Goal: Task Accomplishment & Management: Manage account settings

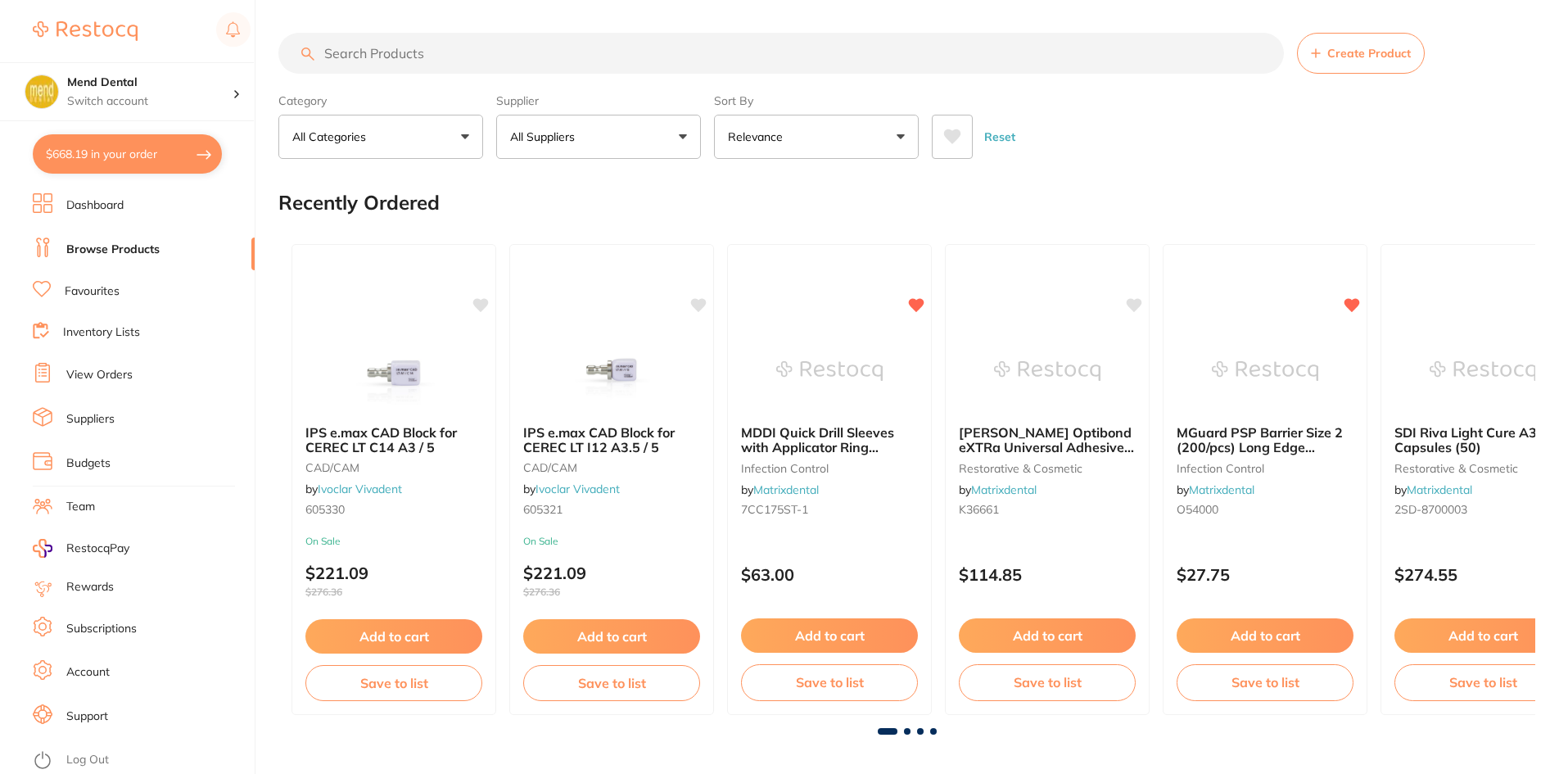
click at [420, 56] on input "search" at bounding box center [781, 53] width 1005 height 41
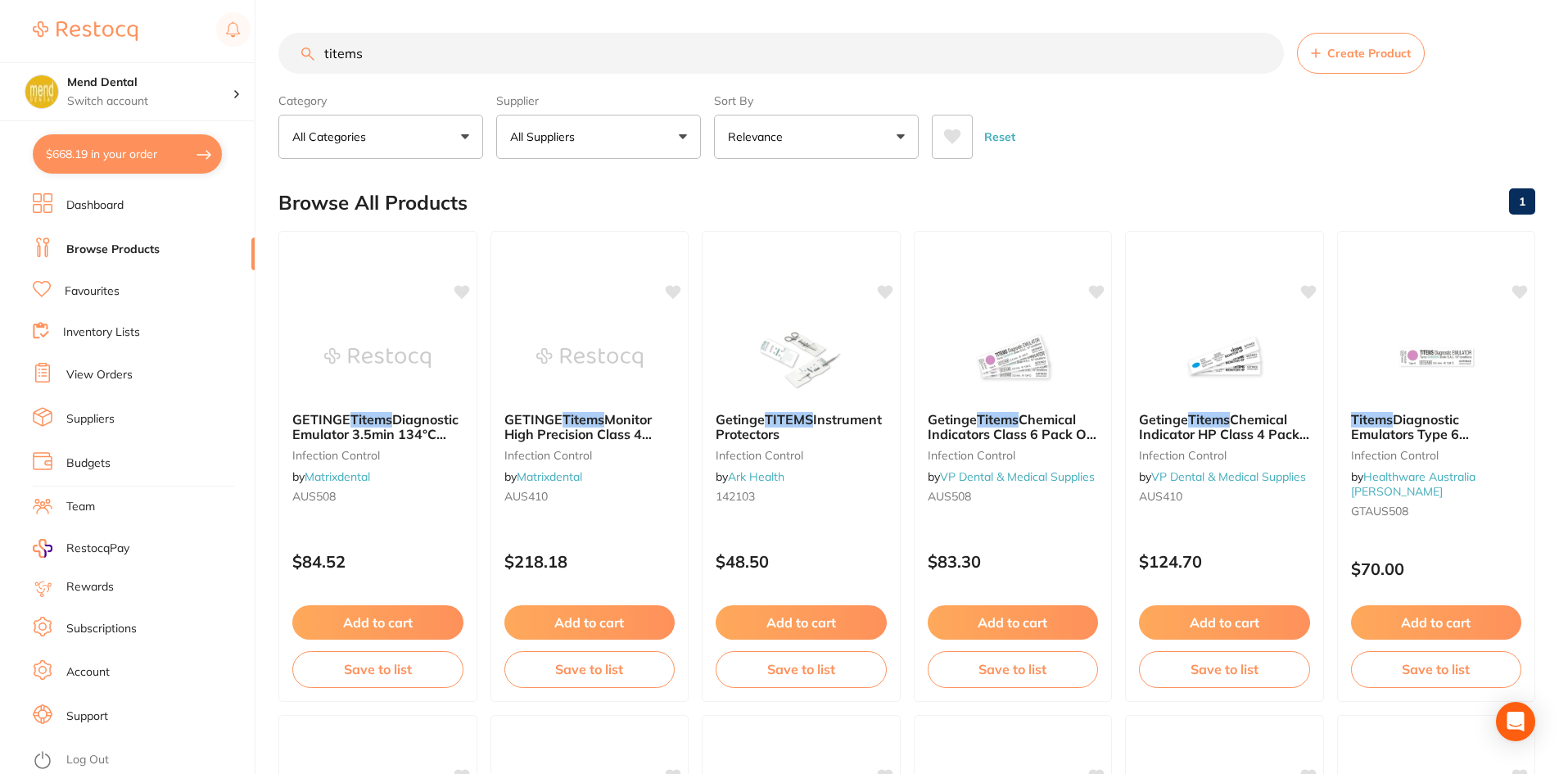
type input "titems"
click at [387, 368] on img at bounding box center [378, 357] width 107 height 82
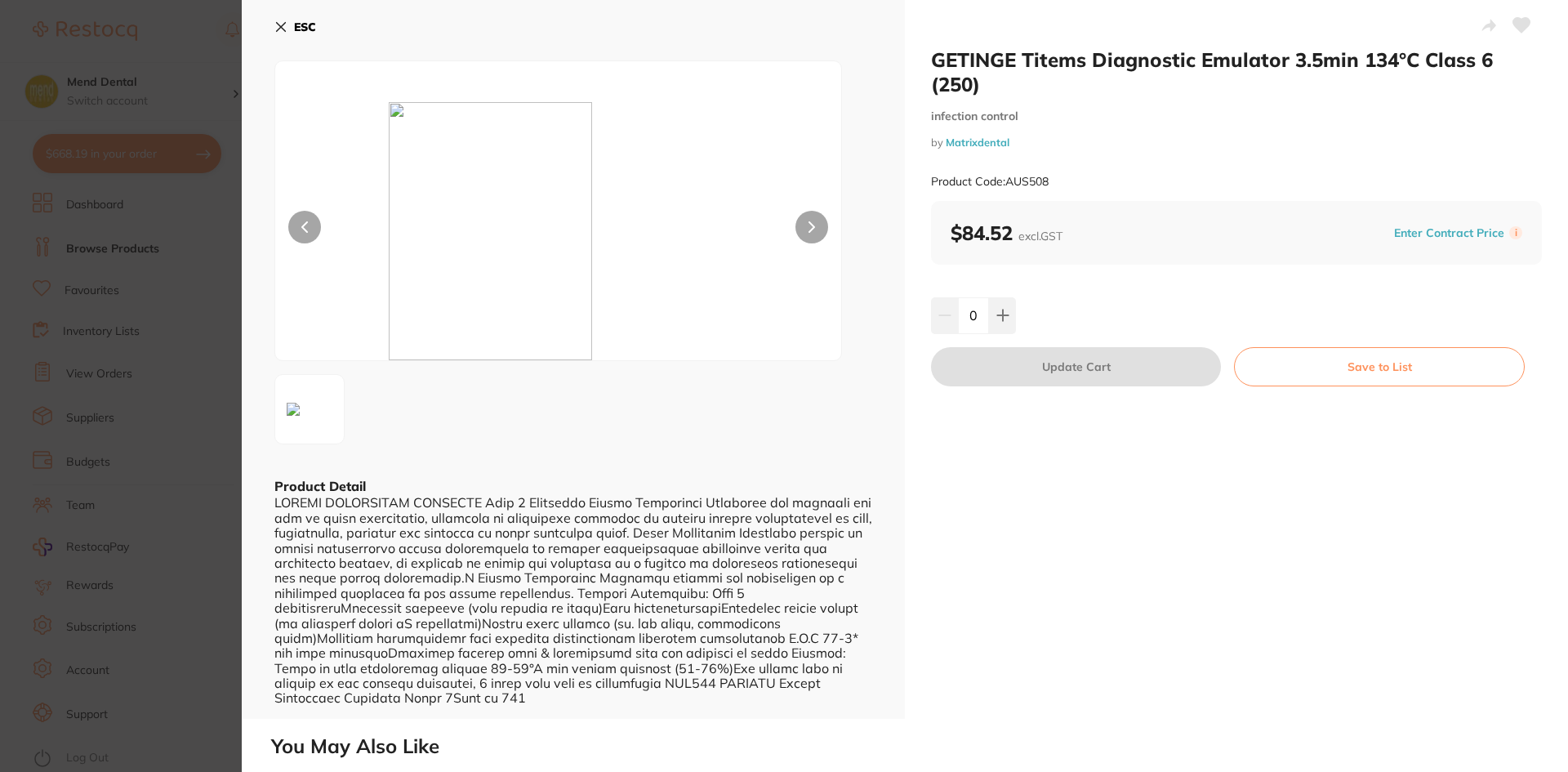
click at [1519, 31] on icon at bounding box center [1522, 25] width 17 height 15
click at [279, 28] on icon at bounding box center [281, 27] width 9 height 9
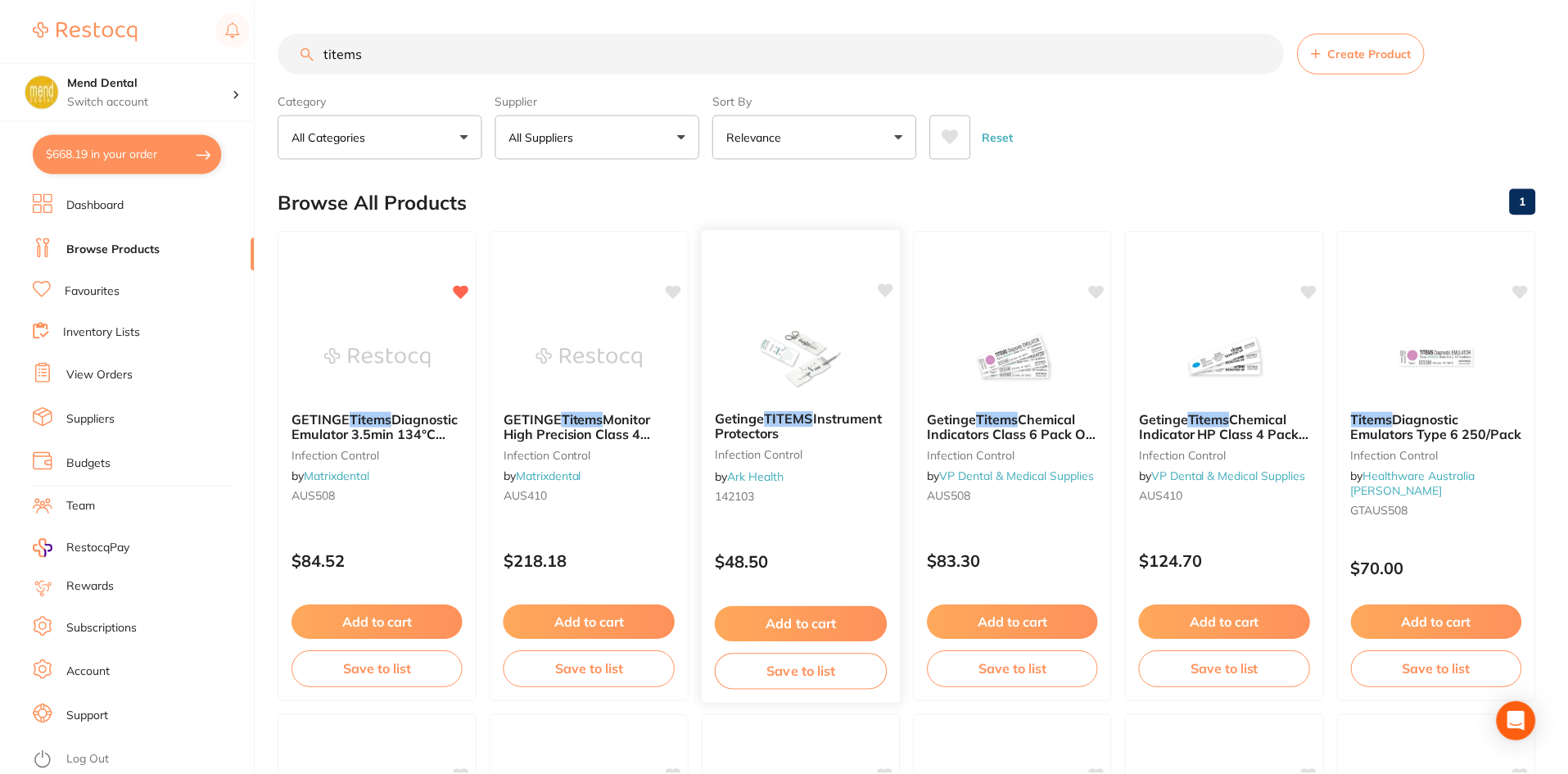
scroll to position [2, 0]
click at [777, 141] on p "Relevance" at bounding box center [758, 135] width 61 height 17
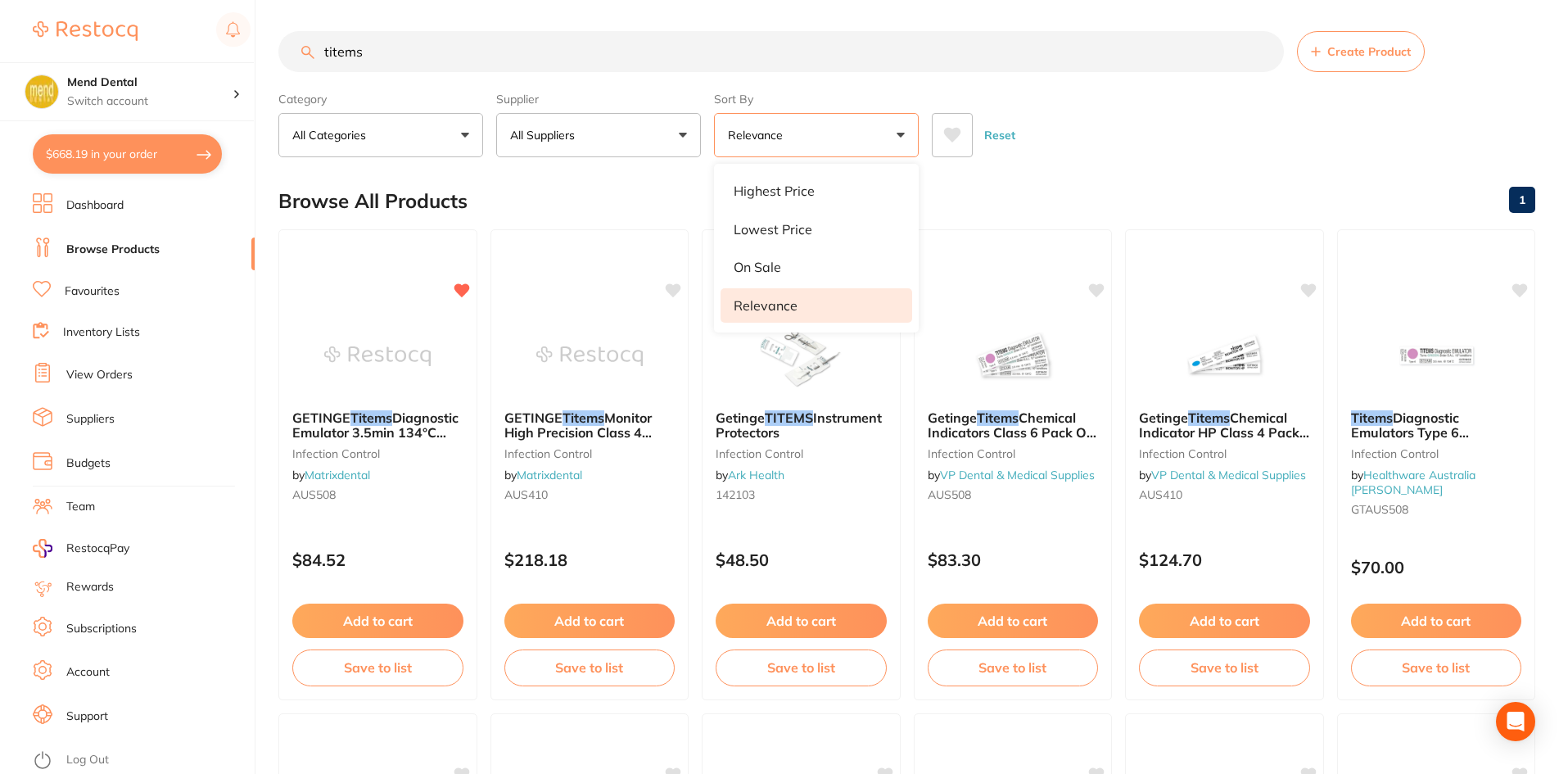
click at [777, 141] on p "Relevance" at bounding box center [758, 135] width 61 height 17
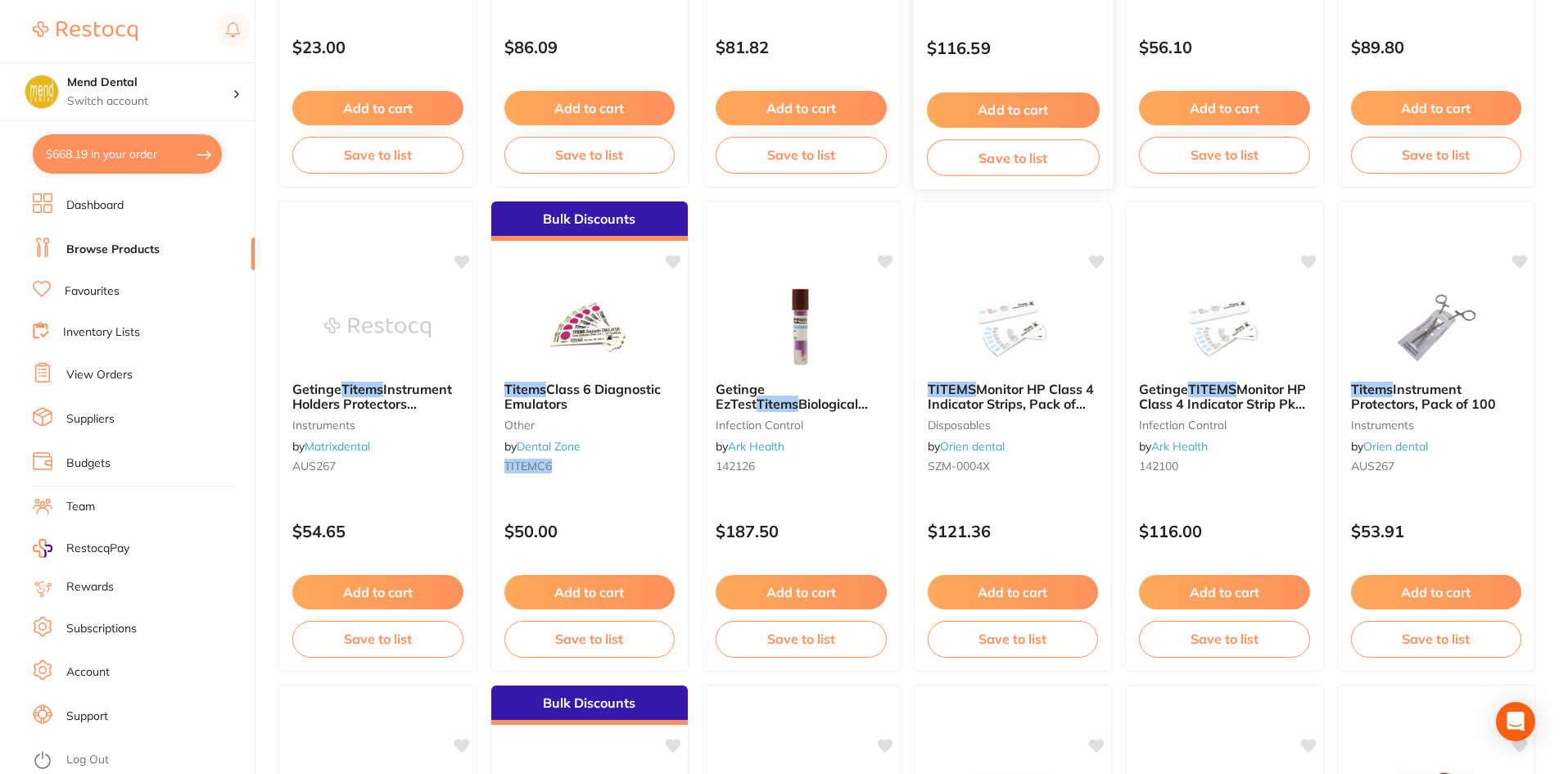
scroll to position [1066, 0]
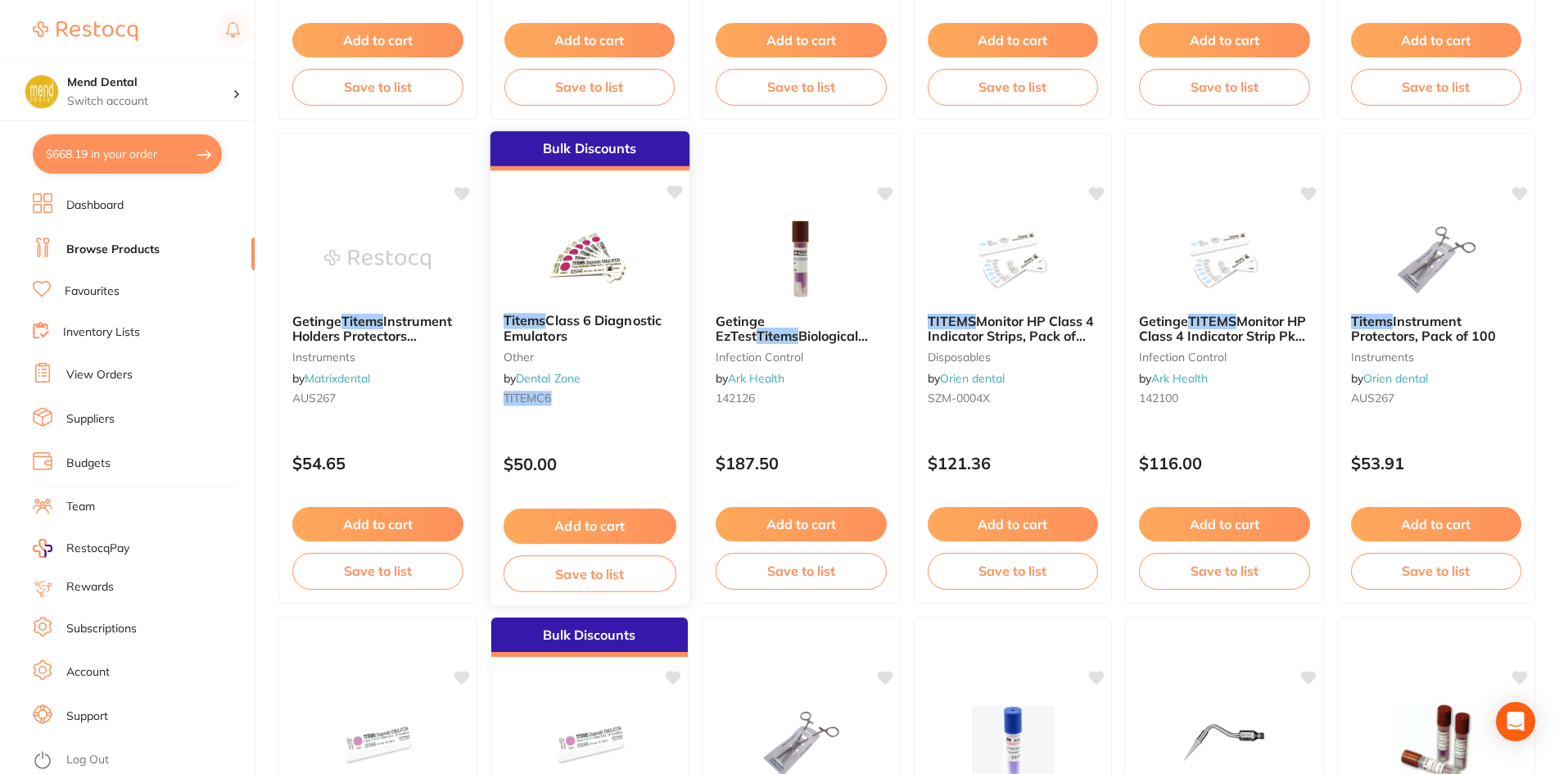
click at [669, 189] on icon at bounding box center [674, 192] width 16 height 14
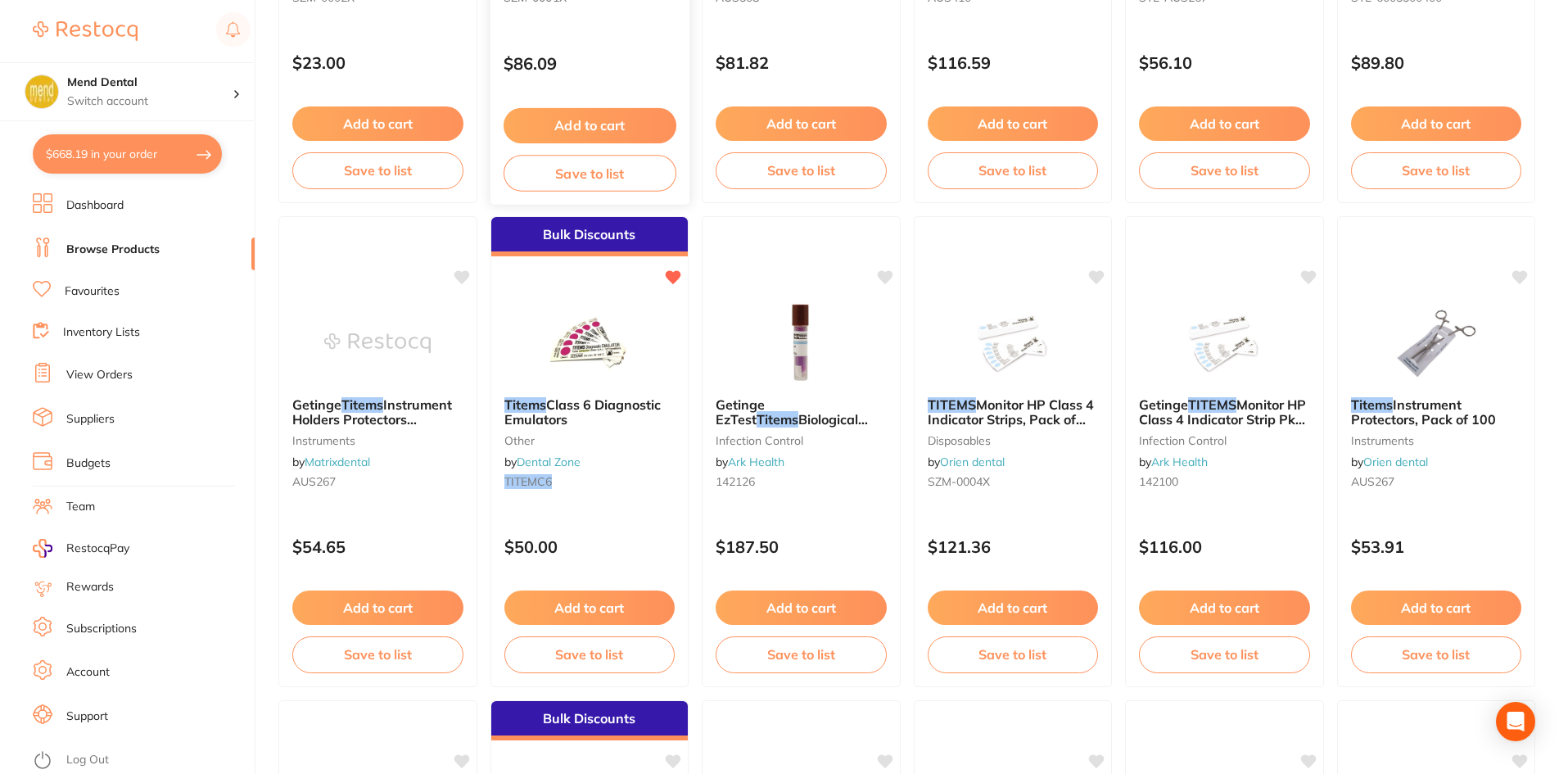
scroll to position [984, 0]
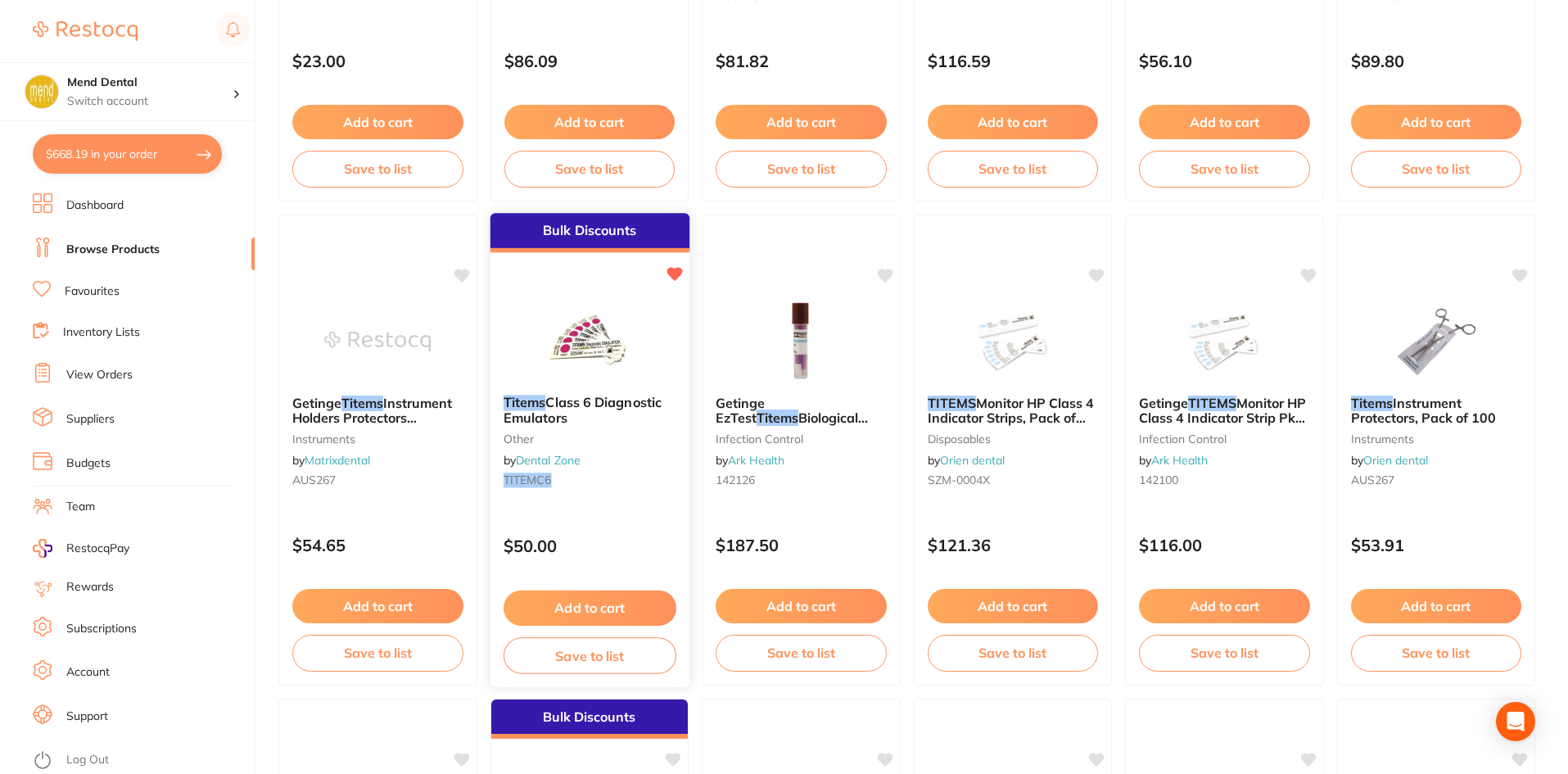
click at [640, 372] on img at bounding box center [589, 340] width 107 height 82
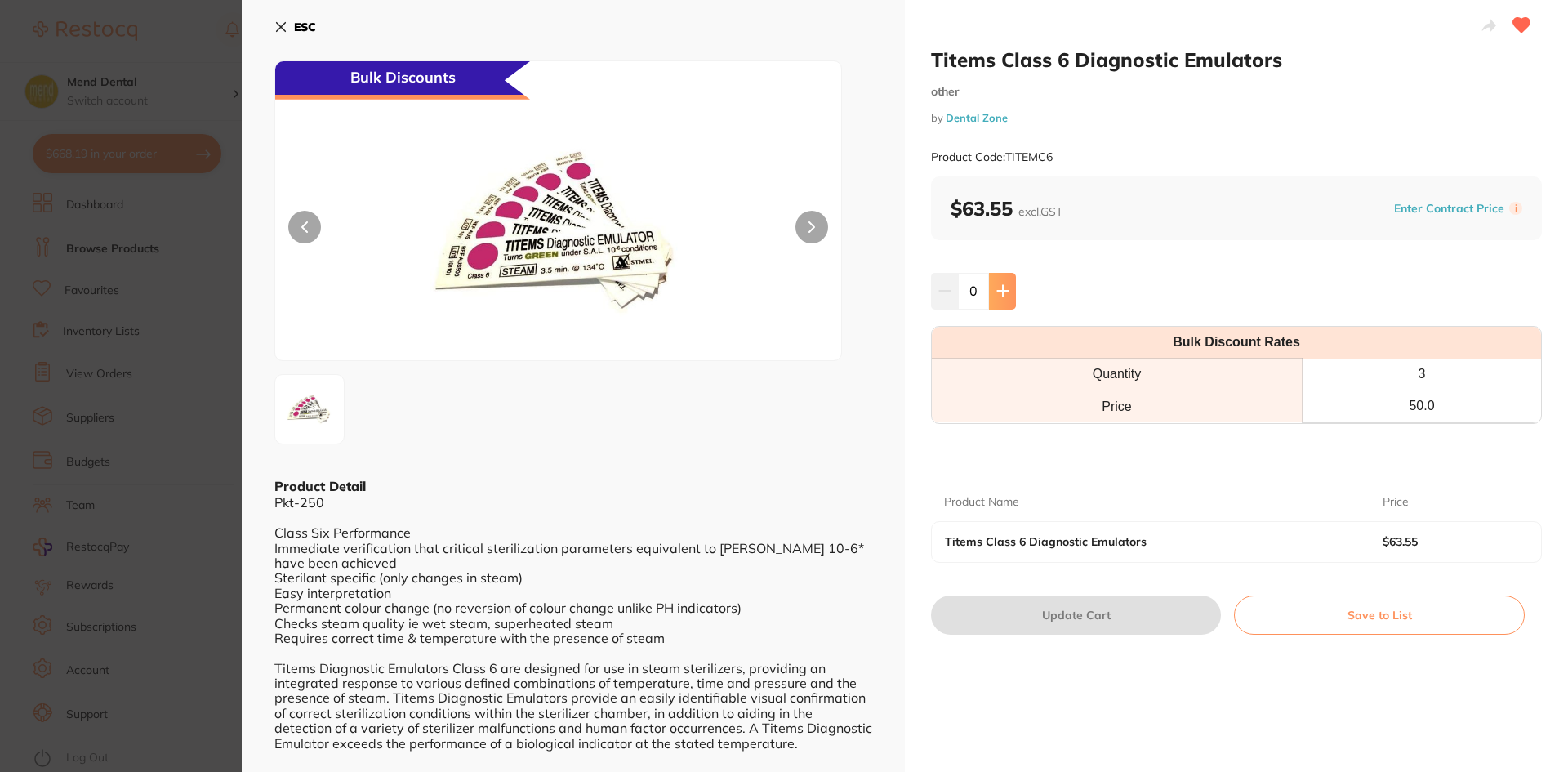
click at [1009, 298] on button at bounding box center [1002, 290] width 27 height 36
click at [1010, 297] on button at bounding box center [1002, 290] width 27 height 36
drag, startPoint x: 1010, startPoint y: 297, endPoint x: 1015, endPoint y: 421, distance: 124.1
click at [1010, 297] on button at bounding box center [1002, 290] width 27 height 36
type input "3"
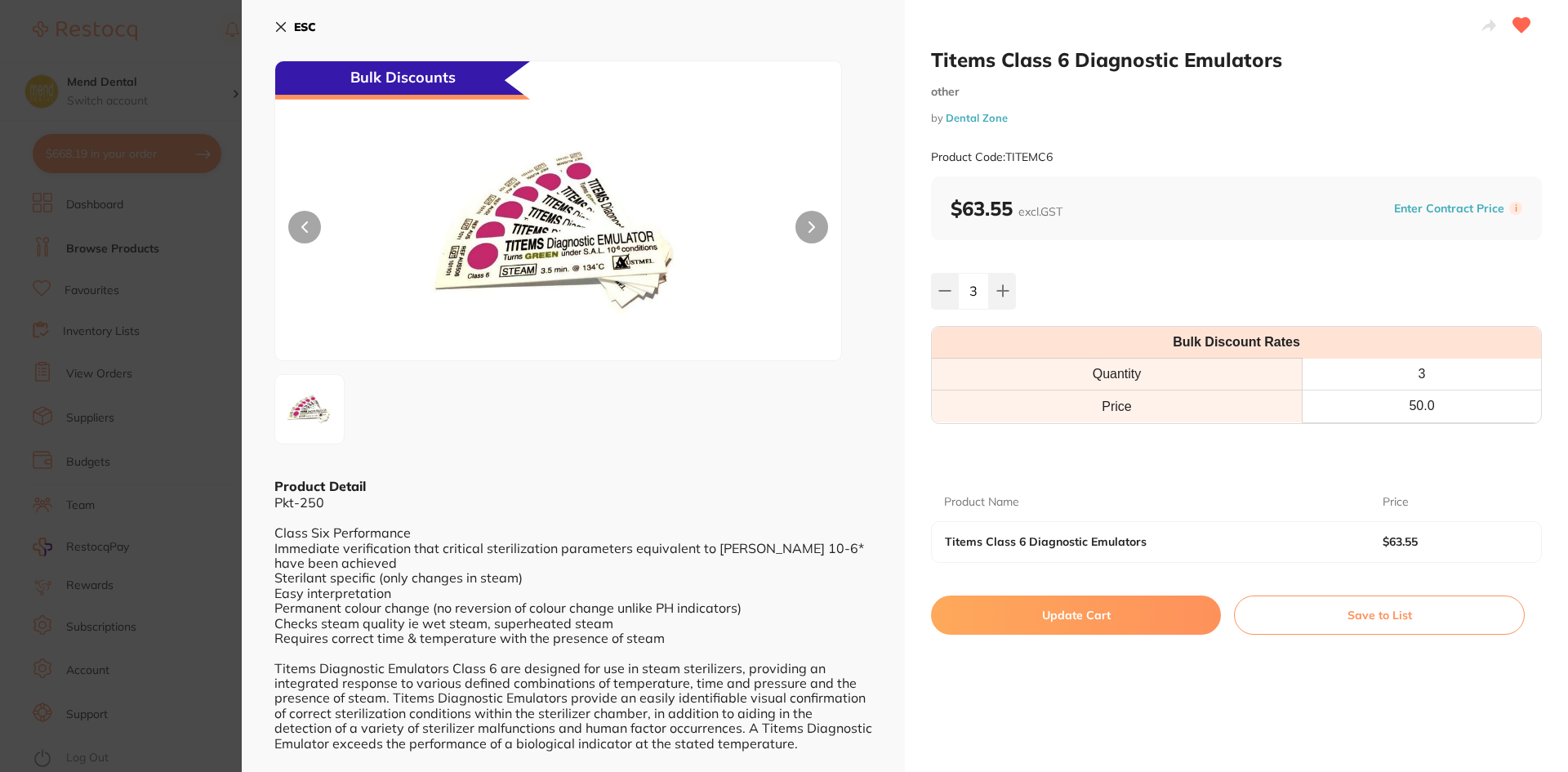
click at [1049, 632] on button "Update Cart" at bounding box center [1076, 615] width 290 height 39
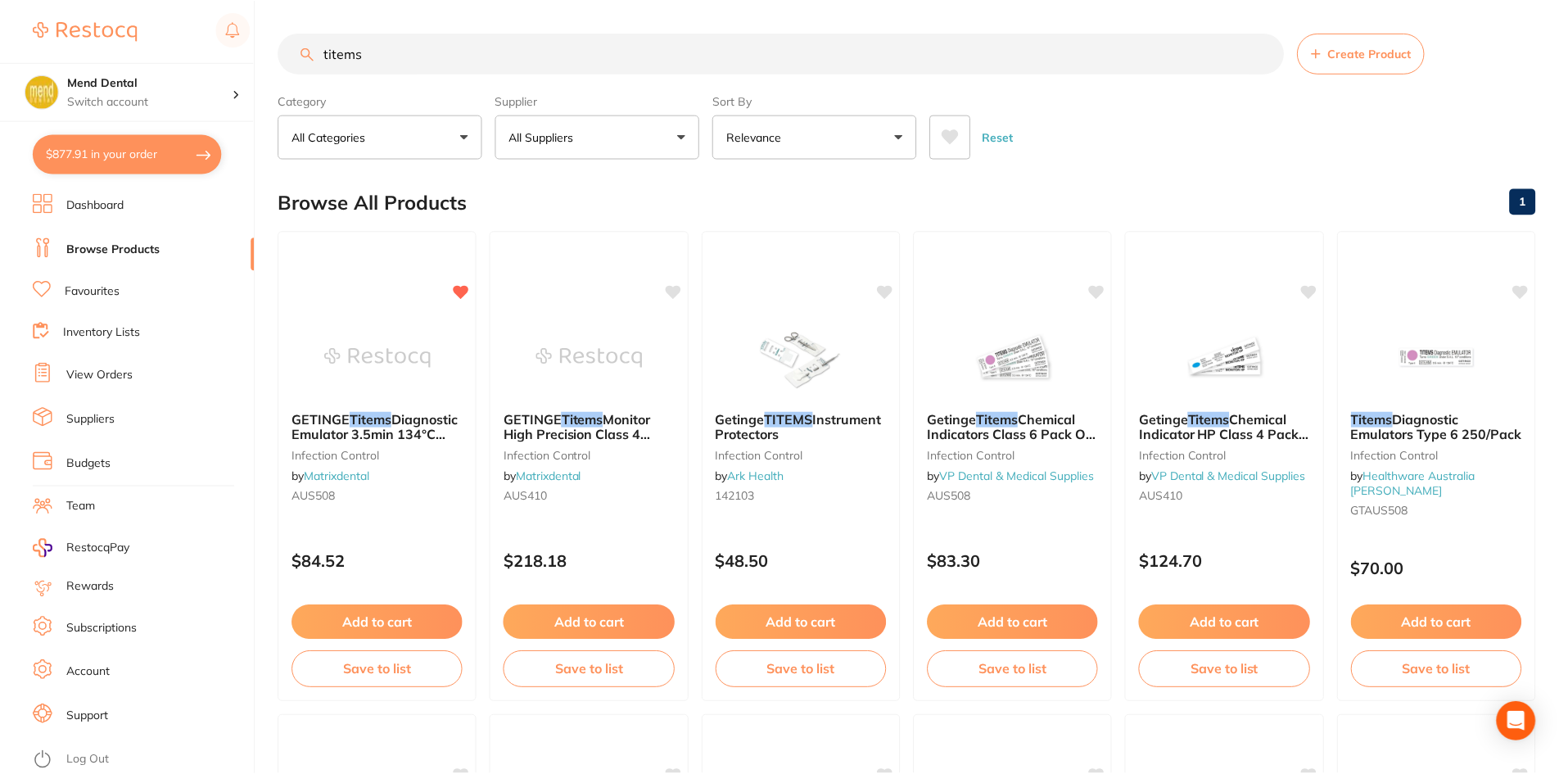
scroll to position [984, 0]
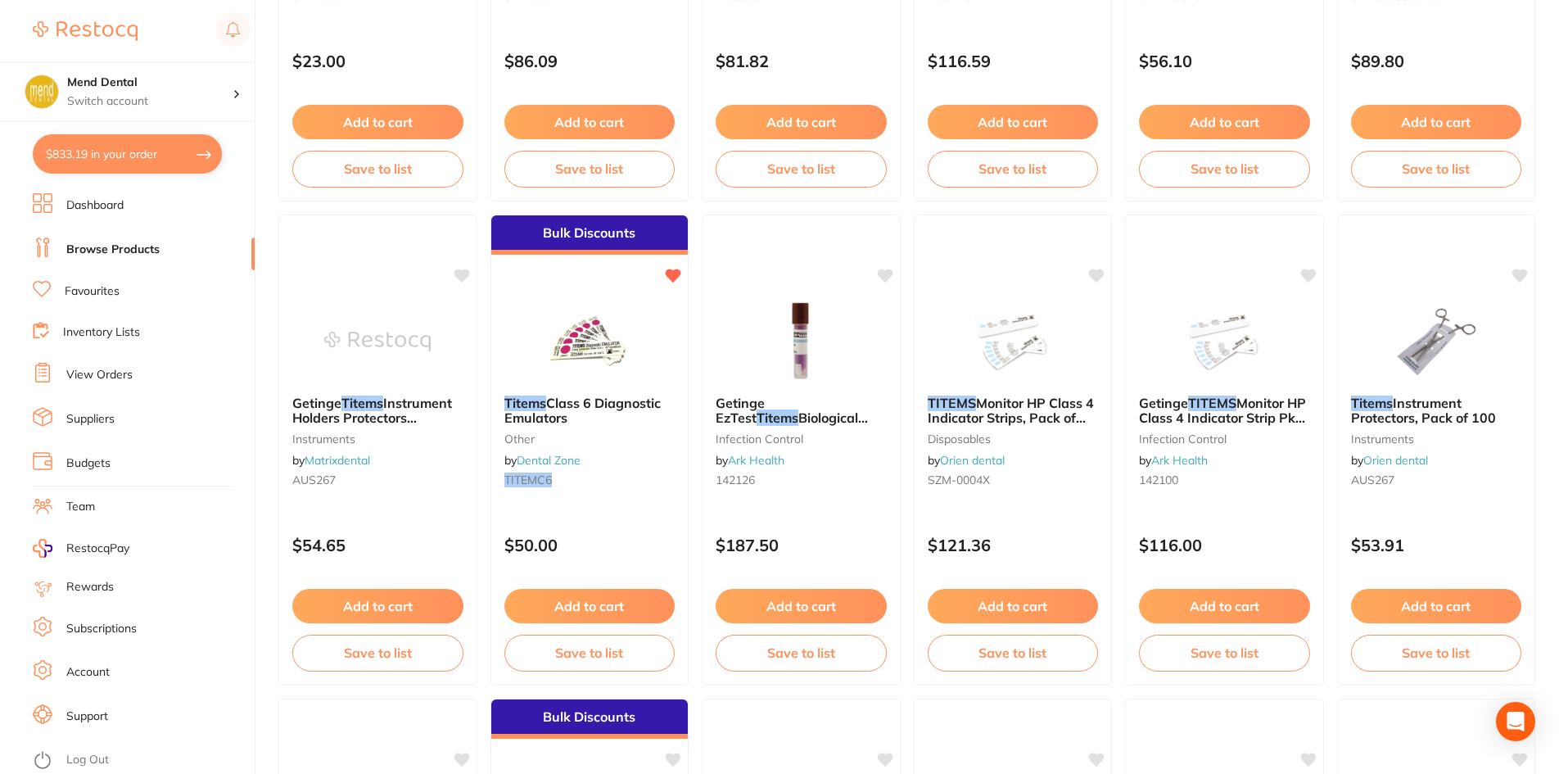
click at [155, 161] on button "$833.19 in your order" at bounding box center [127, 153] width 189 height 39
checkbox input "true"
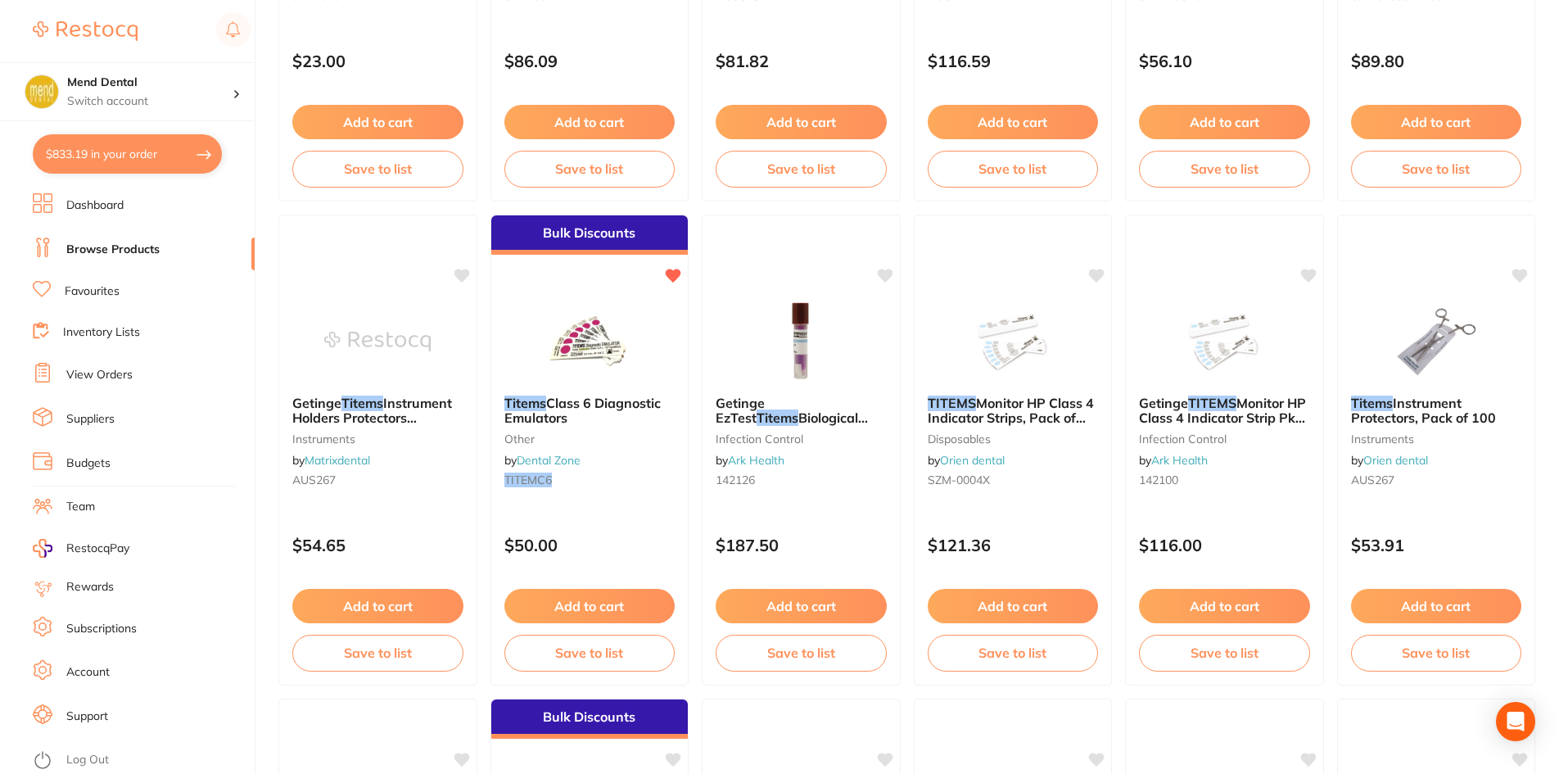
checkbox input "true"
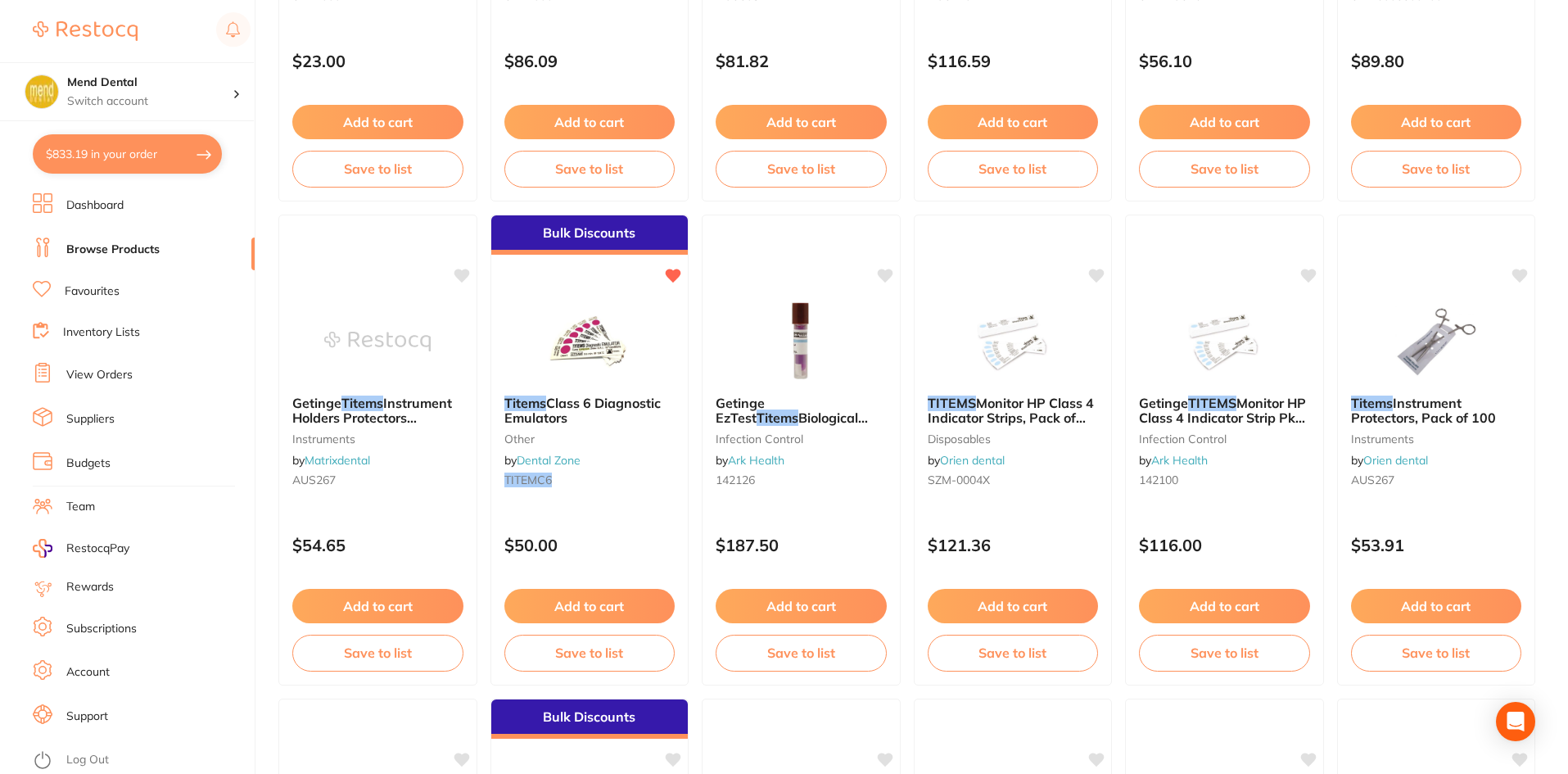
checkbox input "true"
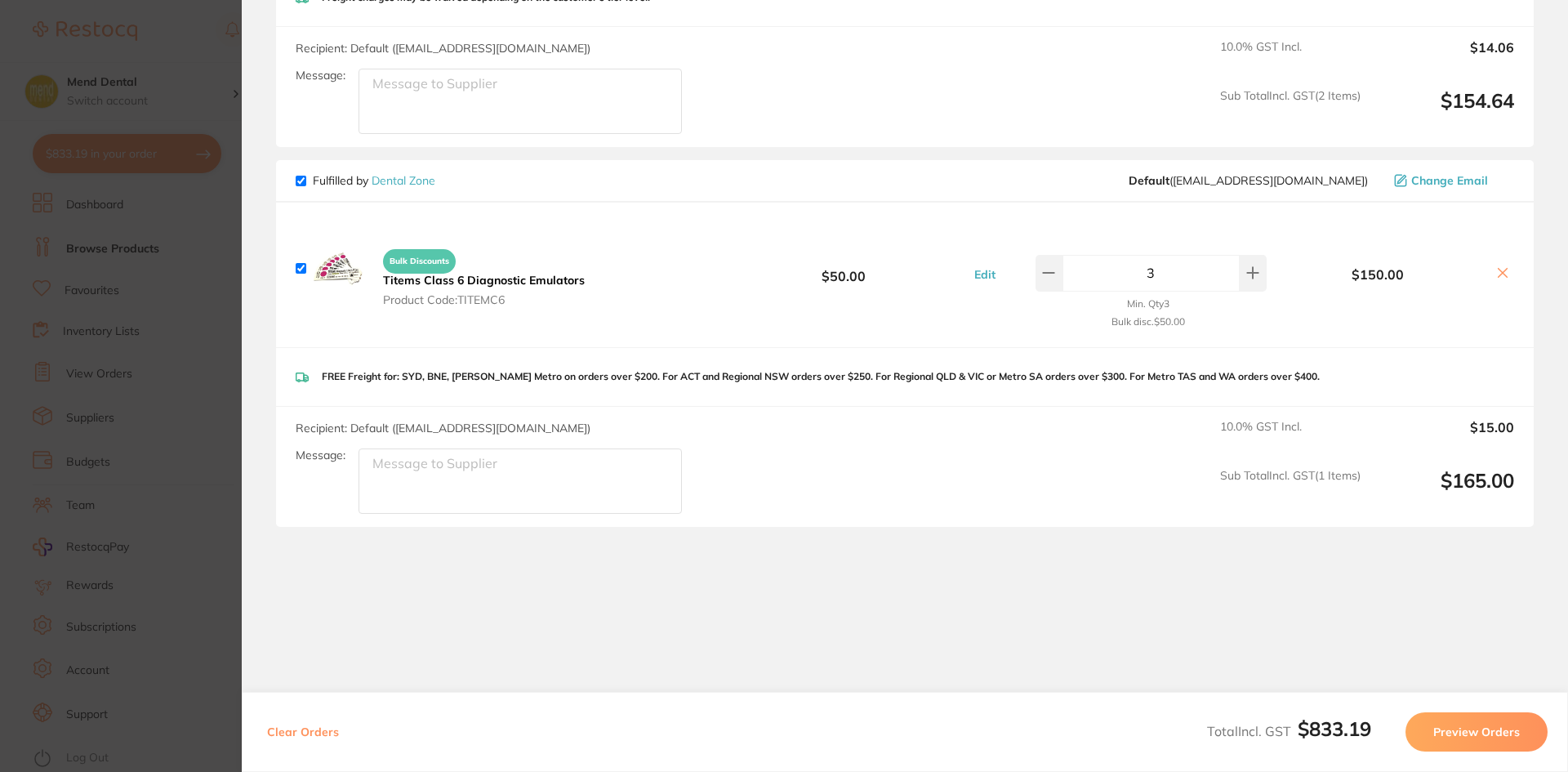
scroll to position [1127, 0]
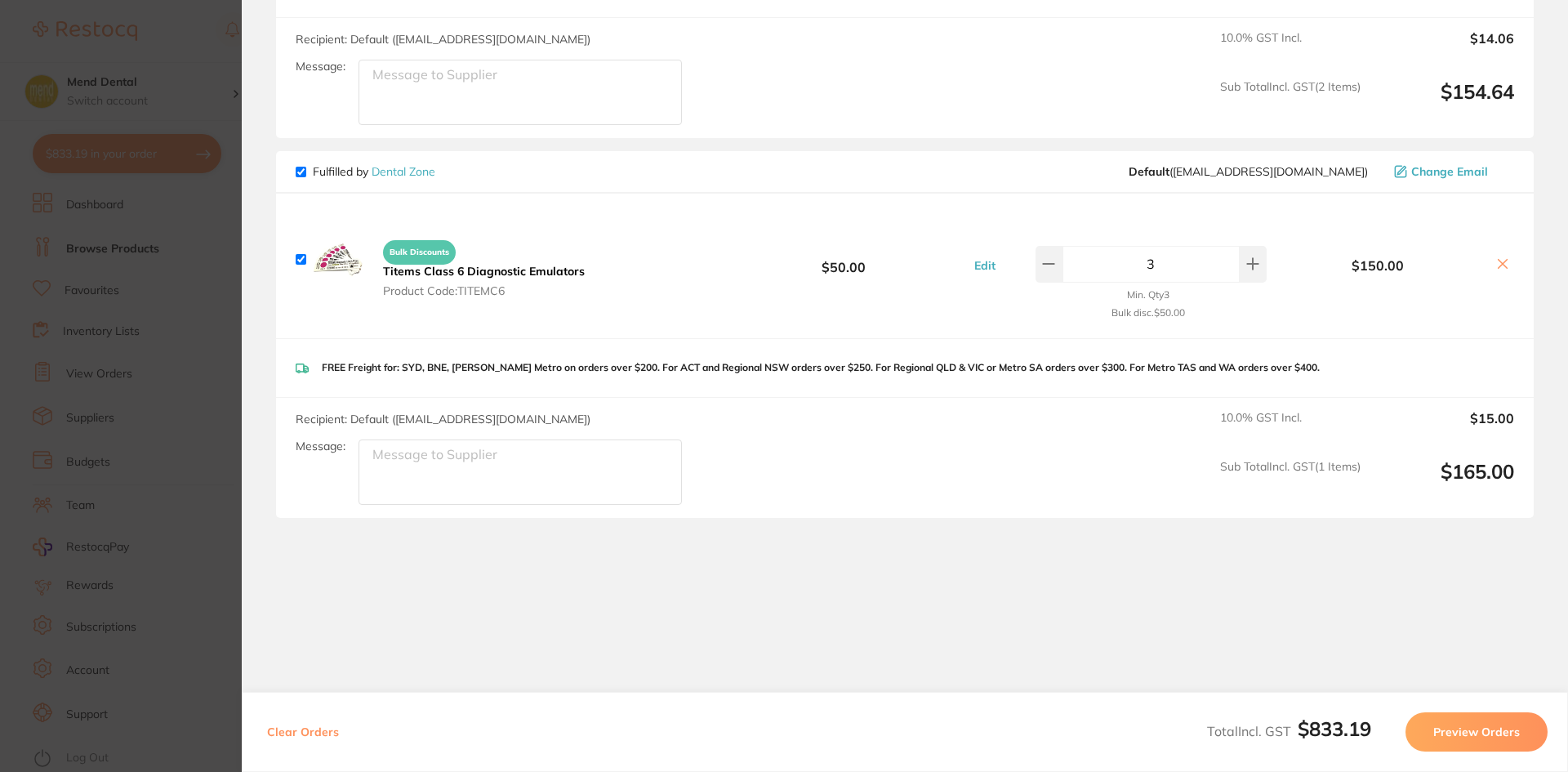
click at [111, 390] on section "Update RRP Set your pre negotiated price for this item. Item Agreed RRP (excl. …" at bounding box center [784, 386] width 1568 height 772
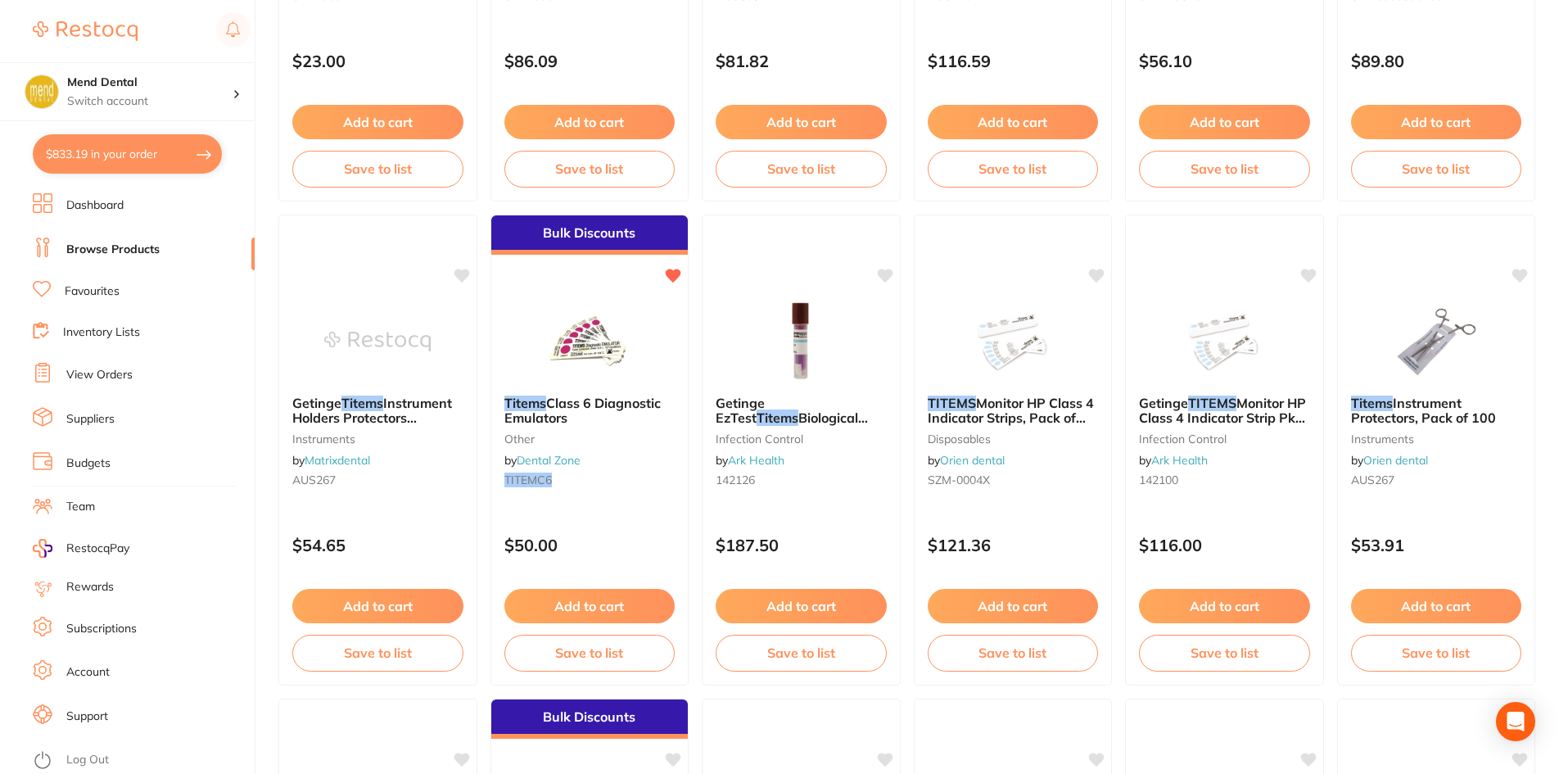
click at [117, 373] on link "View Orders" at bounding box center [100, 374] width 67 height 17
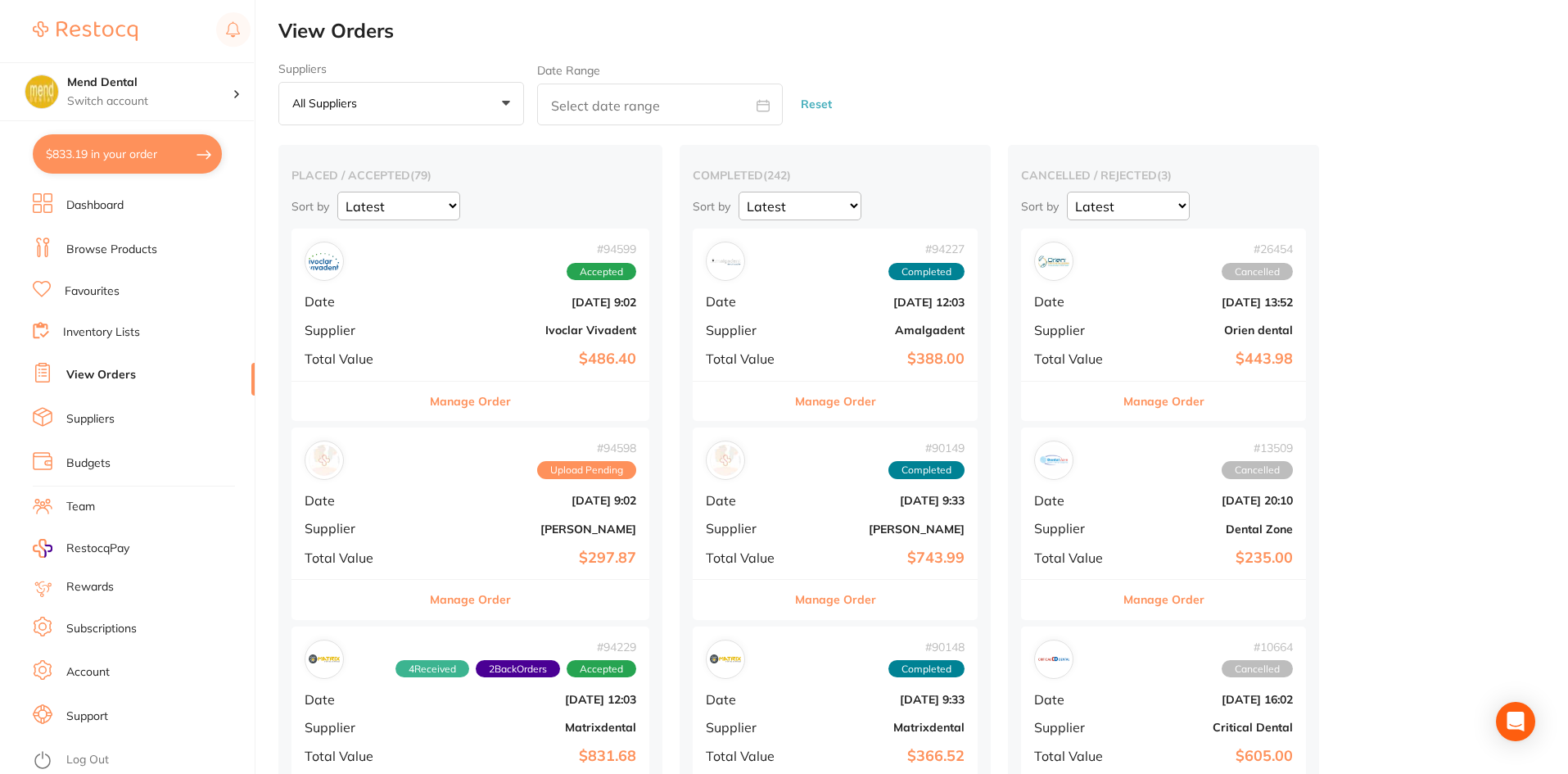
click at [496, 402] on button "Manage Order" at bounding box center [470, 401] width 81 height 39
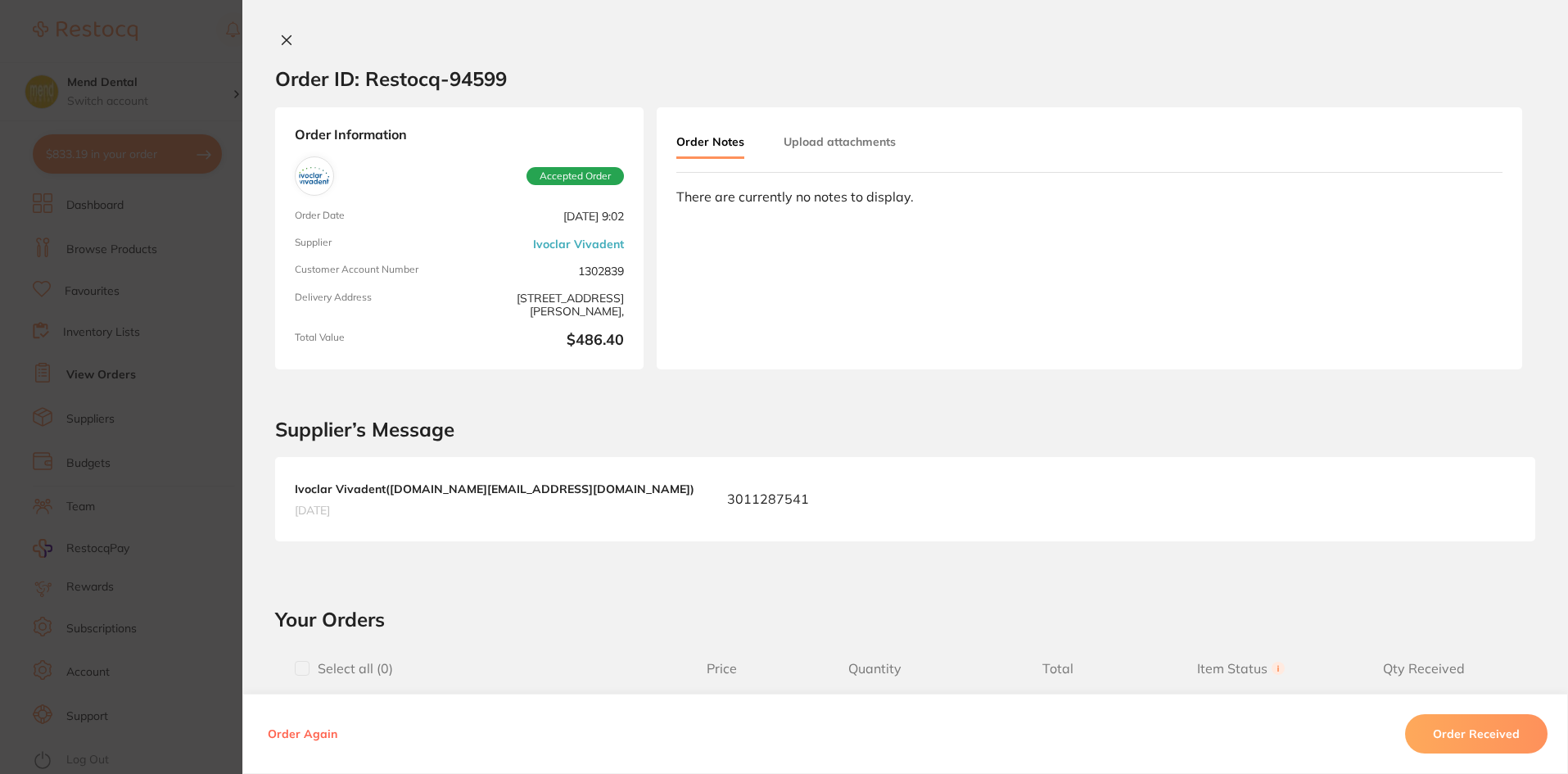
click at [280, 39] on icon at bounding box center [286, 39] width 13 height 13
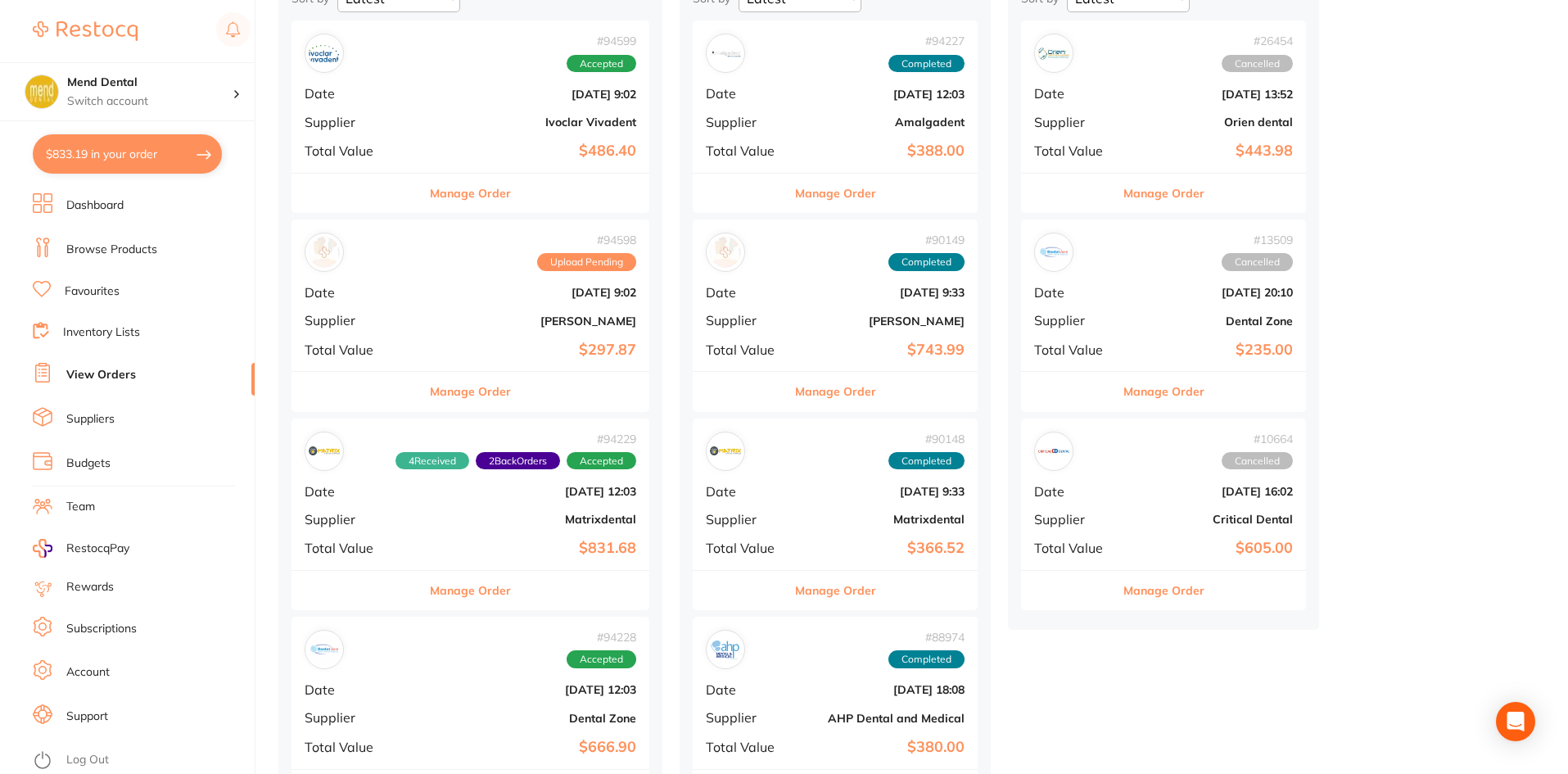
scroll to position [245, 0]
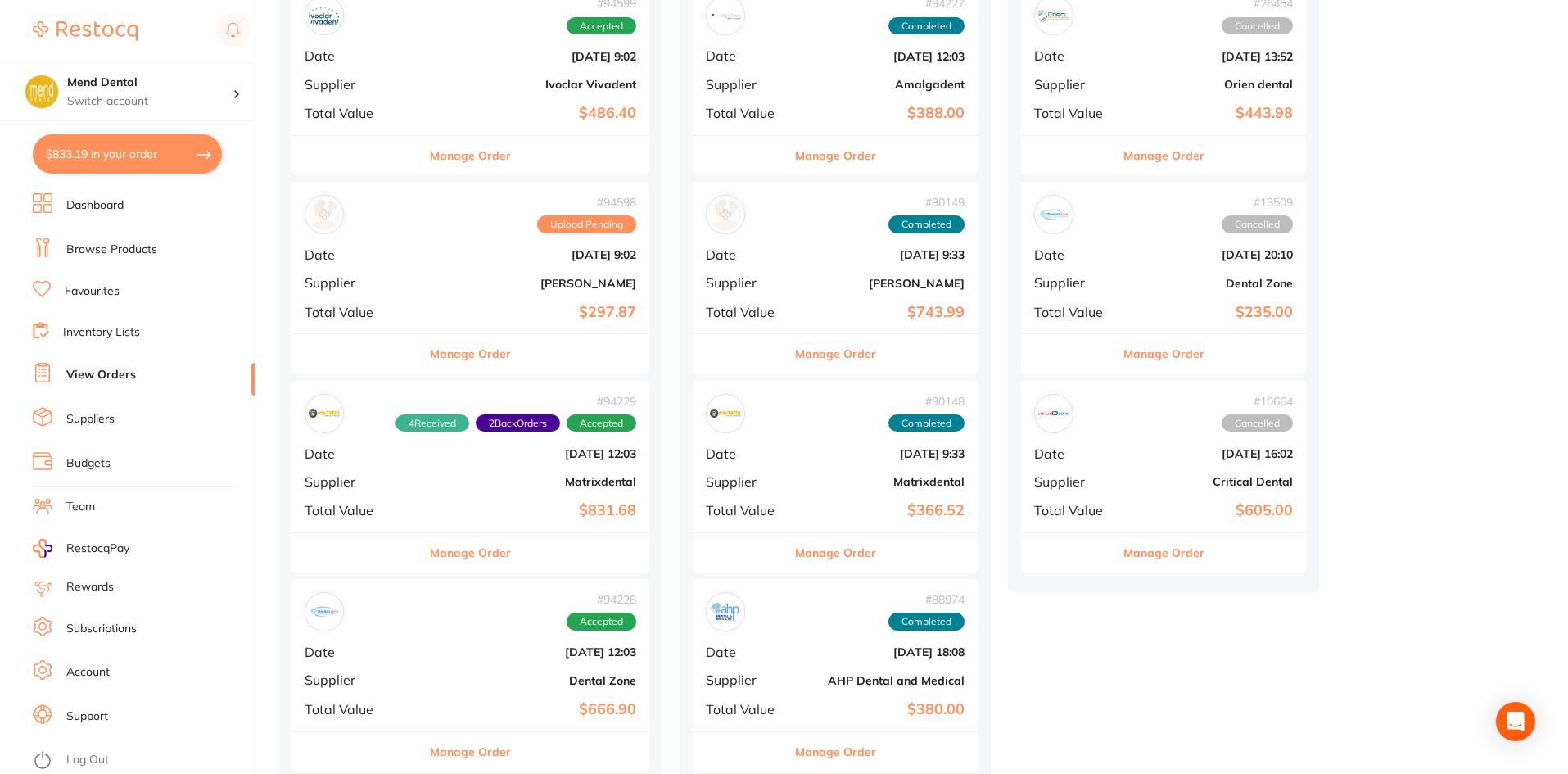
click at [490, 354] on button "Manage Order" at bounding box center [470, 353] width 81 height 39
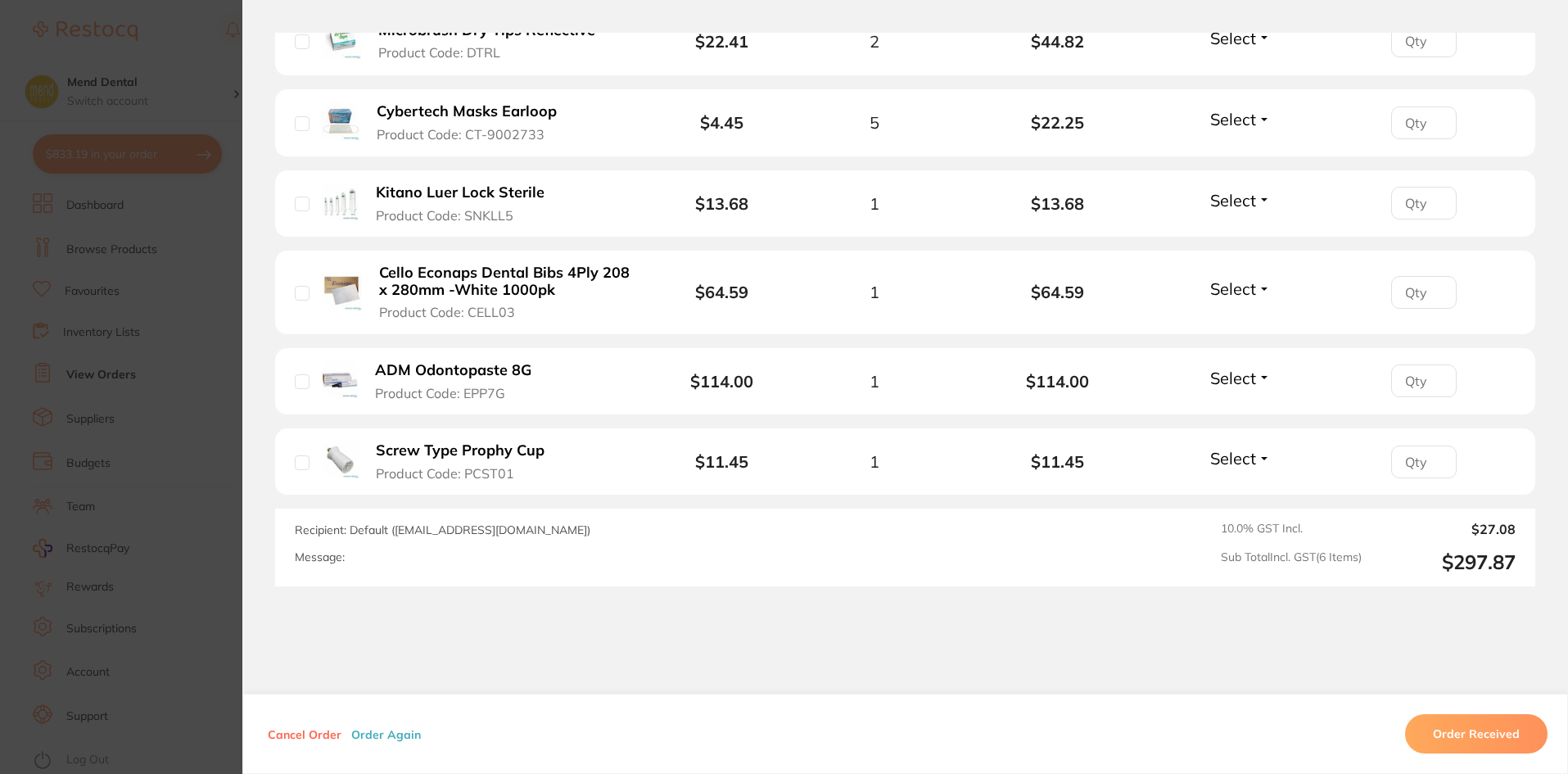
scroll to position [573, 0]
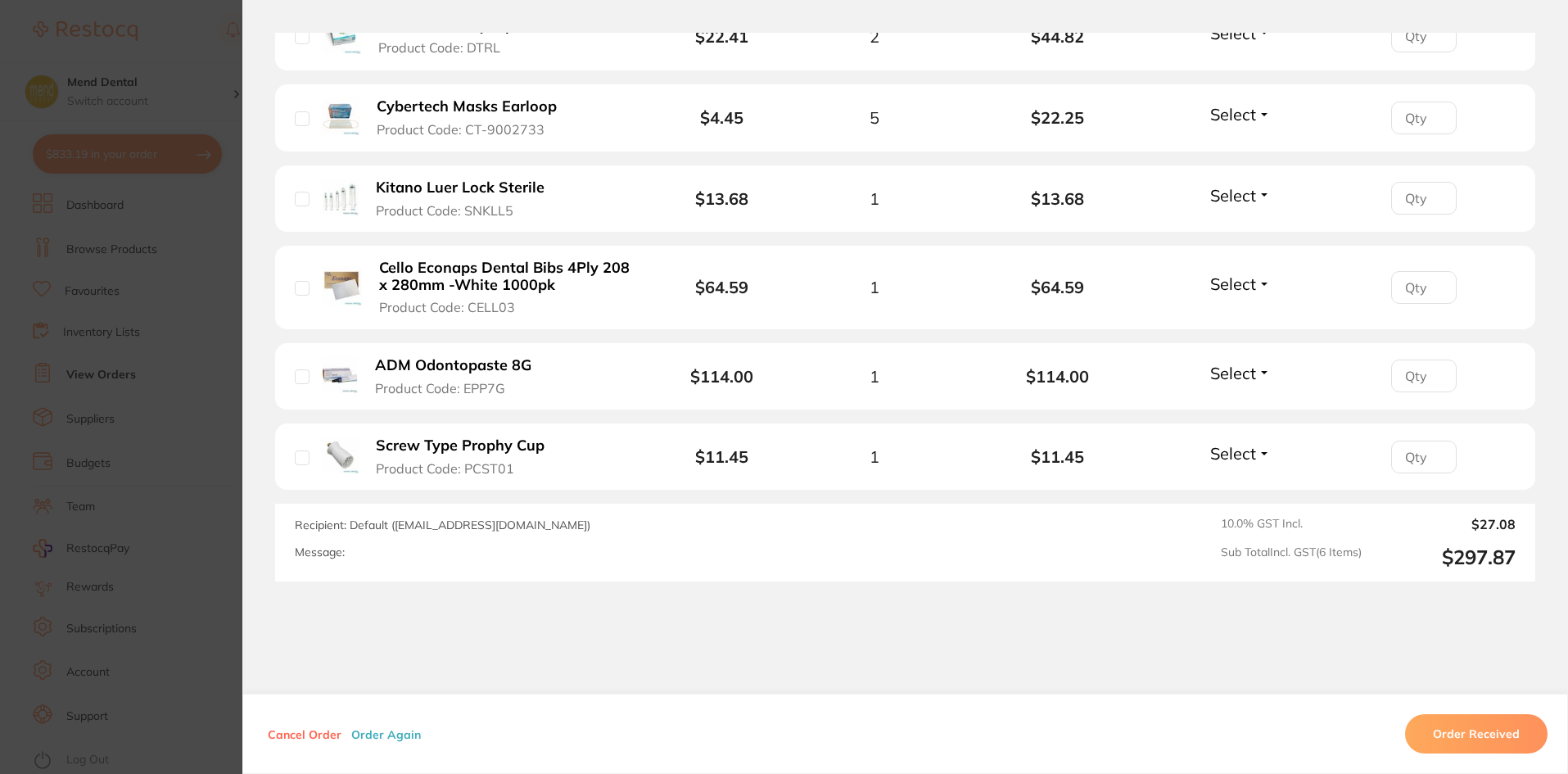
click at [124, 303] on section "Order ID: Restocq- 94598 Order Information Upload Pending Order Date [DATE] 9:0…" at bounding box center [784, 387] width 1568 height 774
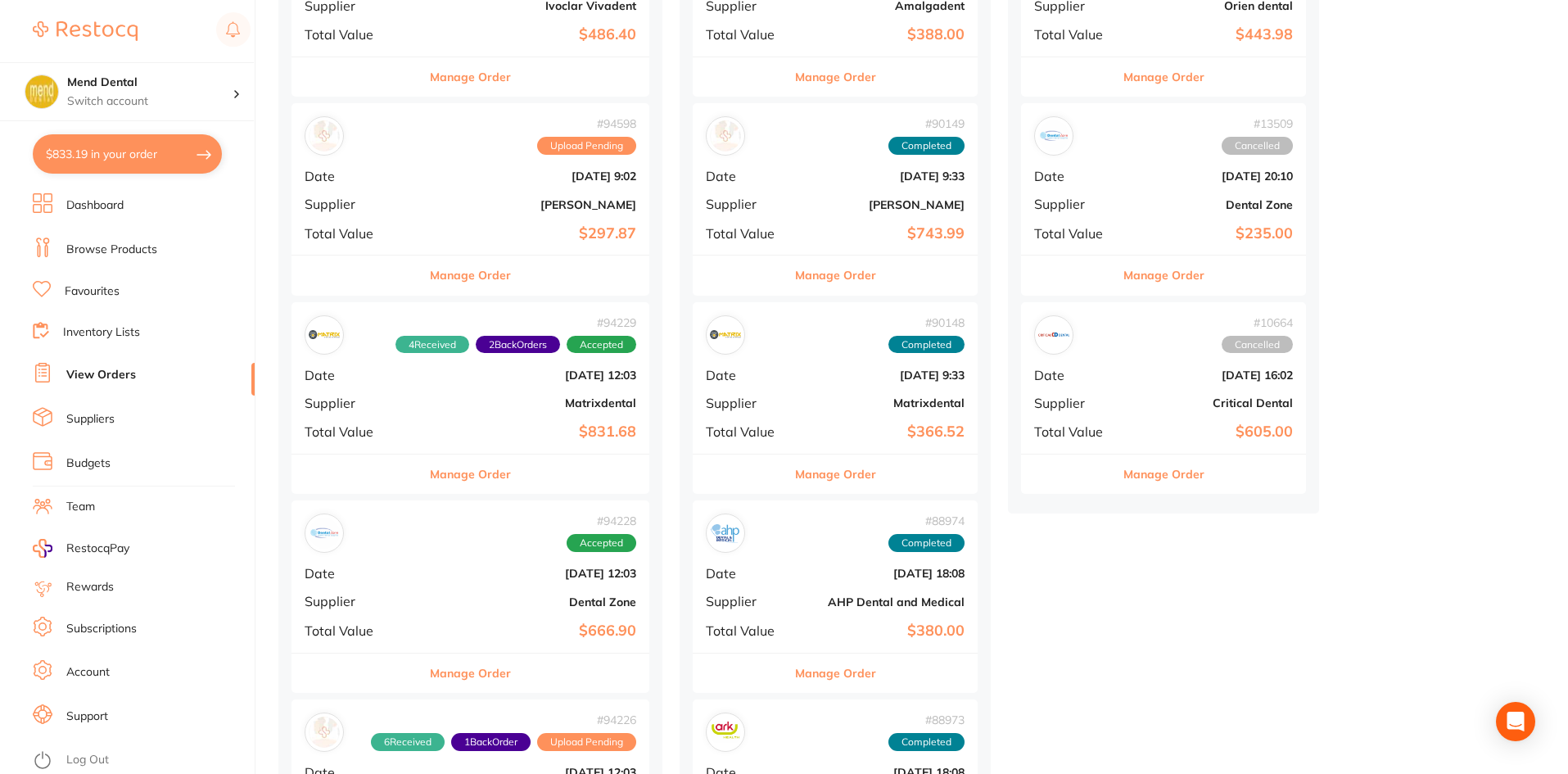
scroll to position [409, 0]
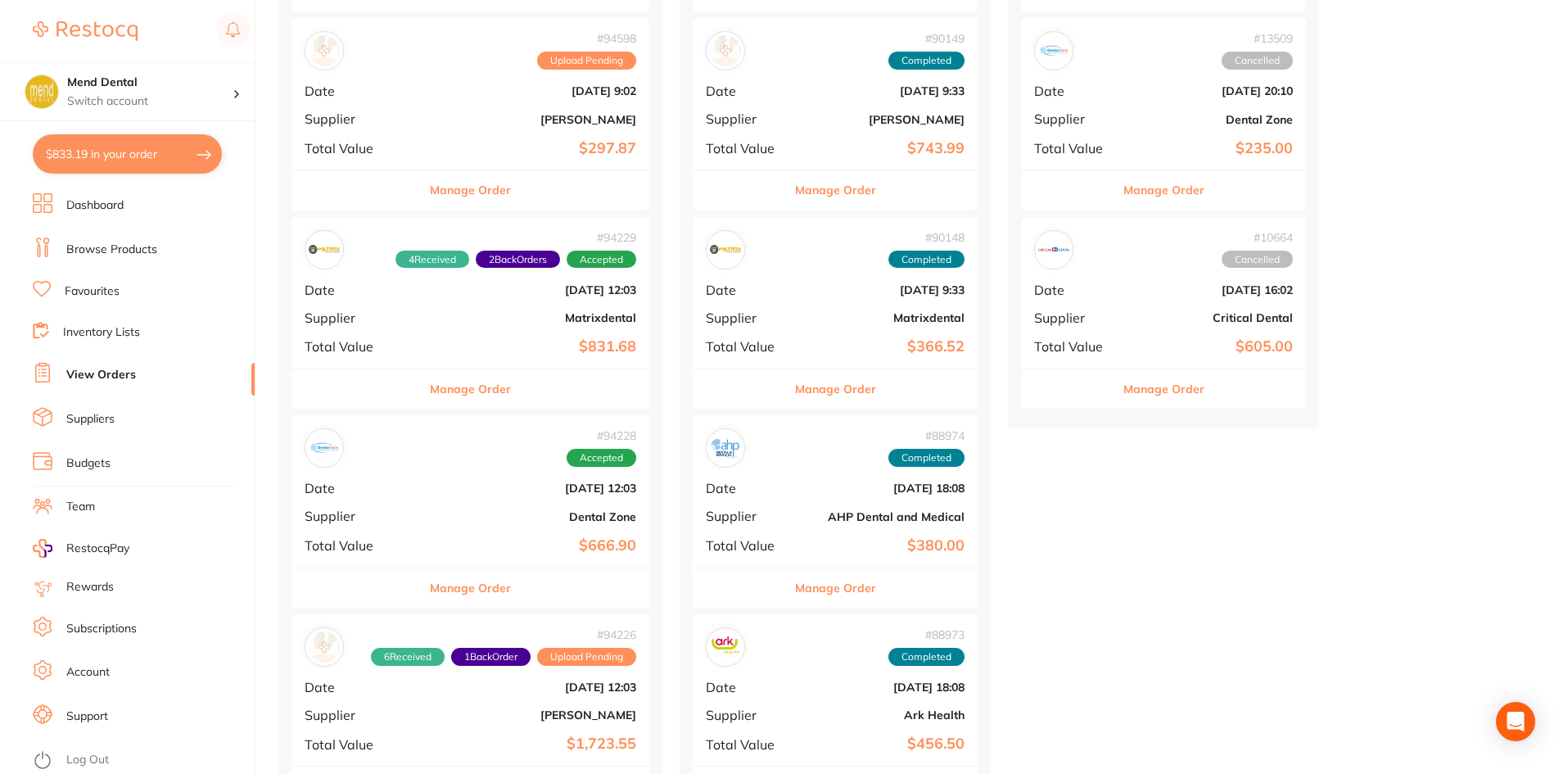
click at [472, 385] on button "Manage Order" at bounding box center [470, 388] width 81 height 39
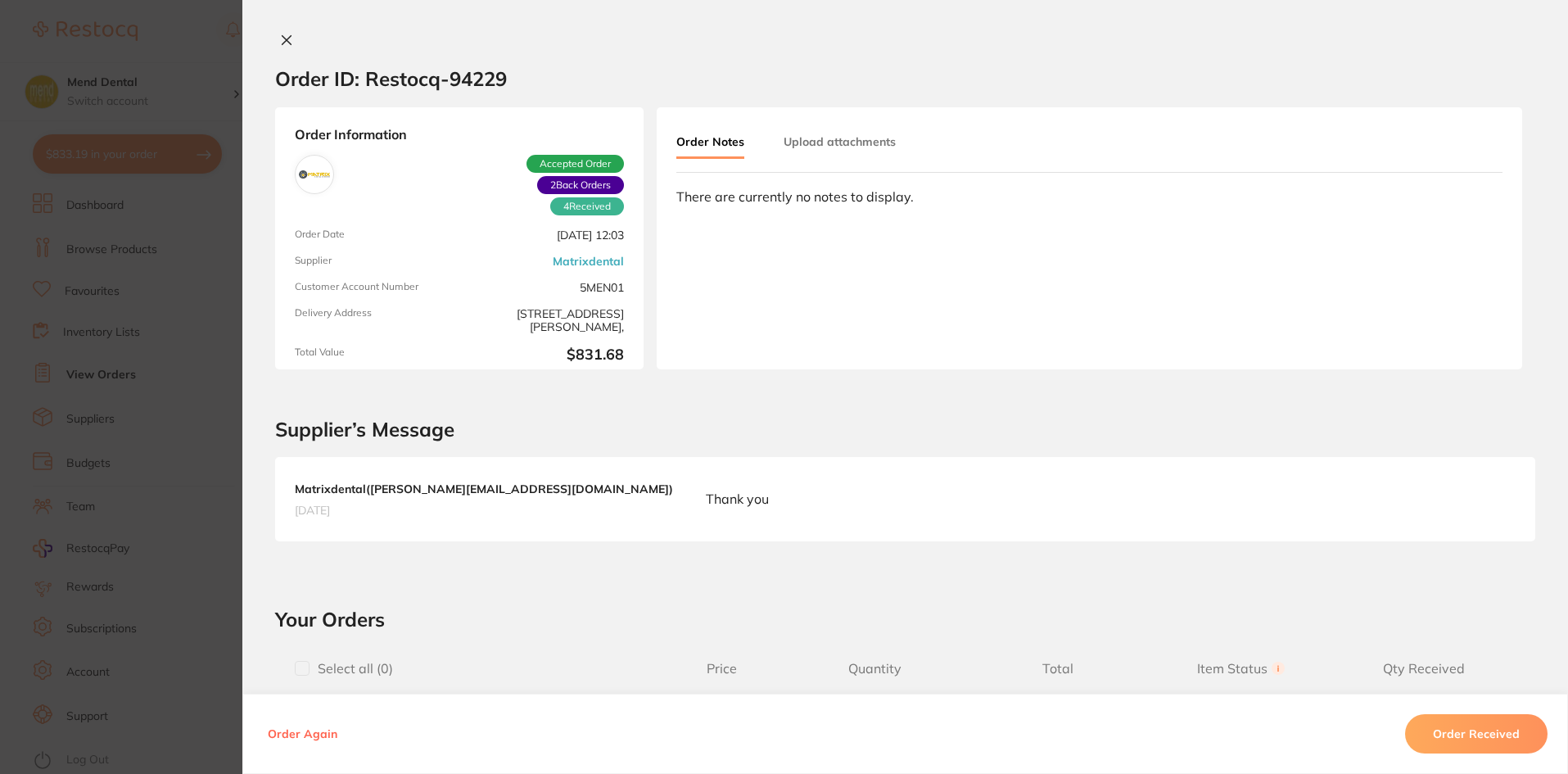
click at [282, 43] on icon at bounding box center [287, 40] width 9 height 9
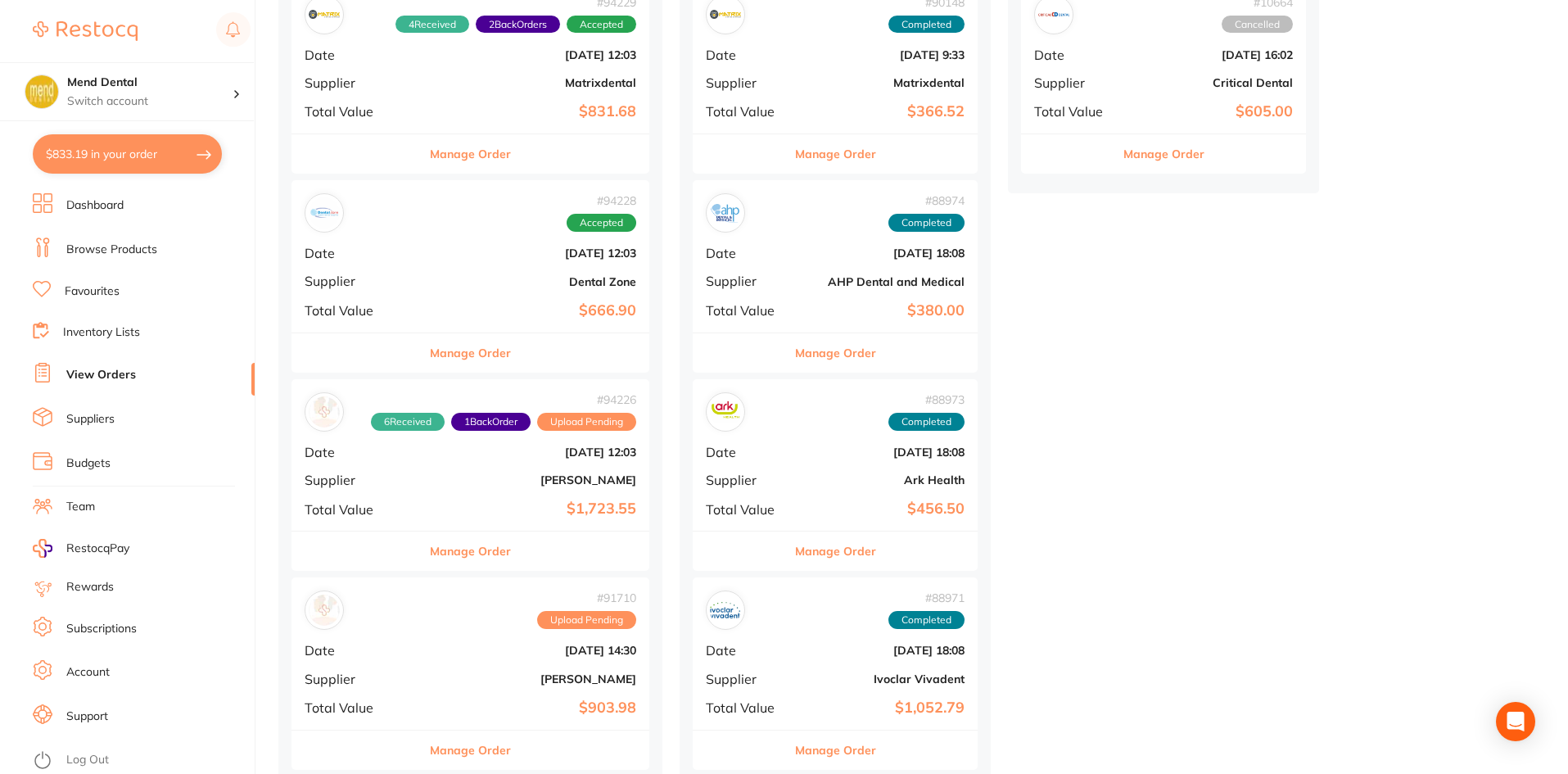
scroll to position [655, 0]
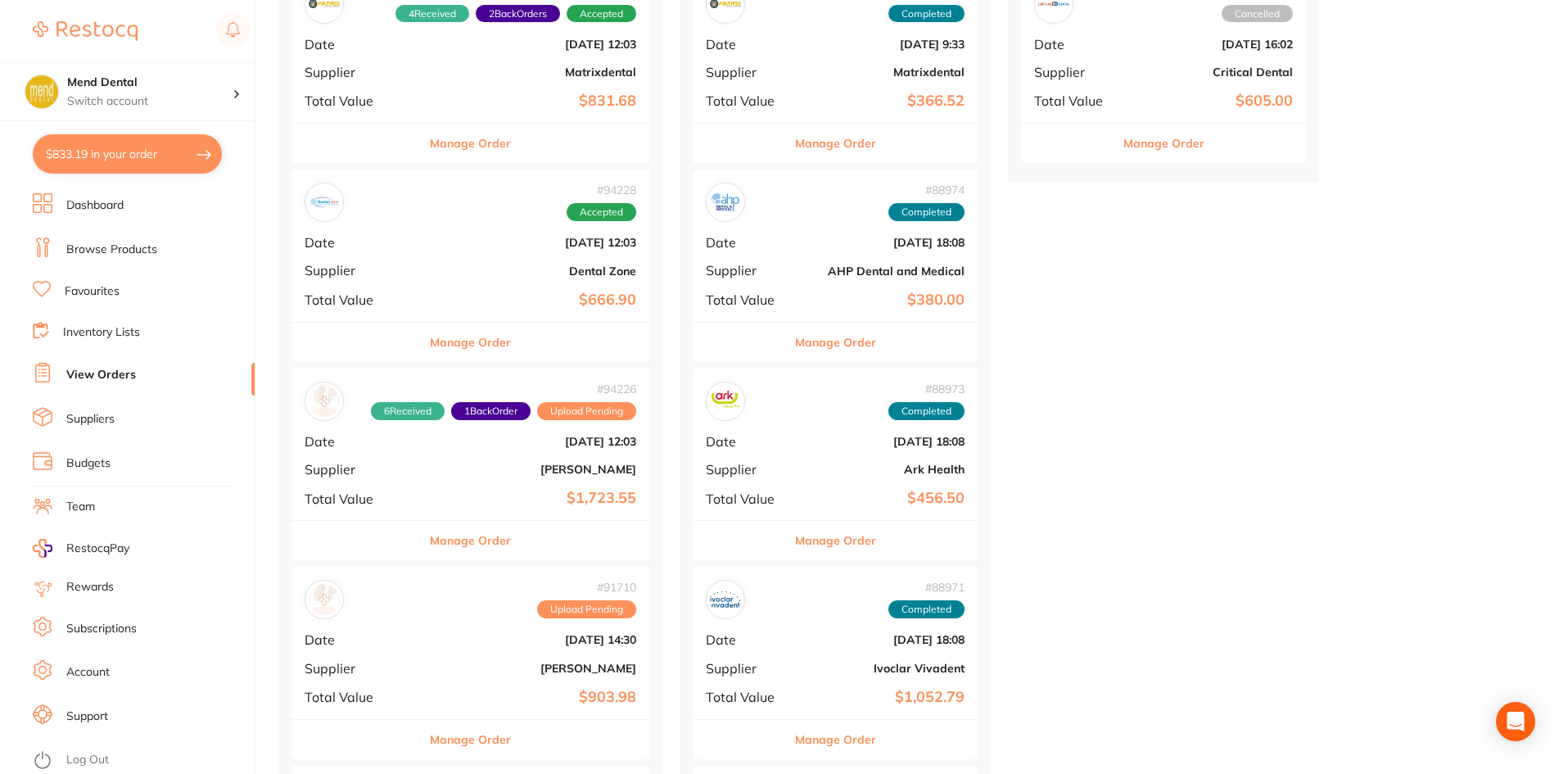
click at [503, 341] on button "Manage Order" at bounding box center [470, 342] width 81 height 39
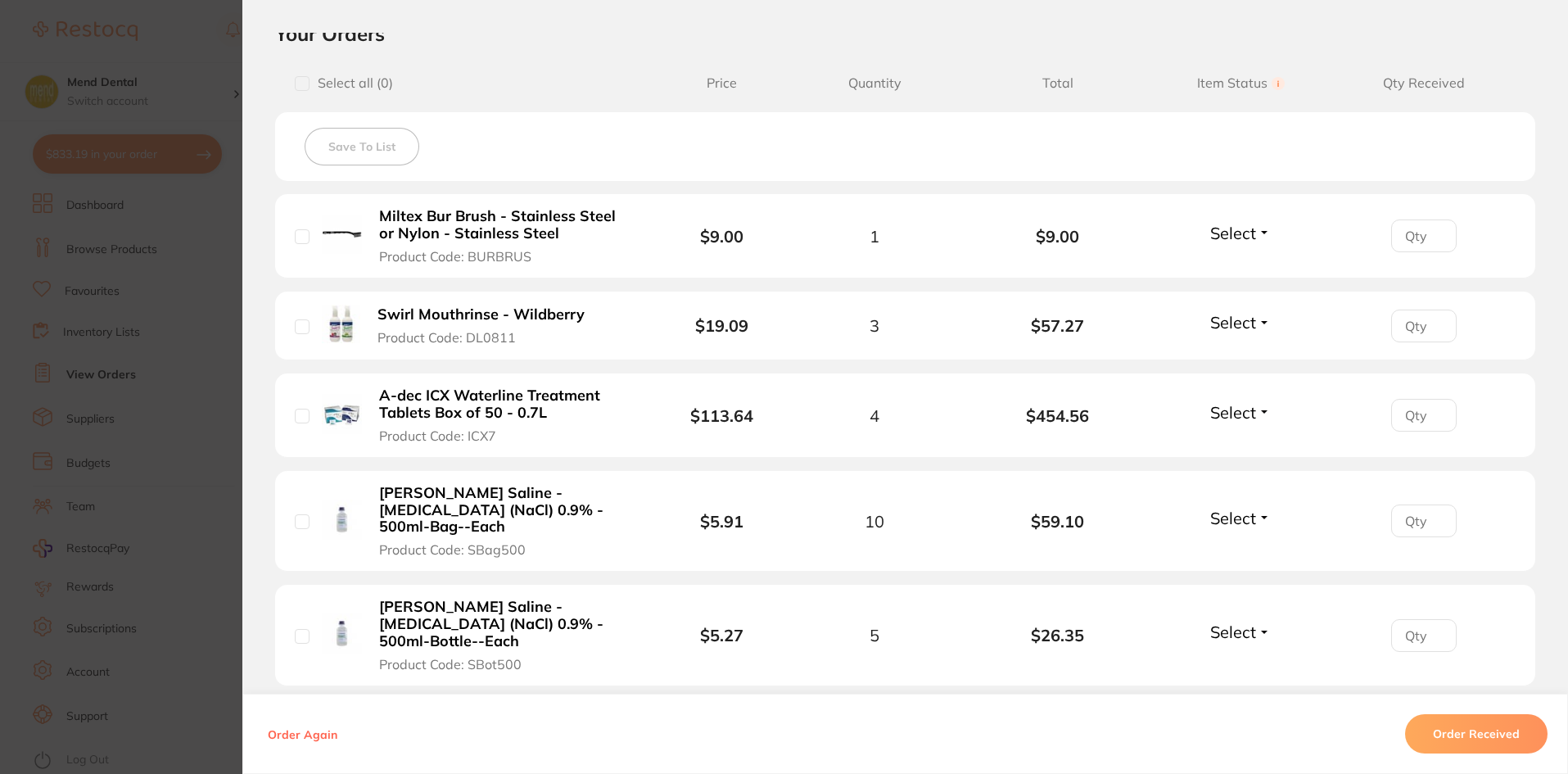
scroll to position [409, 0]
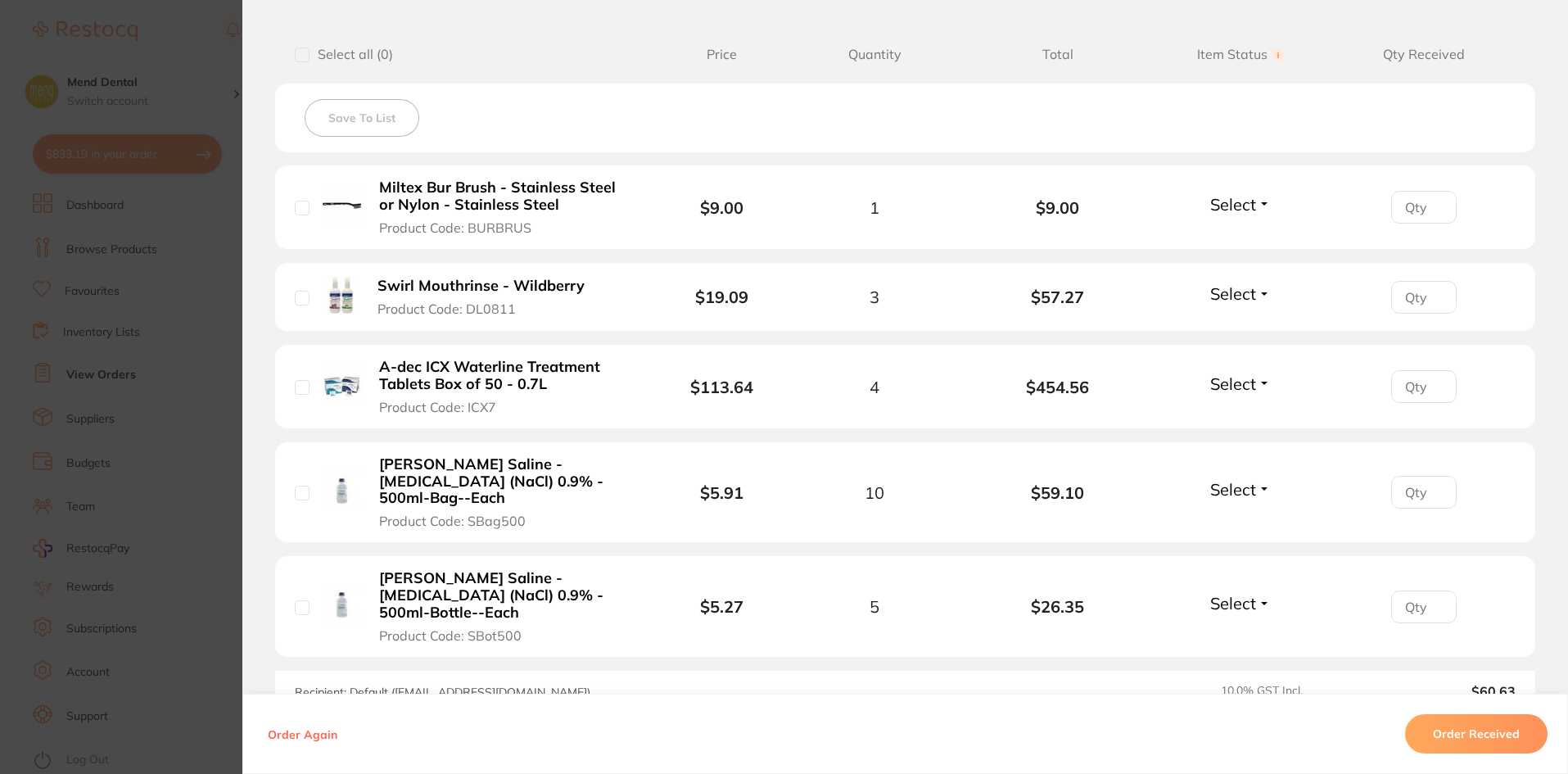
click at [1473, 730] on button "Order Received" at bounding box center [1476, 734] width 143 height 39
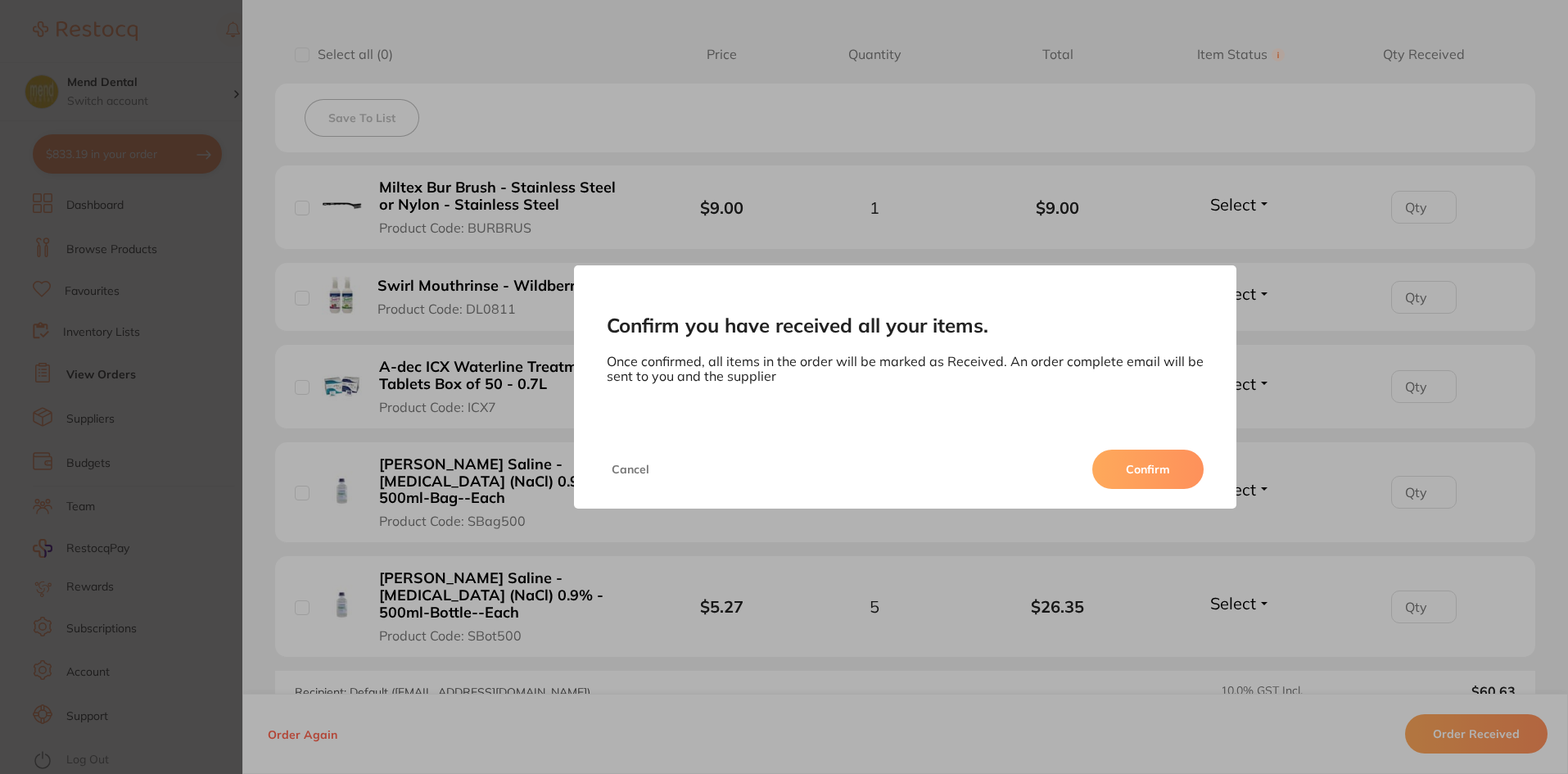
click at [1153, 465] on button "Confirm" at bounding box center [1147, 469] width 111 height 39
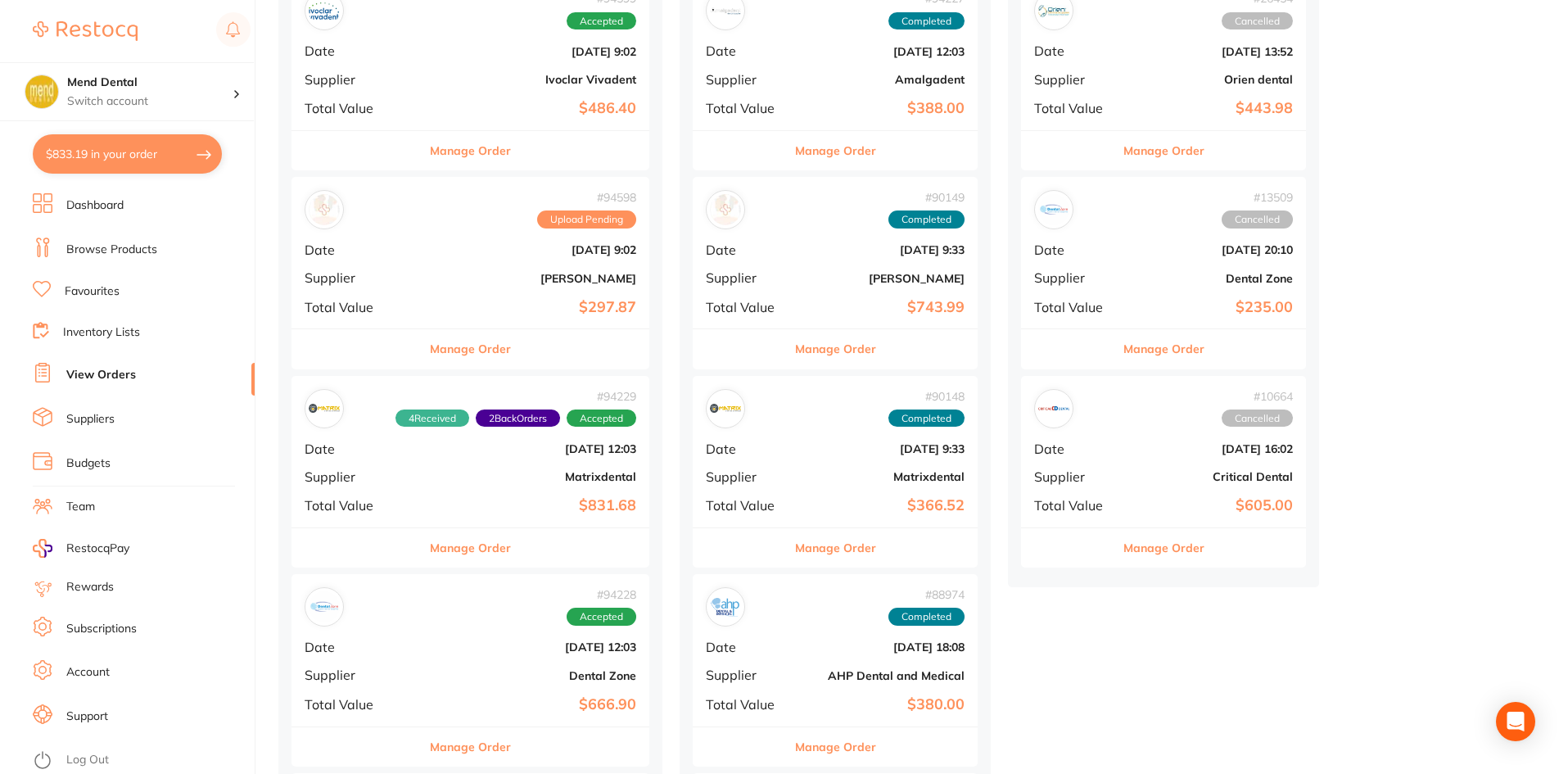
scroll to position [245, 0]
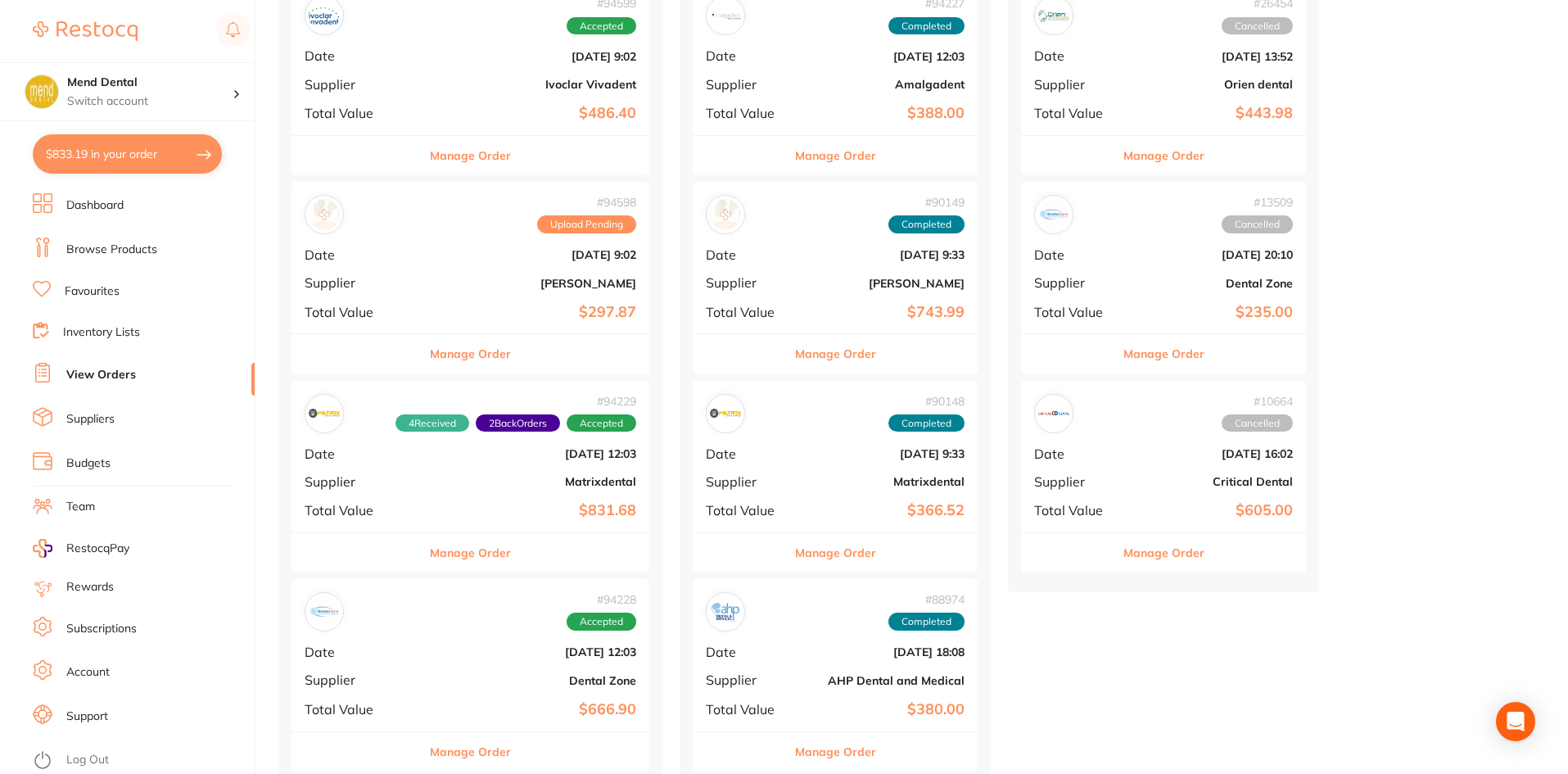
click at [141, 255] on link "Browse Products" at bounding box center [112, 250] width 91 height 17
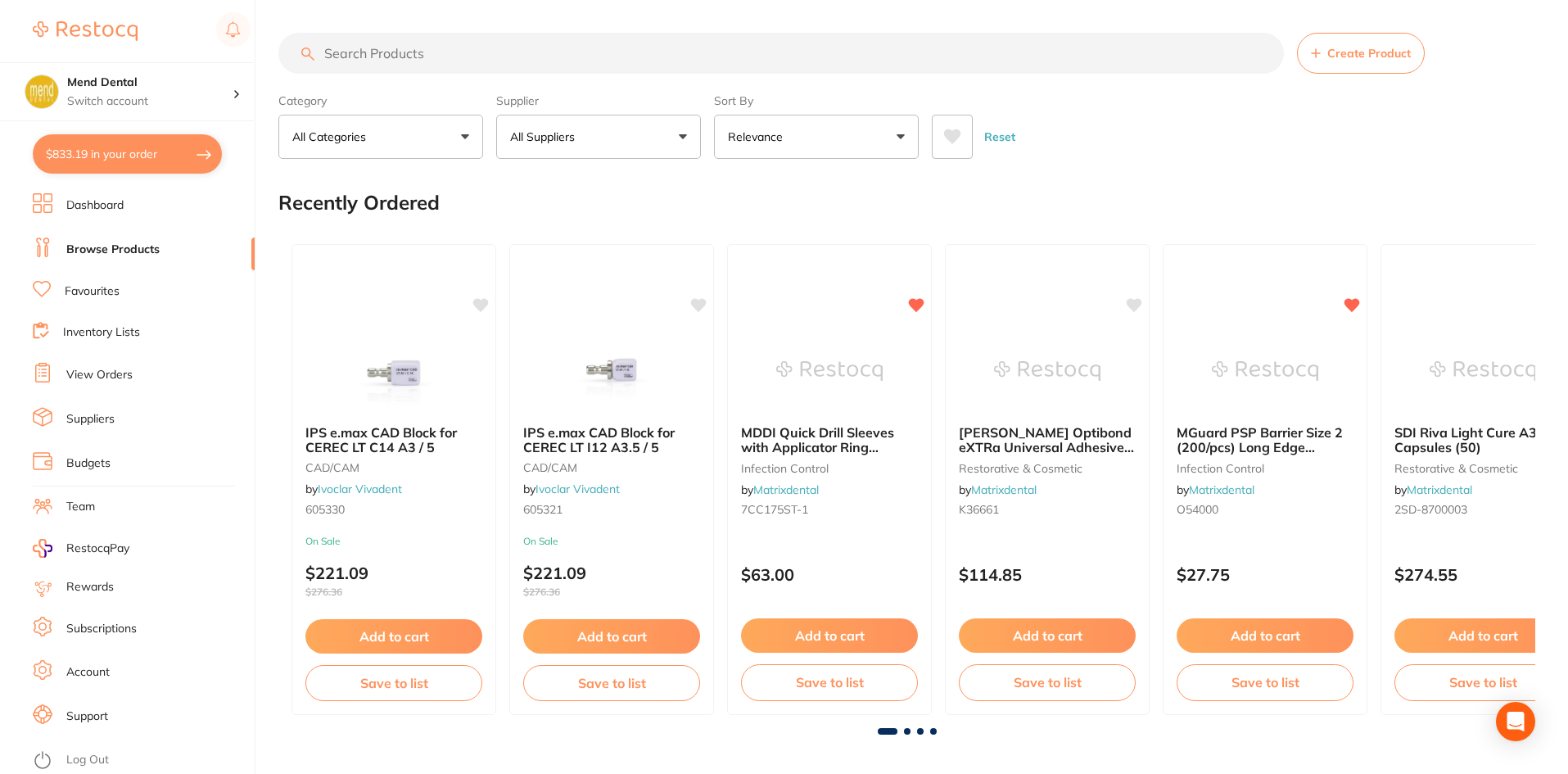
click at [473, 57] on input "search" at bounding box center [781, 53] width 1005 height 41
type input "kleenex"
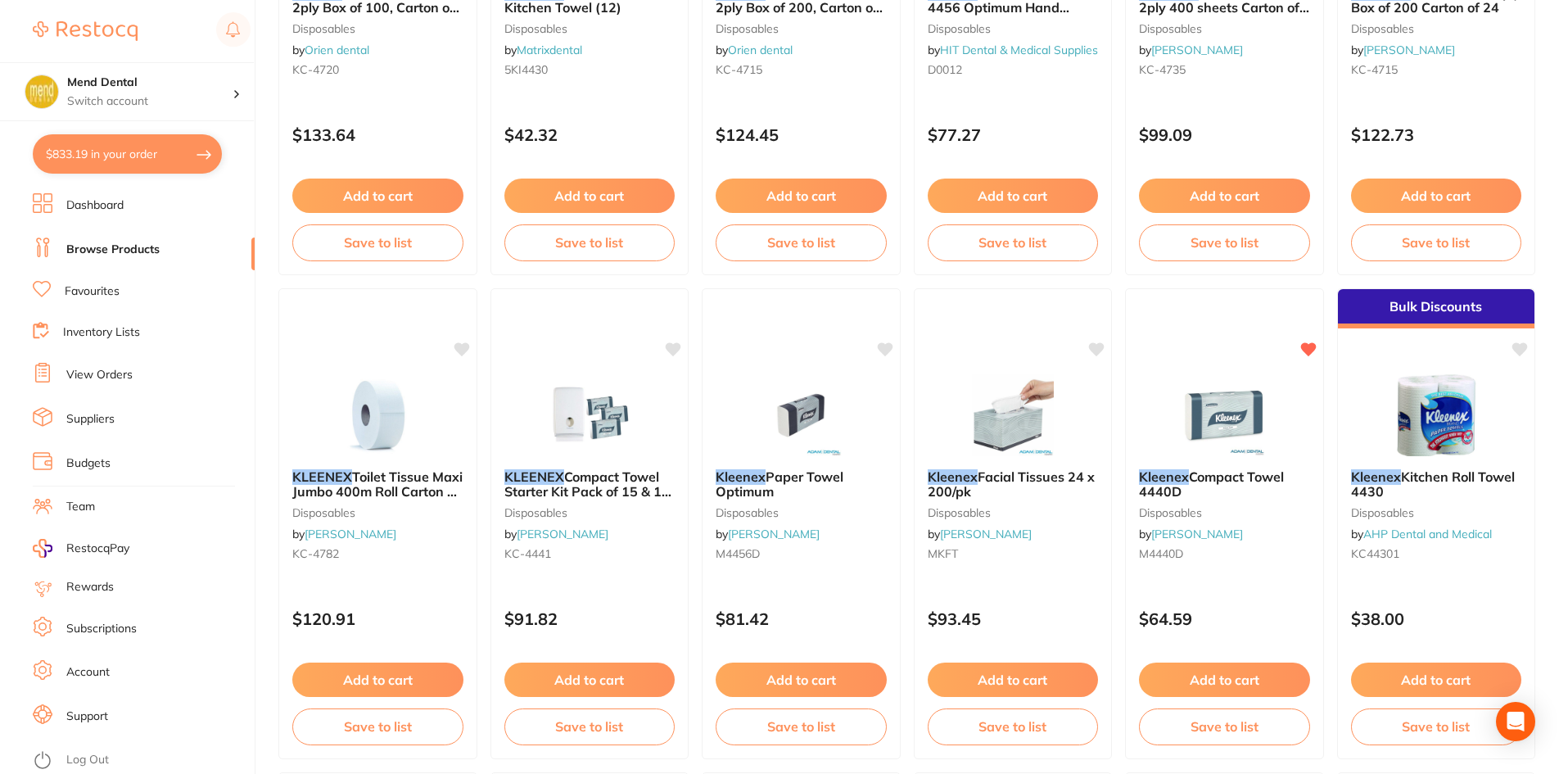
scroll to position [1637, 0]
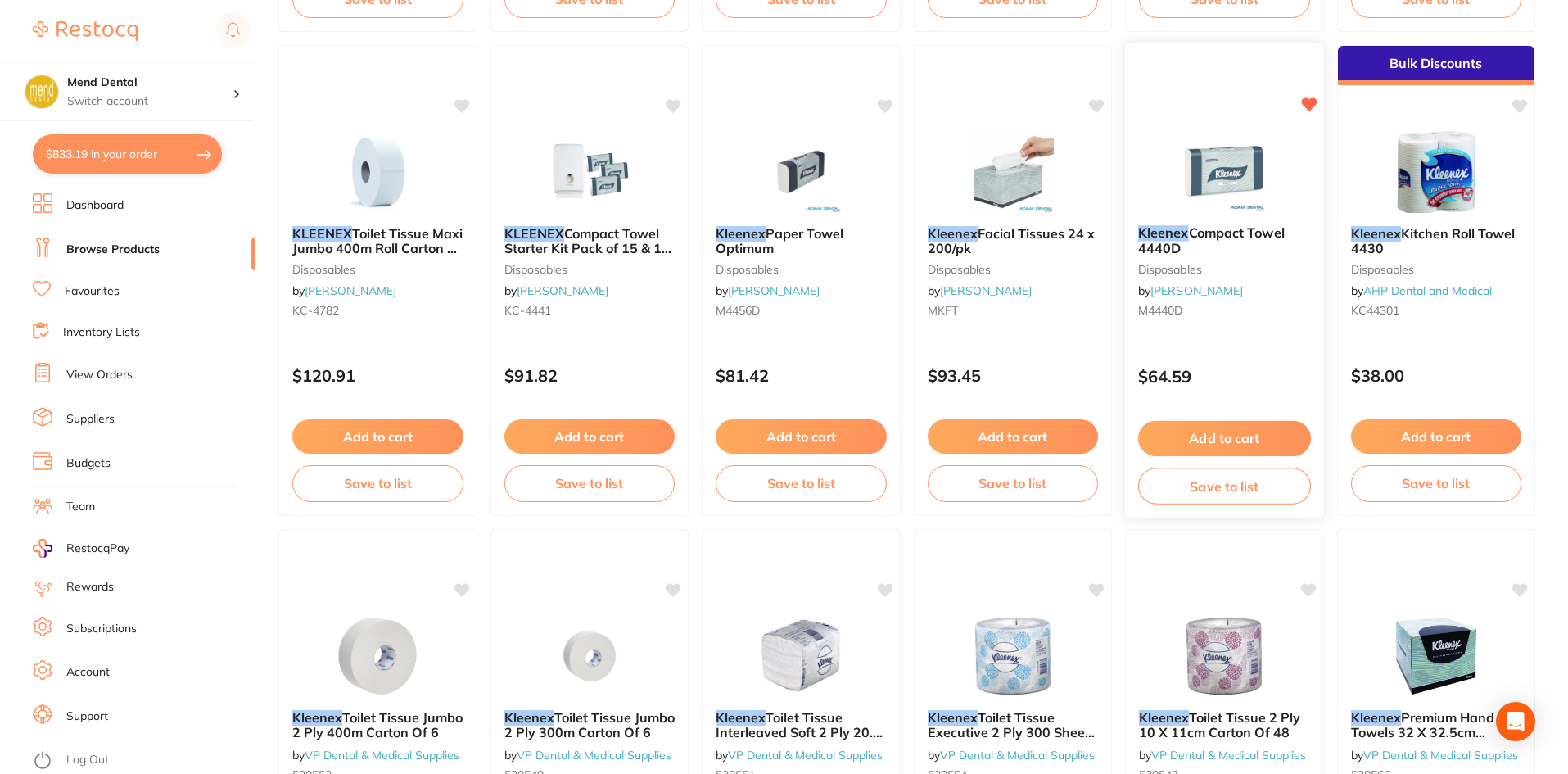
click at [1249, 429] on button "Add to cart" at bounding box center [1224, 438] width 173 height 35
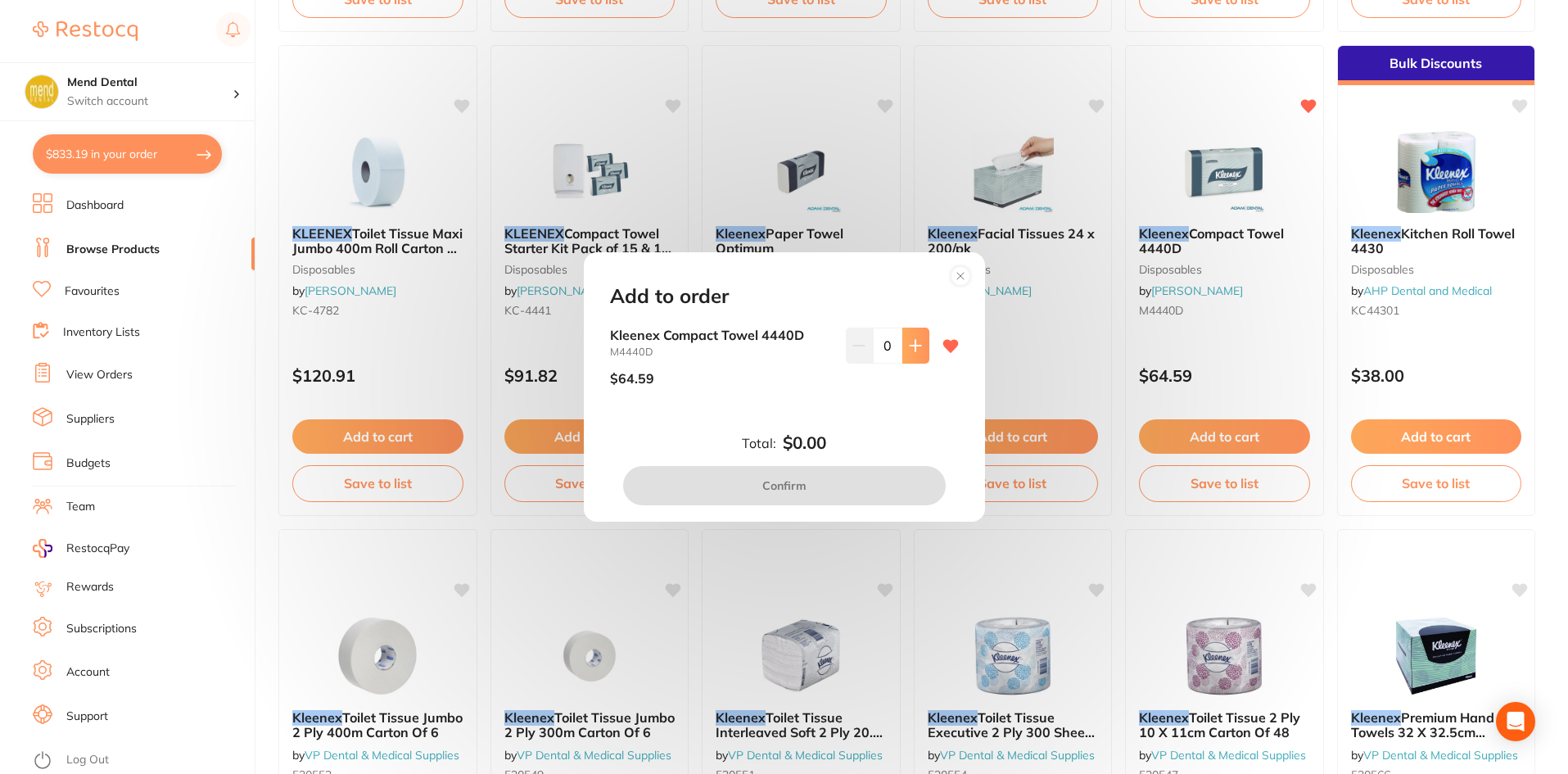
click at [914, 351] on icon at bounding box center [915, 345] width 13 height 13
type input "2"
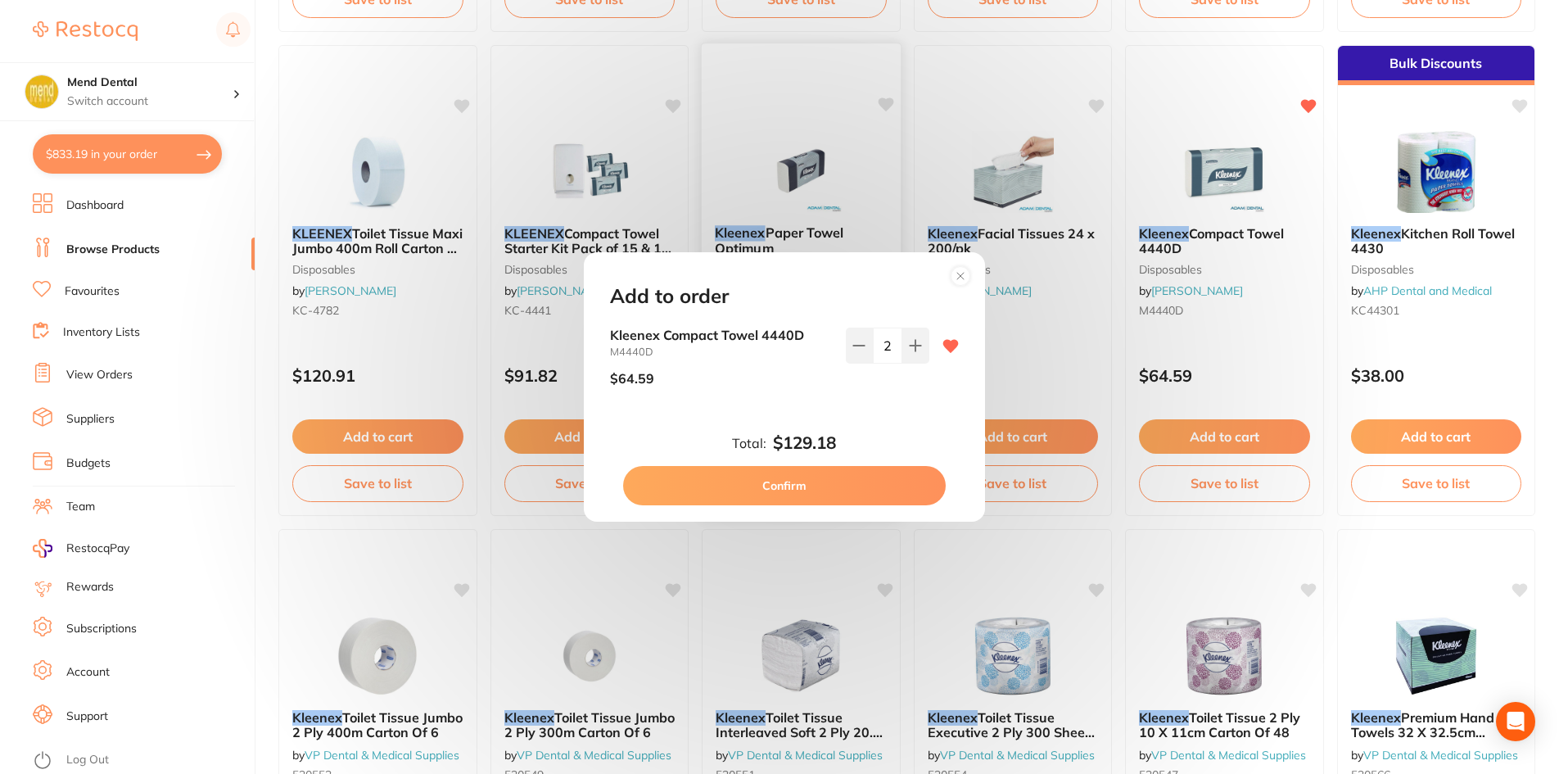
click at [875, 486] on button "Confirm" at bounding box center [784, 486] width 323 height 39
checkbox input "false"
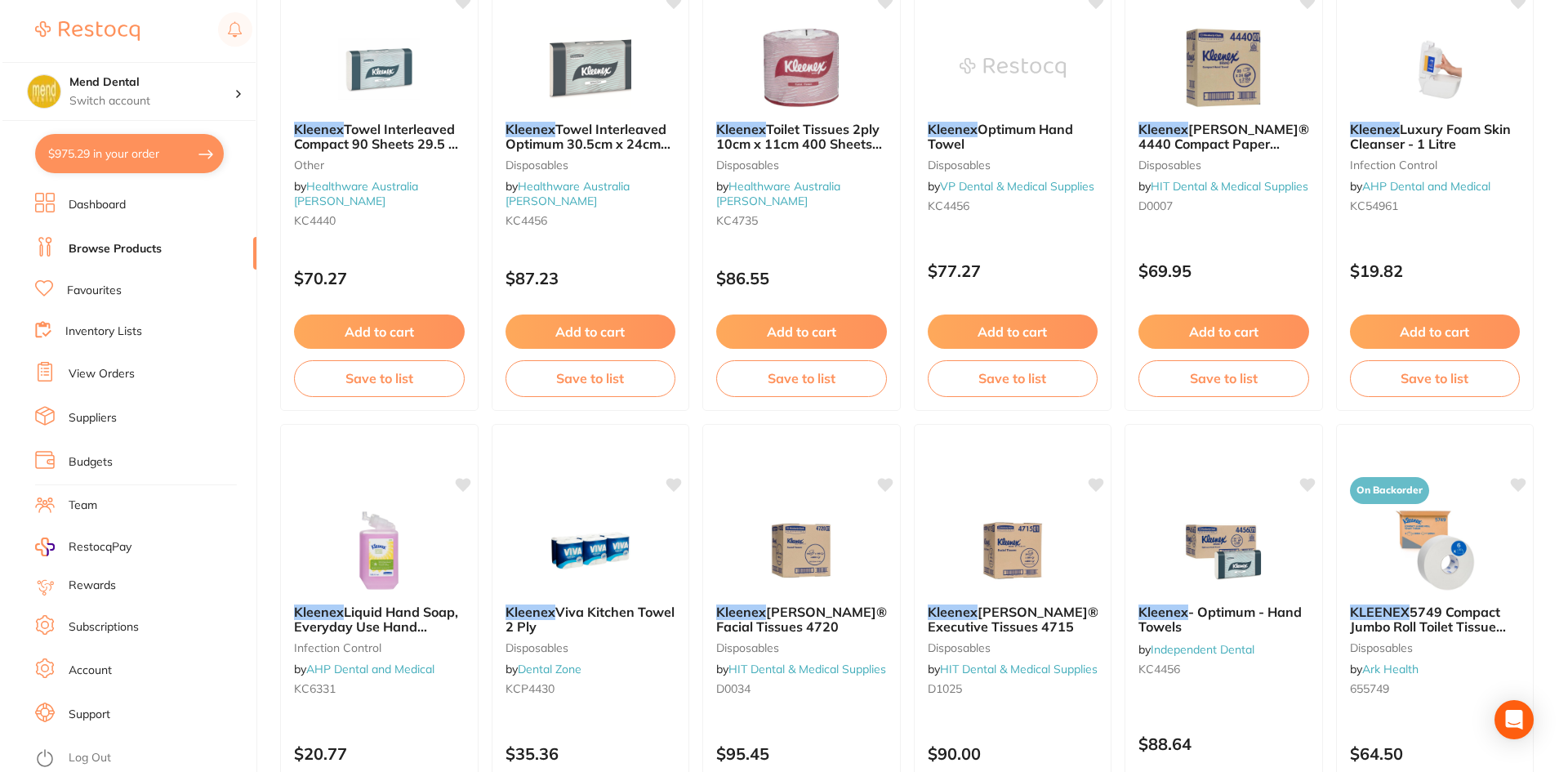
scroll to position [0, 0]
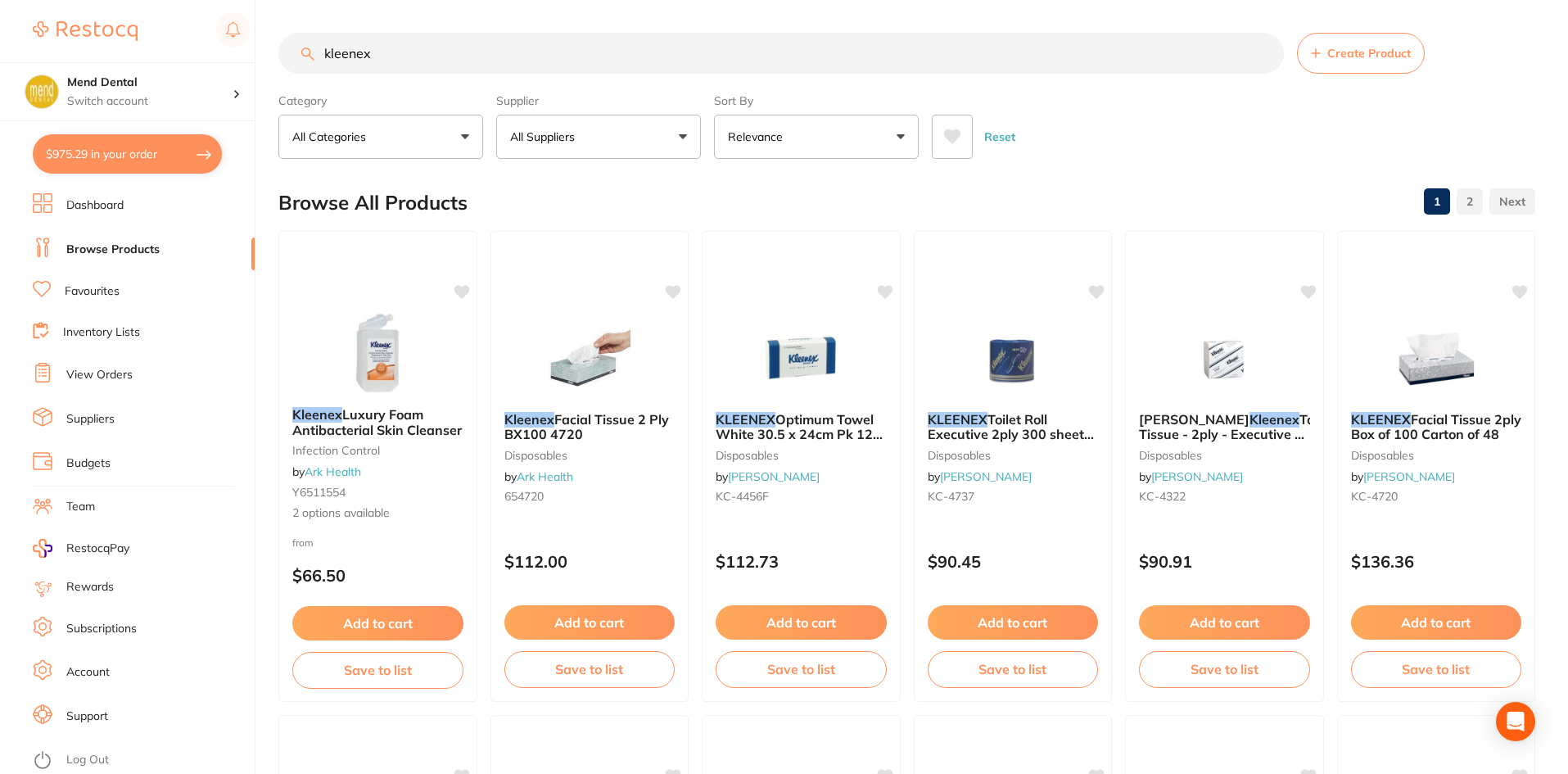
click at [603, 143] on button "All Suppliers" at bounding box center [599, 137] width 205 height 44
type input "or"
click at [585, 304] on ul "All Suppliers Orien dental" at bounding box center [599, 259] width 205 height 103
click at [626, 277] on p "Orien dental" at bounding box center [593, 278] width 77 height 15
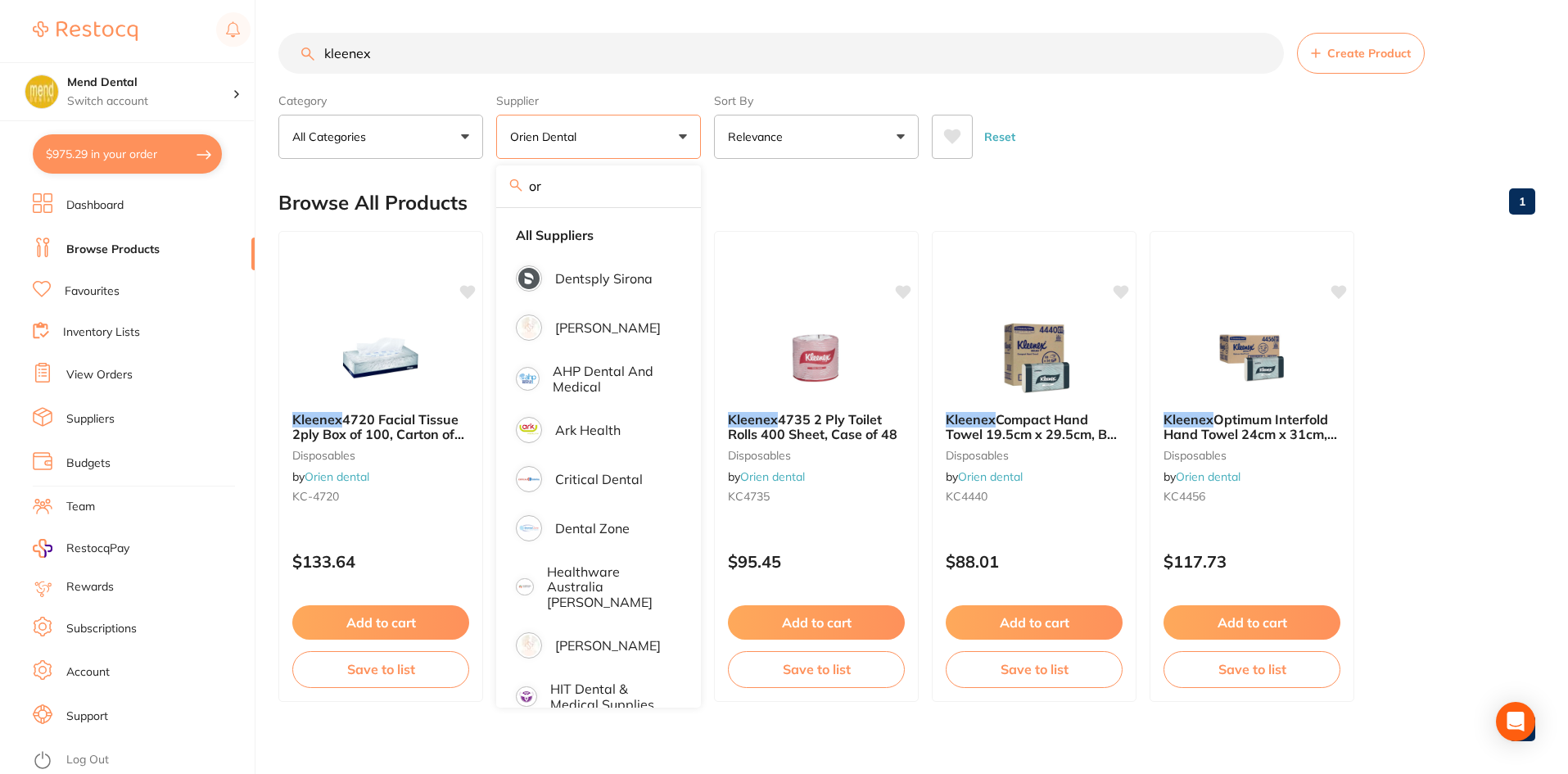
click at [1442, 466] on ul "Kleenex 4720 Facial Tissue 2ply Box of 100, Carton of 48 disposables by Orien d…" at bounding box center [907, 465] width 1257 height 471
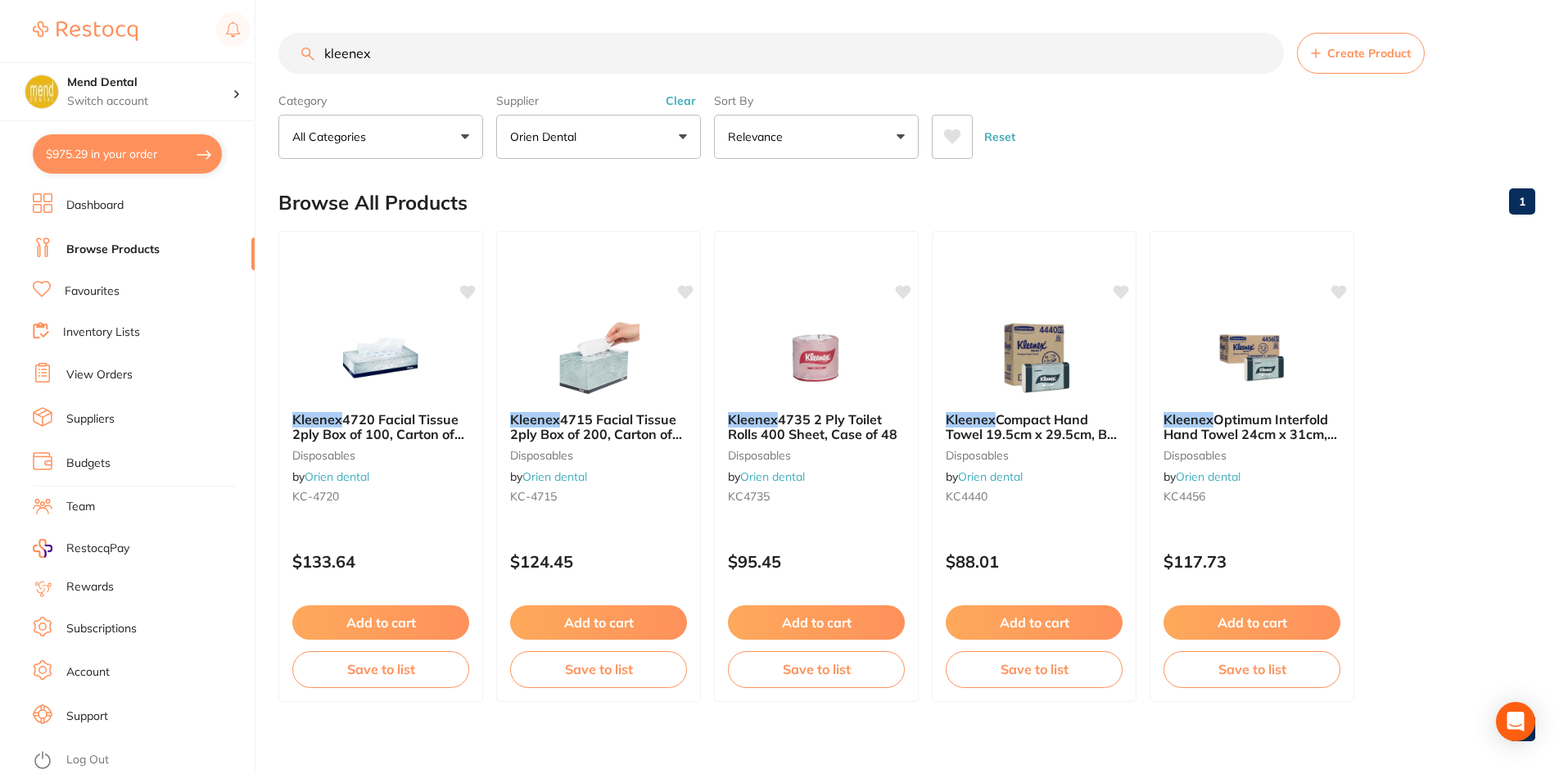
click at [103, 161] on button "$975.29 in your order" at bounding box center [127, 153] width 189 height 39
checkbox input "true"
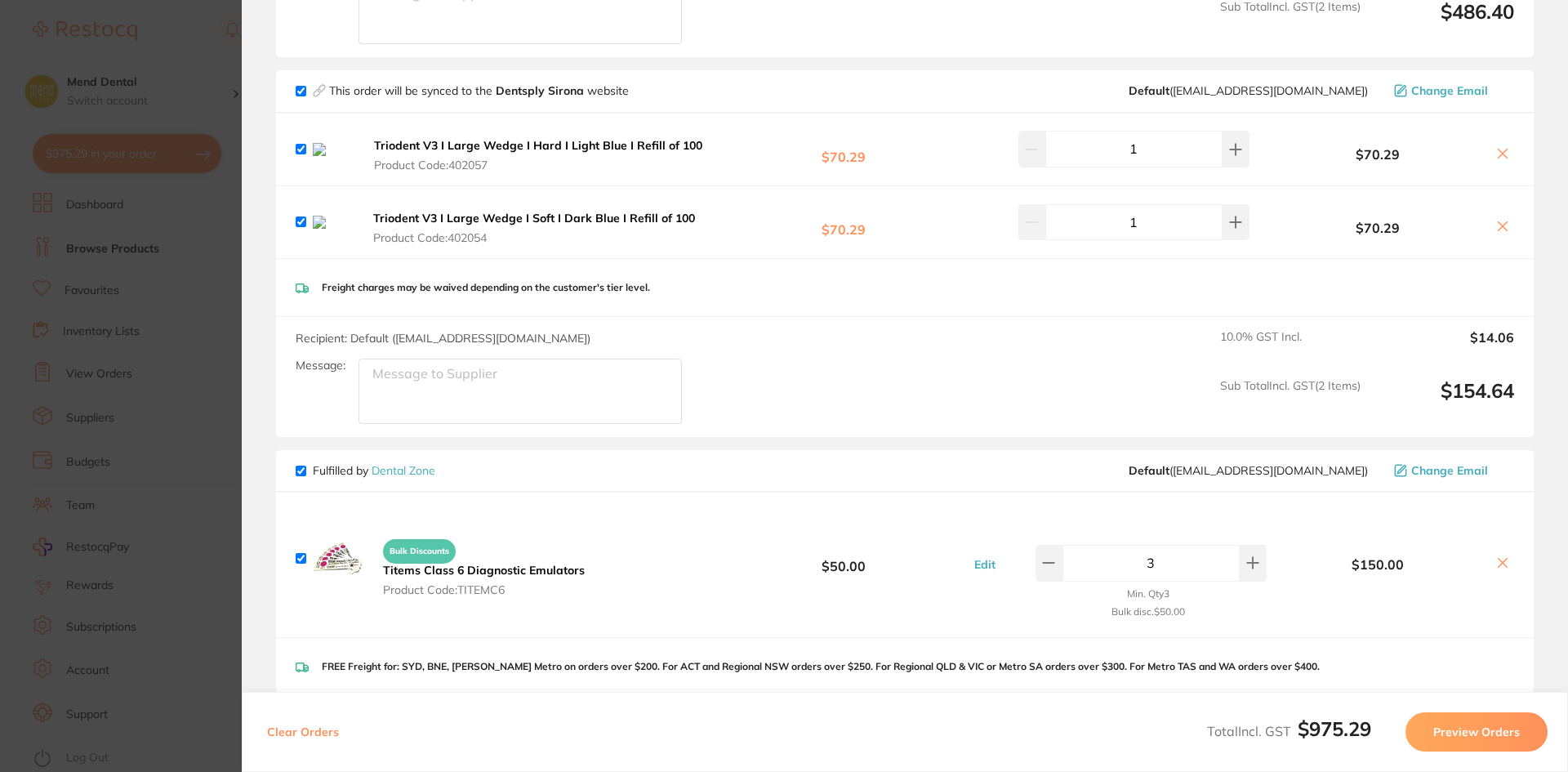
scroll to position [880, 0]
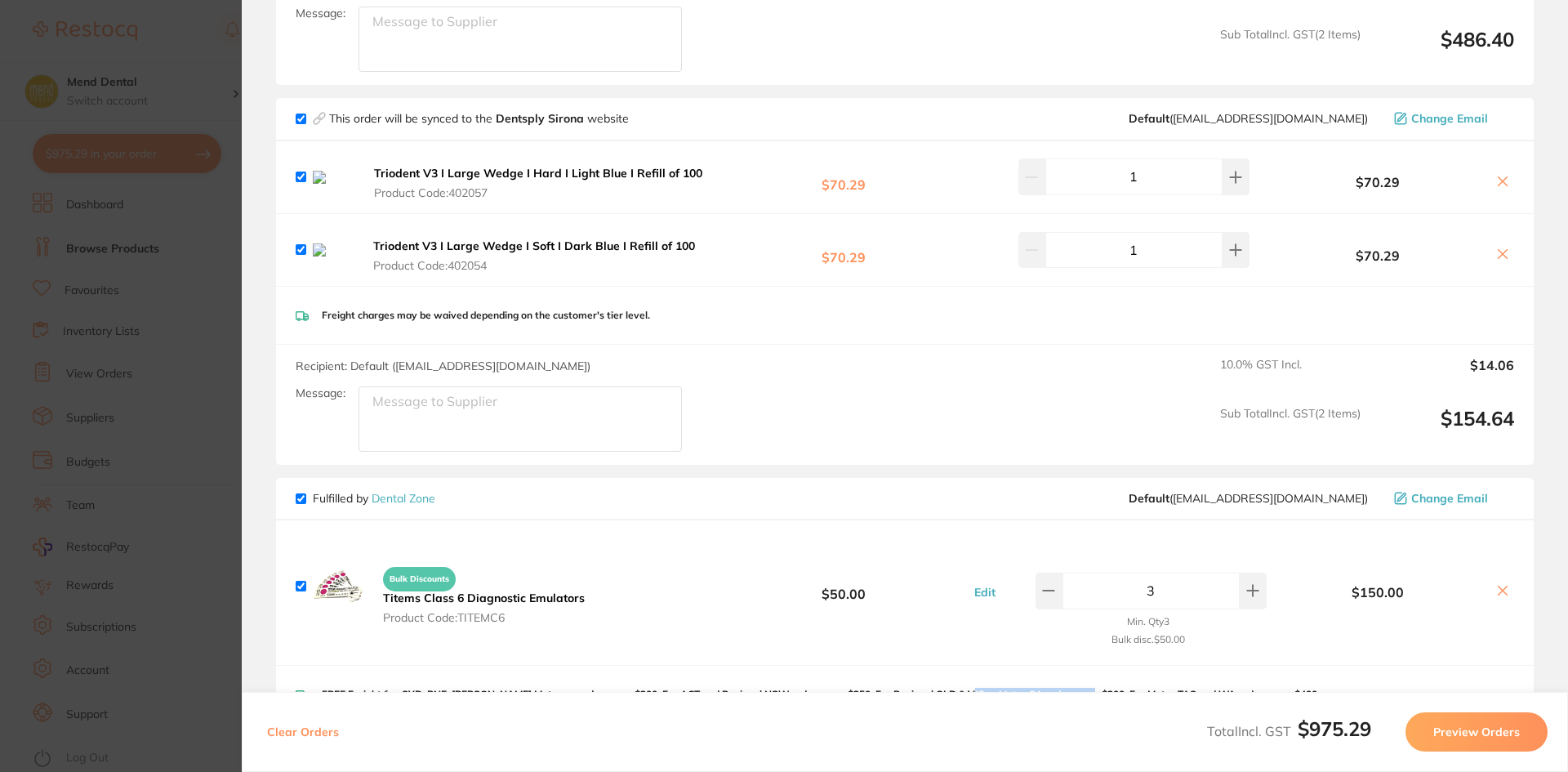
drag, startPoint x: 1086, startPoint y: 677, endPoint x: 968, endPoint y: 676, distance: 118.0
click at [968, 688] on p "FREE Freight for: SYD, BNE, [PERSON_NAME] Metro on orders over $200. For ACT an…" at bounding box center [821, 693] width 998 height 11
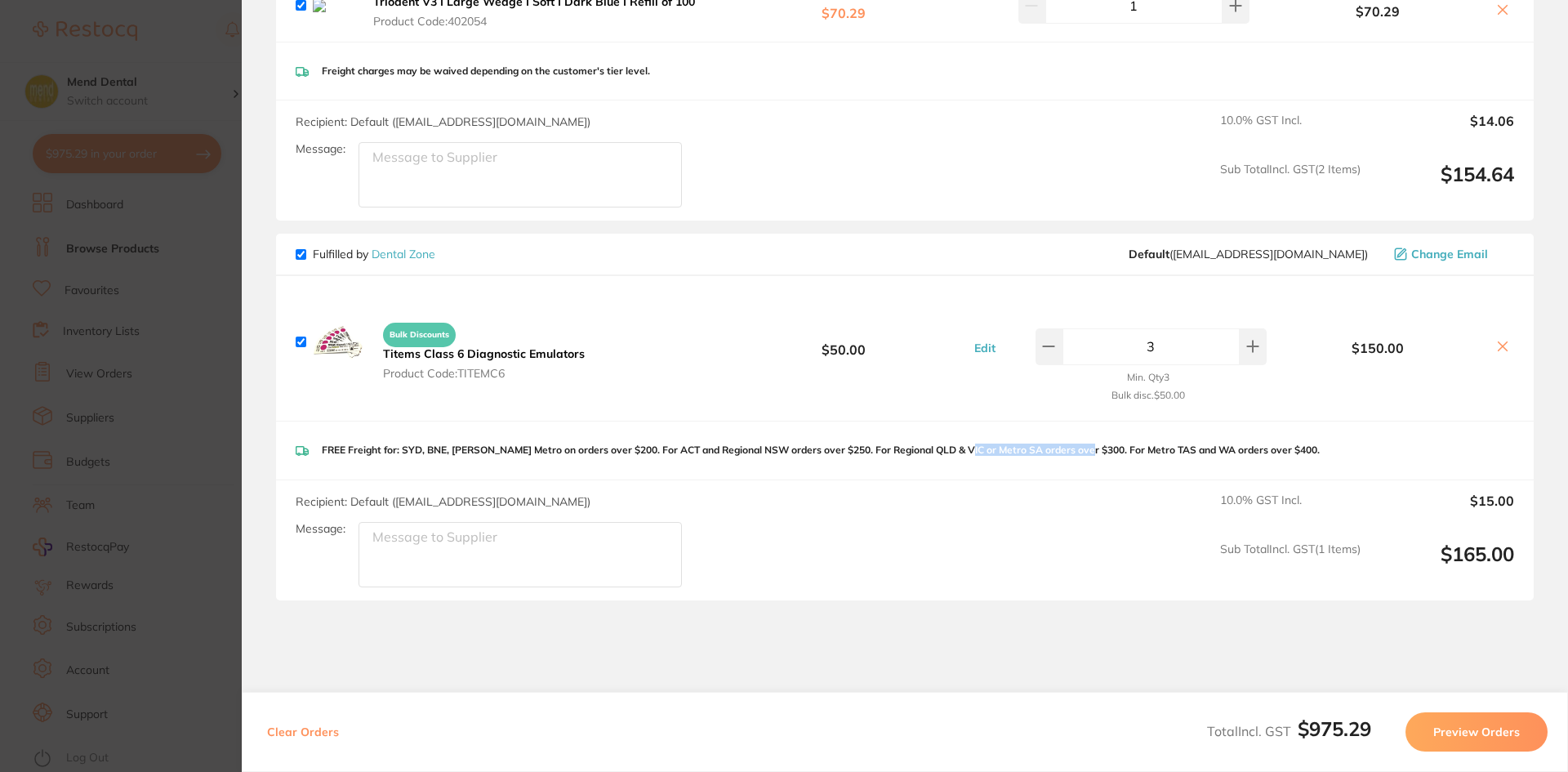
scroll to position [1124, 0]
click at [64, 261] on section "Update RRP Set your pre negotiated price for this item. Item Agreed RRP (excl. …" at bounding box center [784, 386] width 1568 height 772
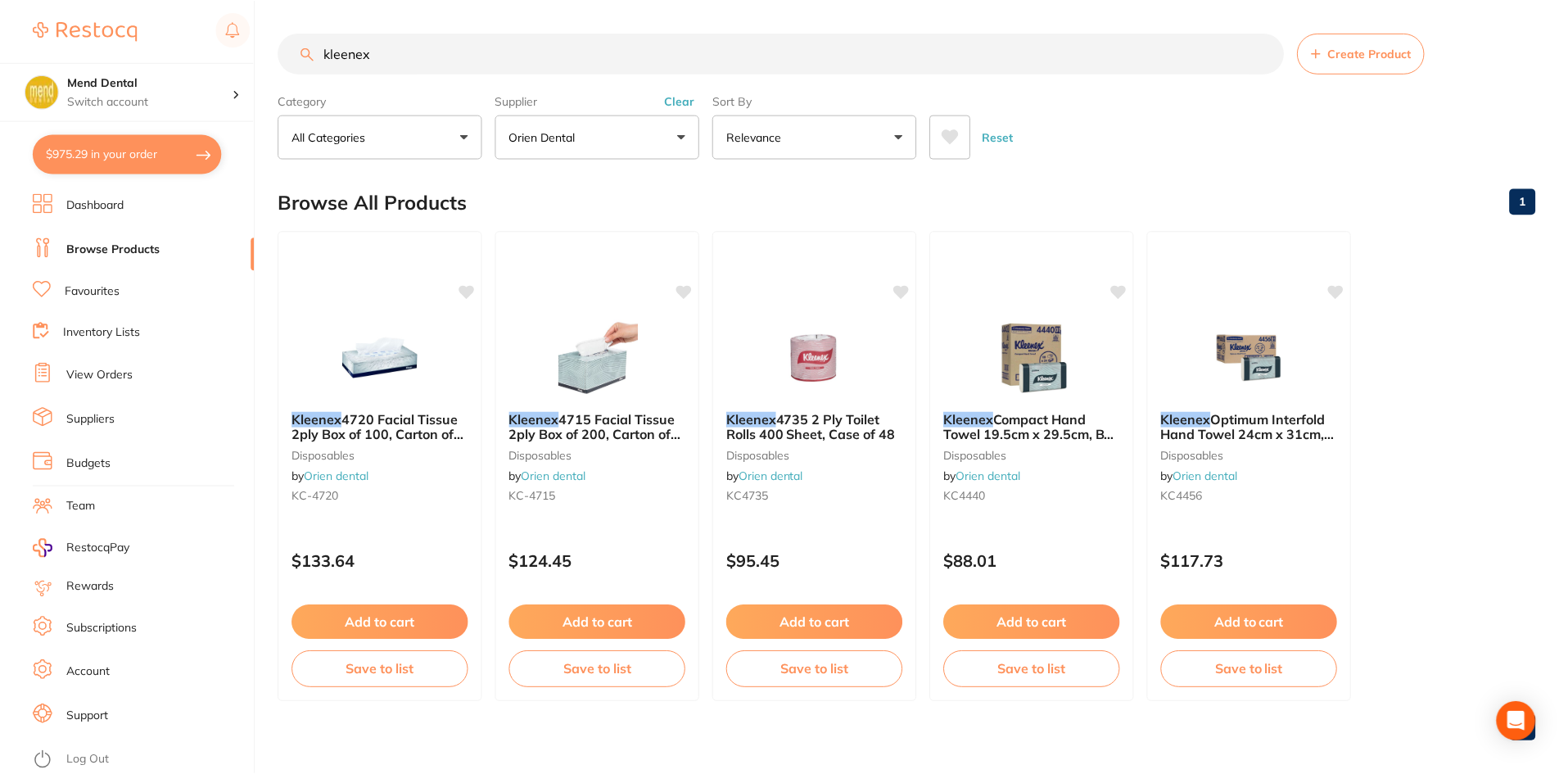
scroll to position [13, 0]
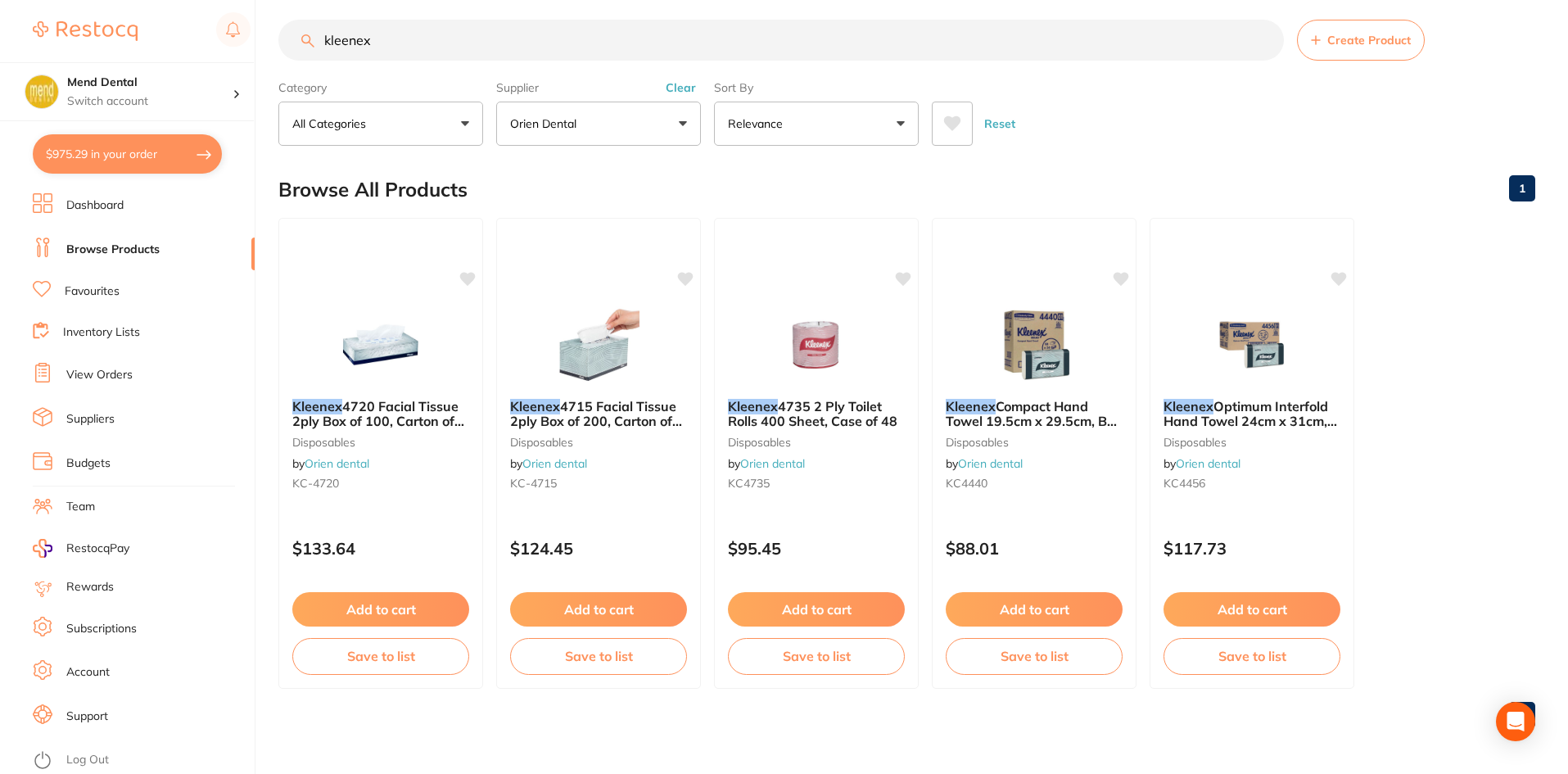
click at [97, 380] on link "View Orders" at bounding box center [100, 374] width 67 height 17
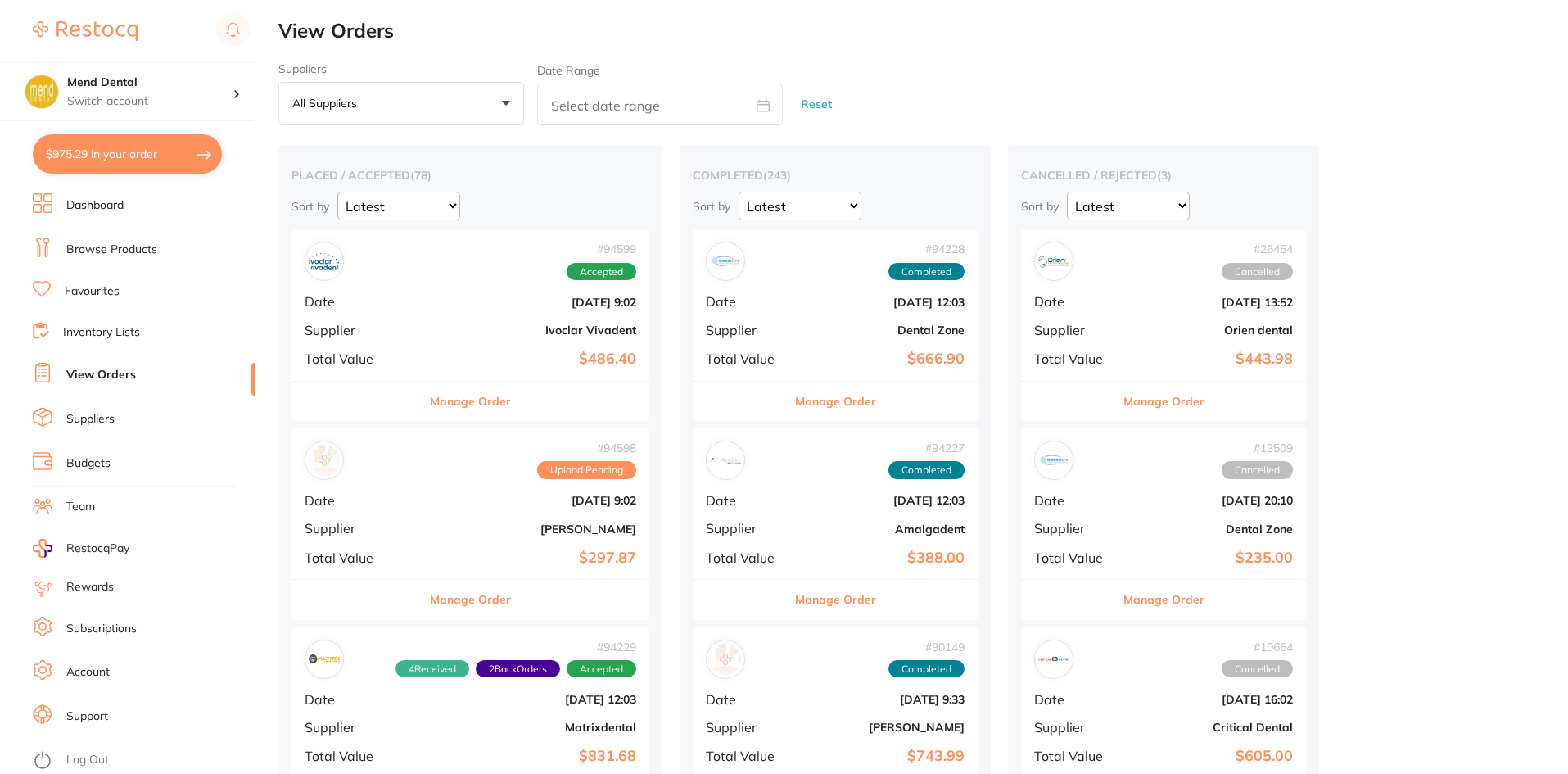
click at [368, 110] on span "+0" at bounding box center [372, 103] width 17 height 17
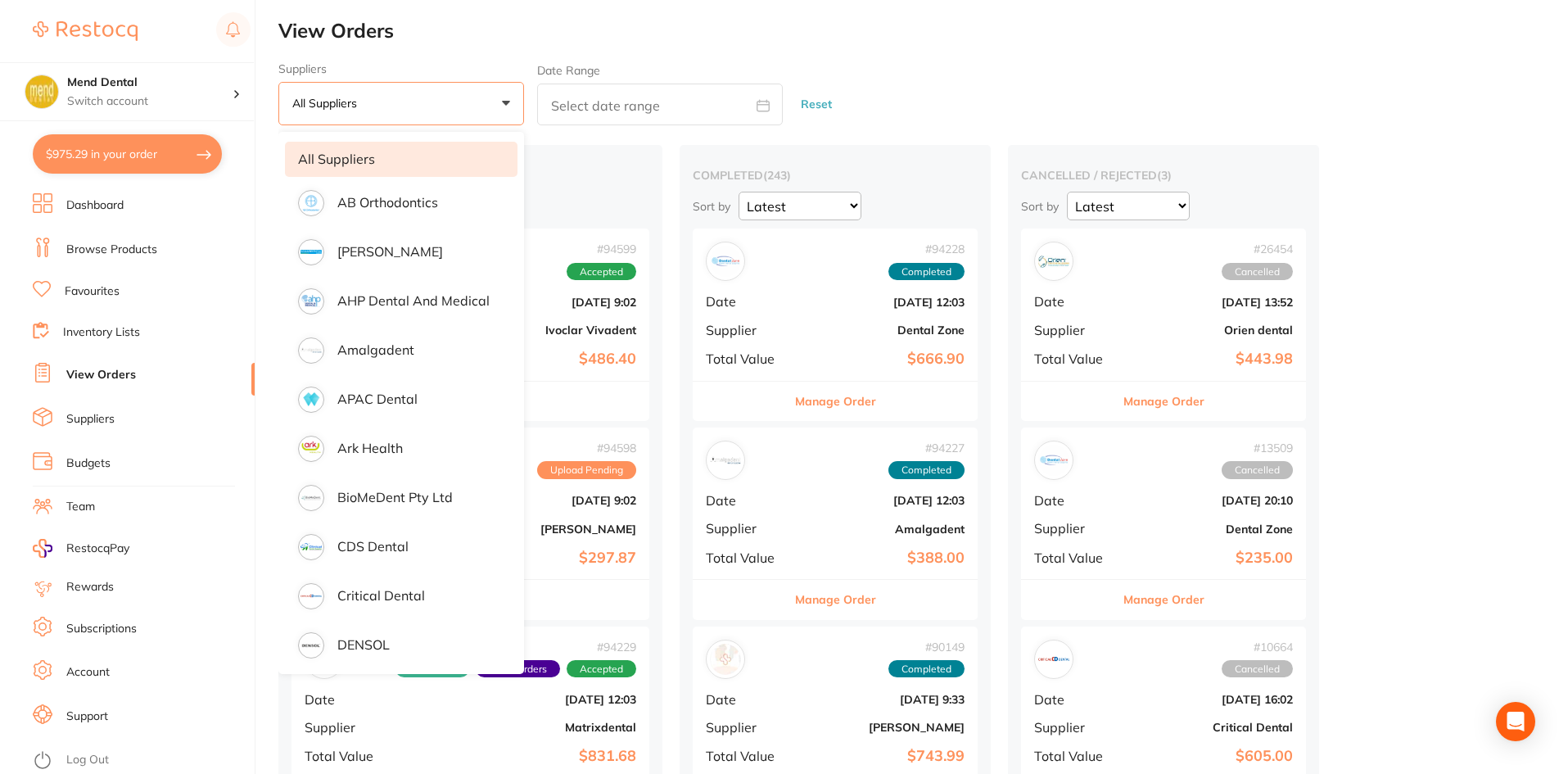
click at [392, 99] on button "All suppliers +0" at bounding box center [401, 103] width 245 height 44
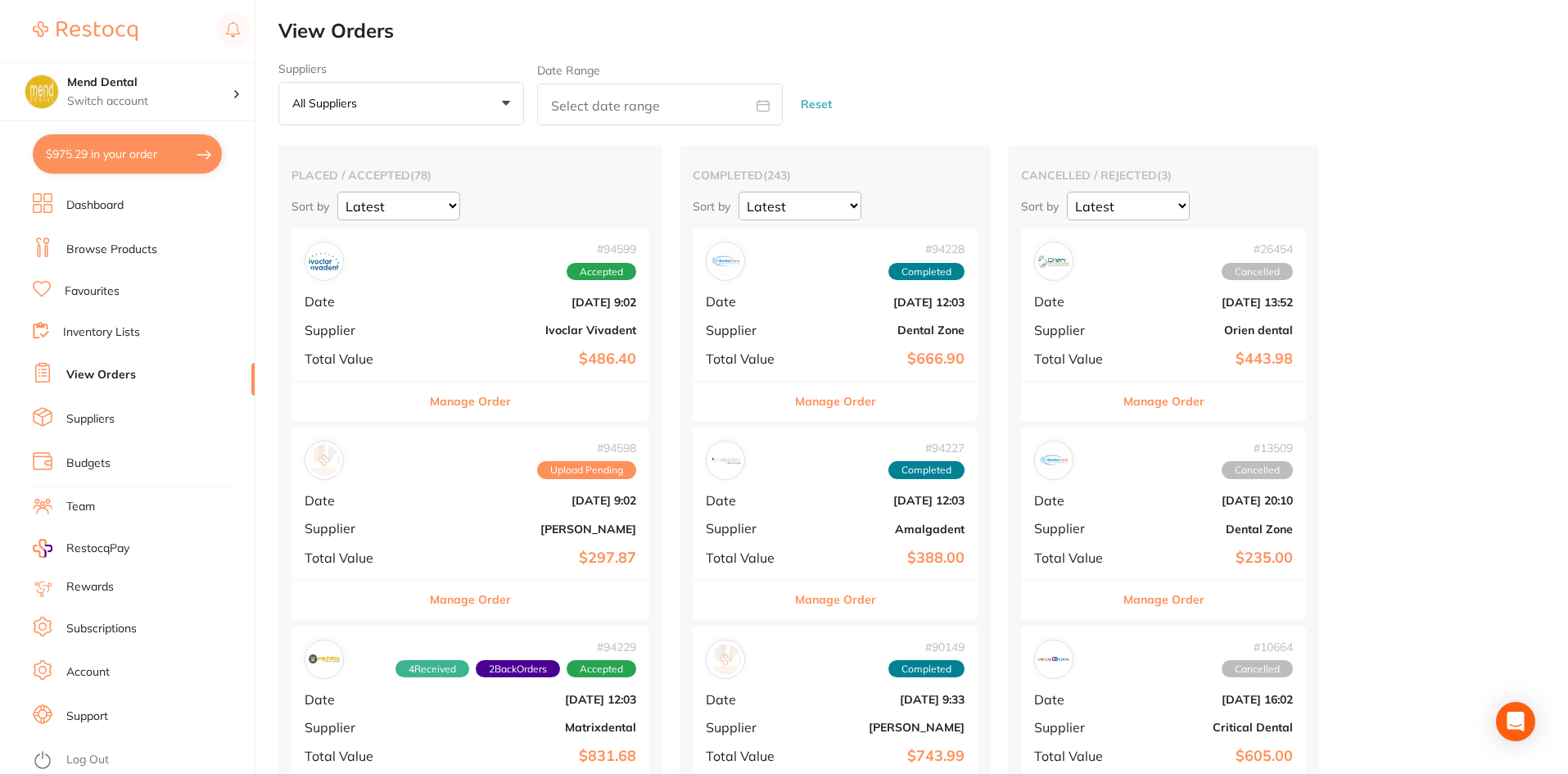
click at [392, 99] on button "All suppliers +0" at bounding box center [401, 103] width 245 height 44
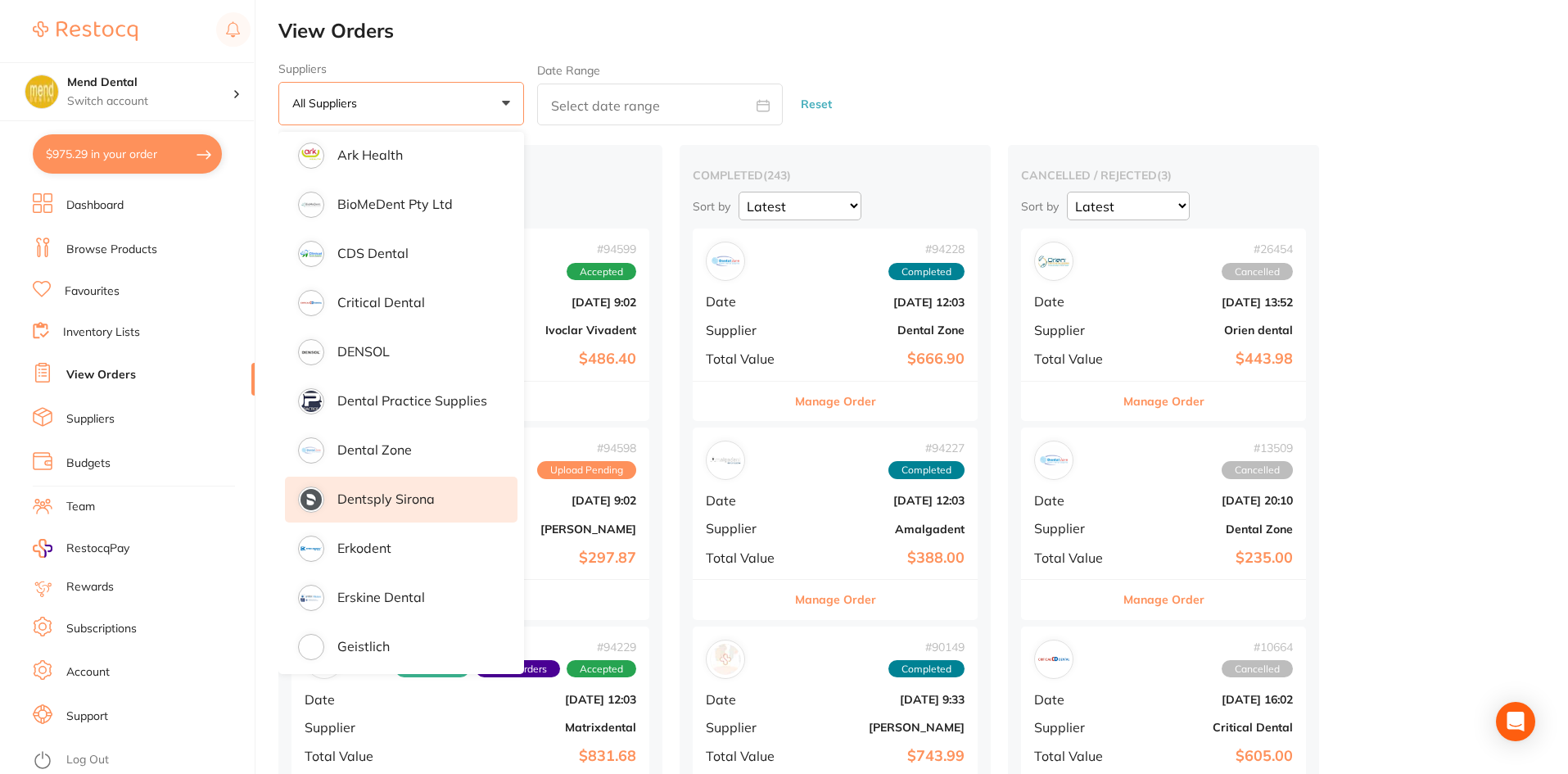
scroll to position [328, 0]
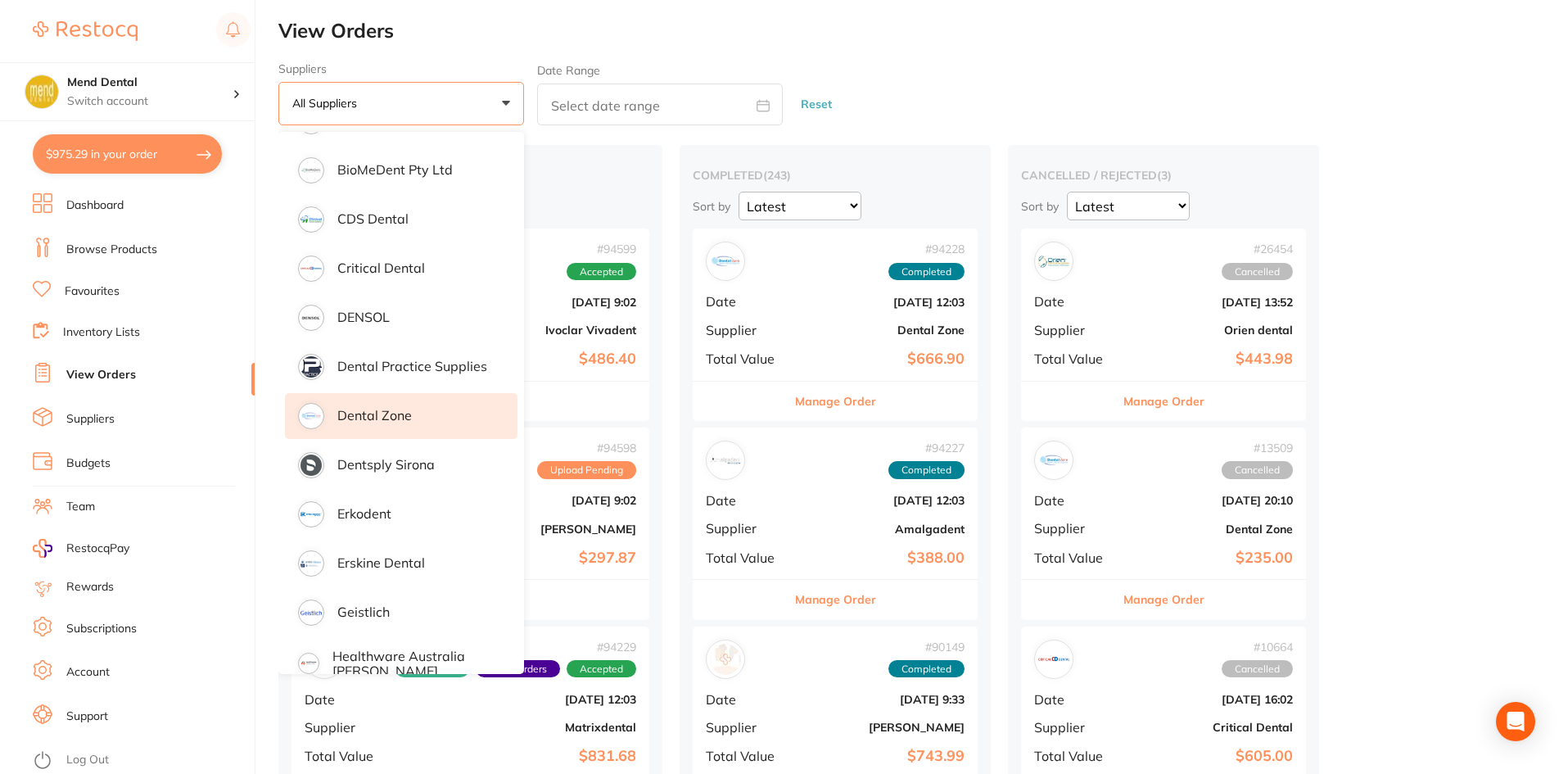
click at [401, 408] on p "Dental Zone" at bounding box center [374, 415] width 74 height 15
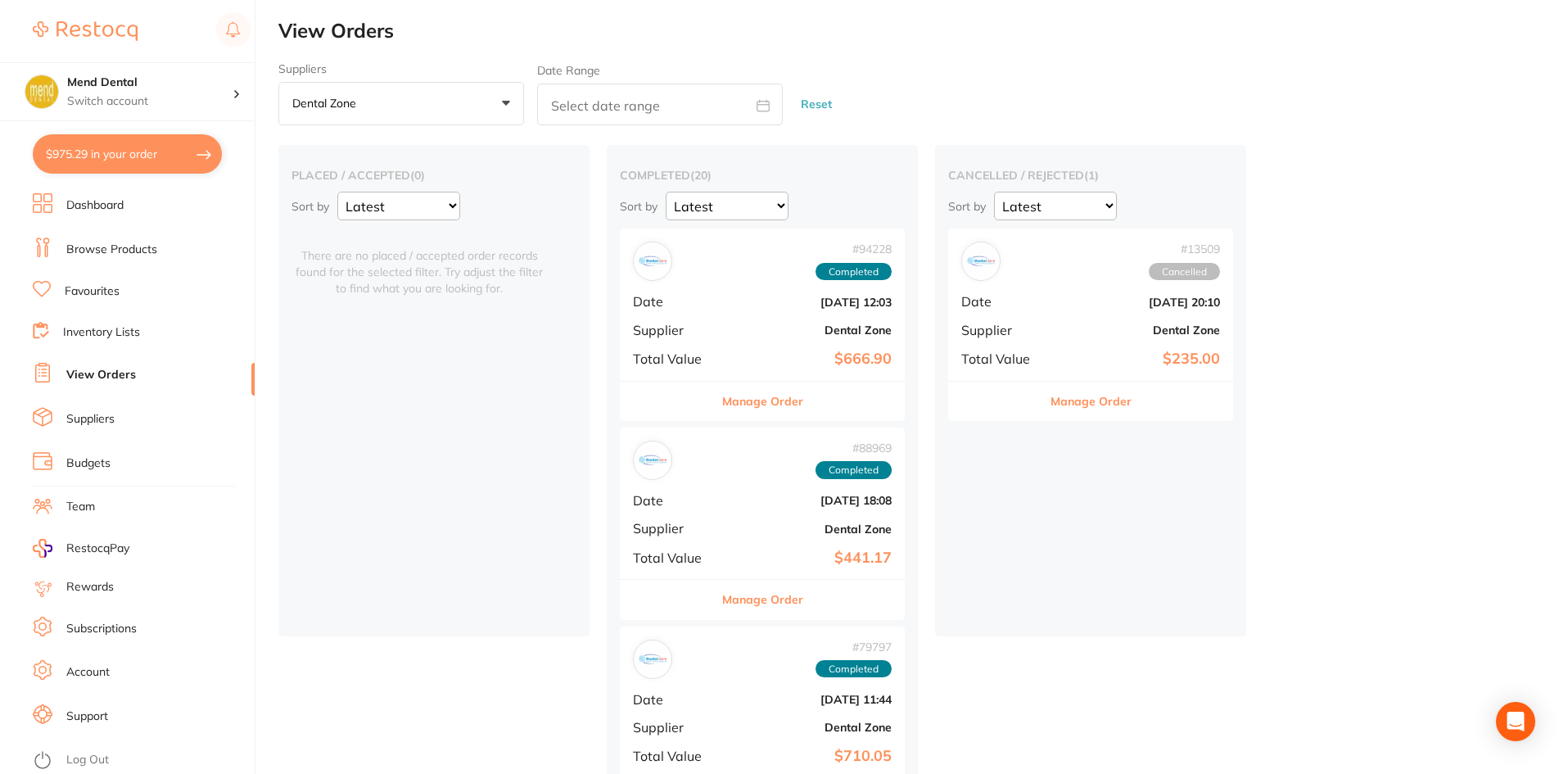
click at [790, 407] on button "Manage Order" at bounding box center [763, 401] width 81 height 39
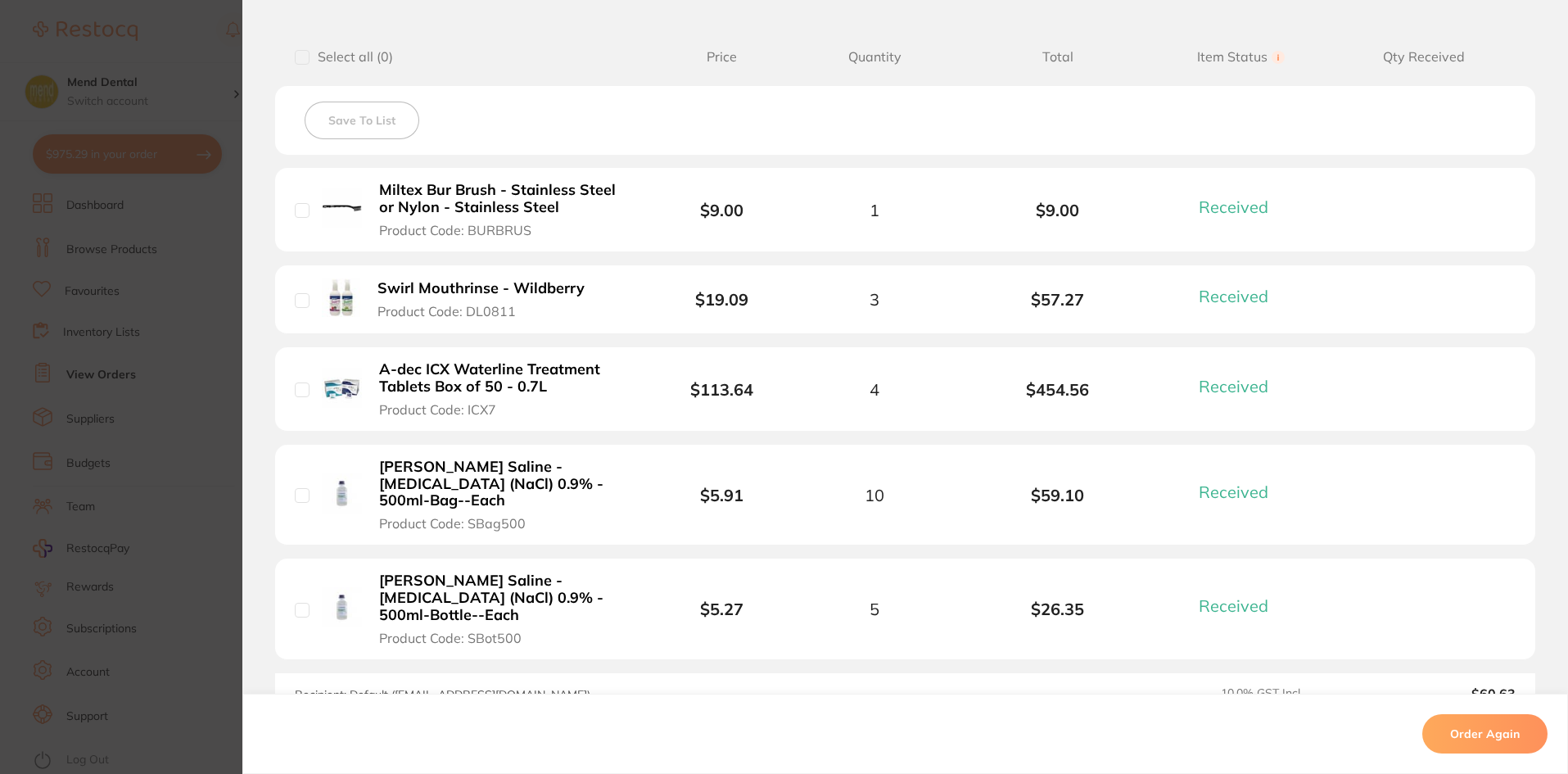
scroll to position [409, 0]
click at [225, 415] on section "Order ID: Restocq- 94228 Order Information 5 Received Completed Order Order Dat…" at bounding box center [784, 387] width 1568 height 774
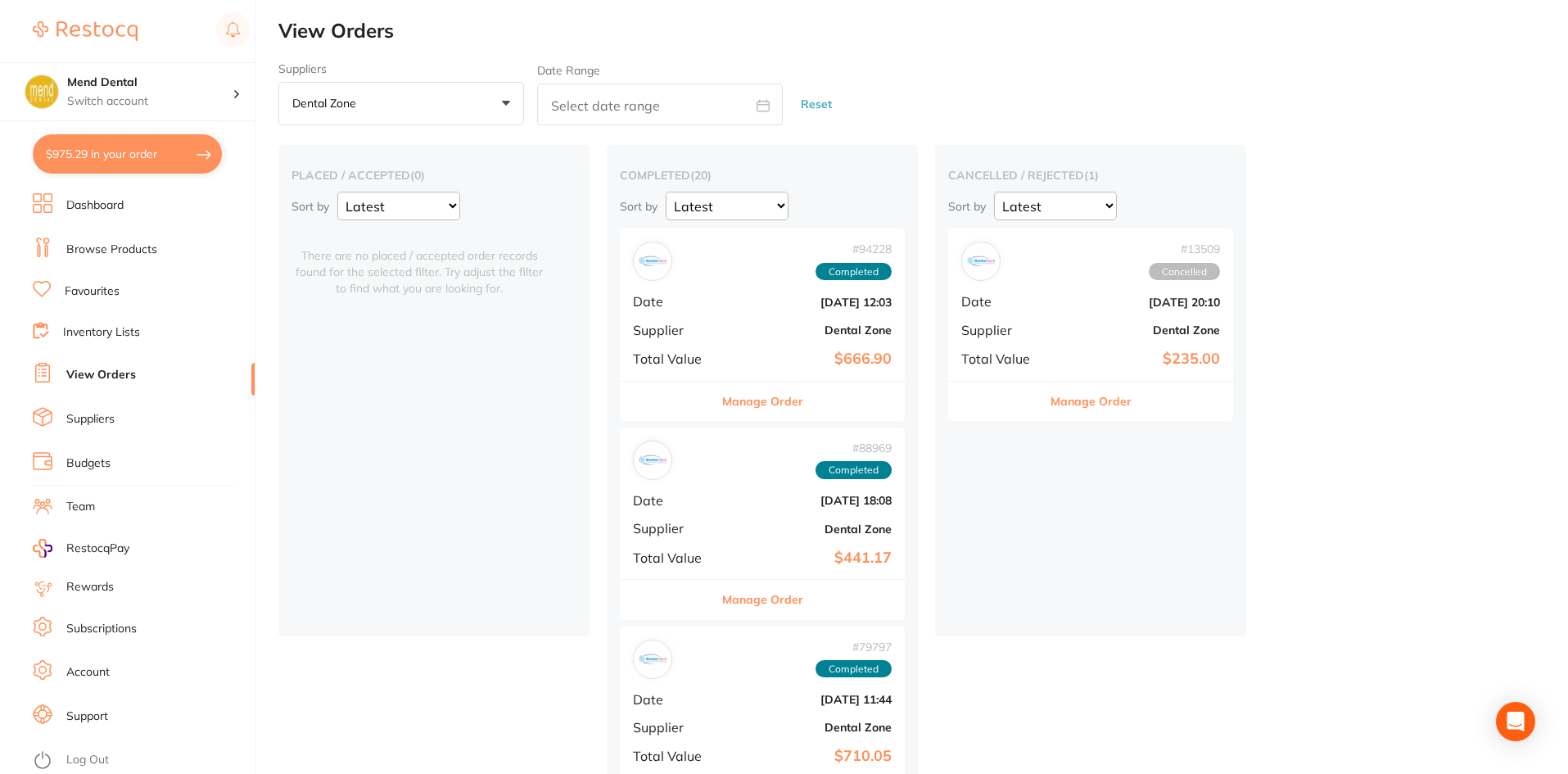
click at [742, 603] on button "Manage Order" at bounding box center [763, 599] width 81 height 39
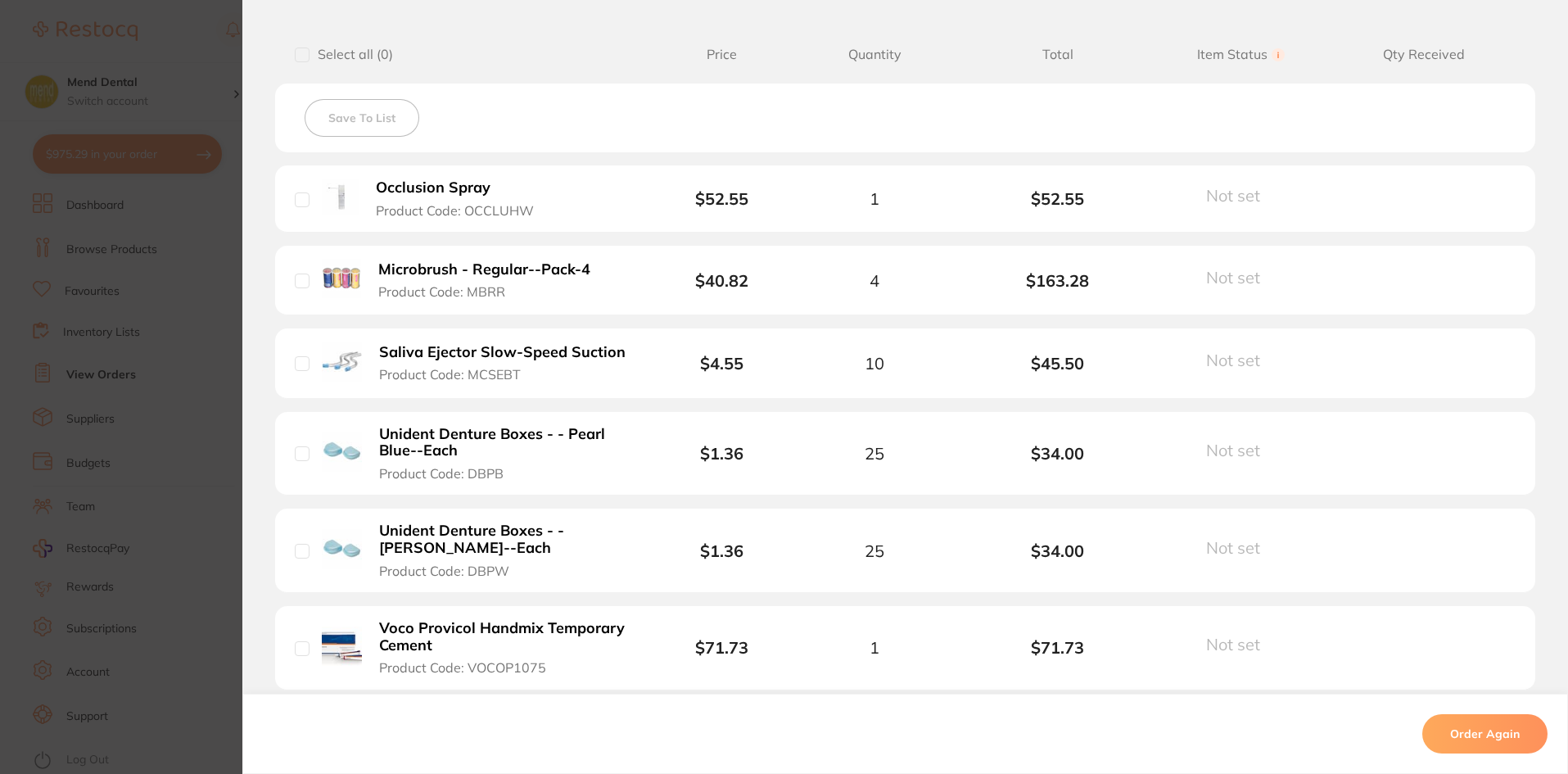
scroll to position [491, 0]
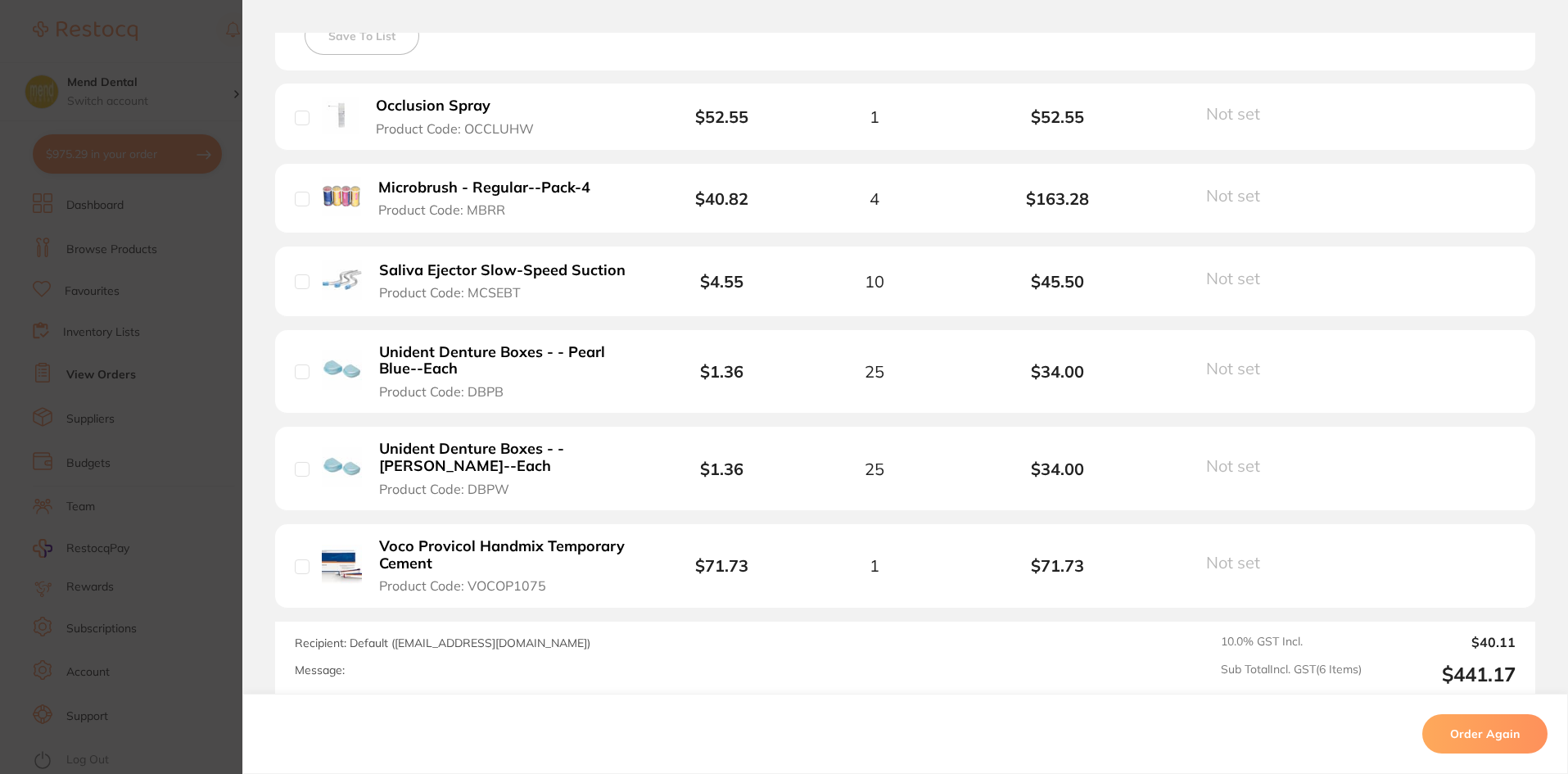
click at [150, 402] on section "Order ID: Restocq- 88969 Order Information Completed Order Order Date [DATE] 18…" at bounding box center [784, 387] width 1568 height 774
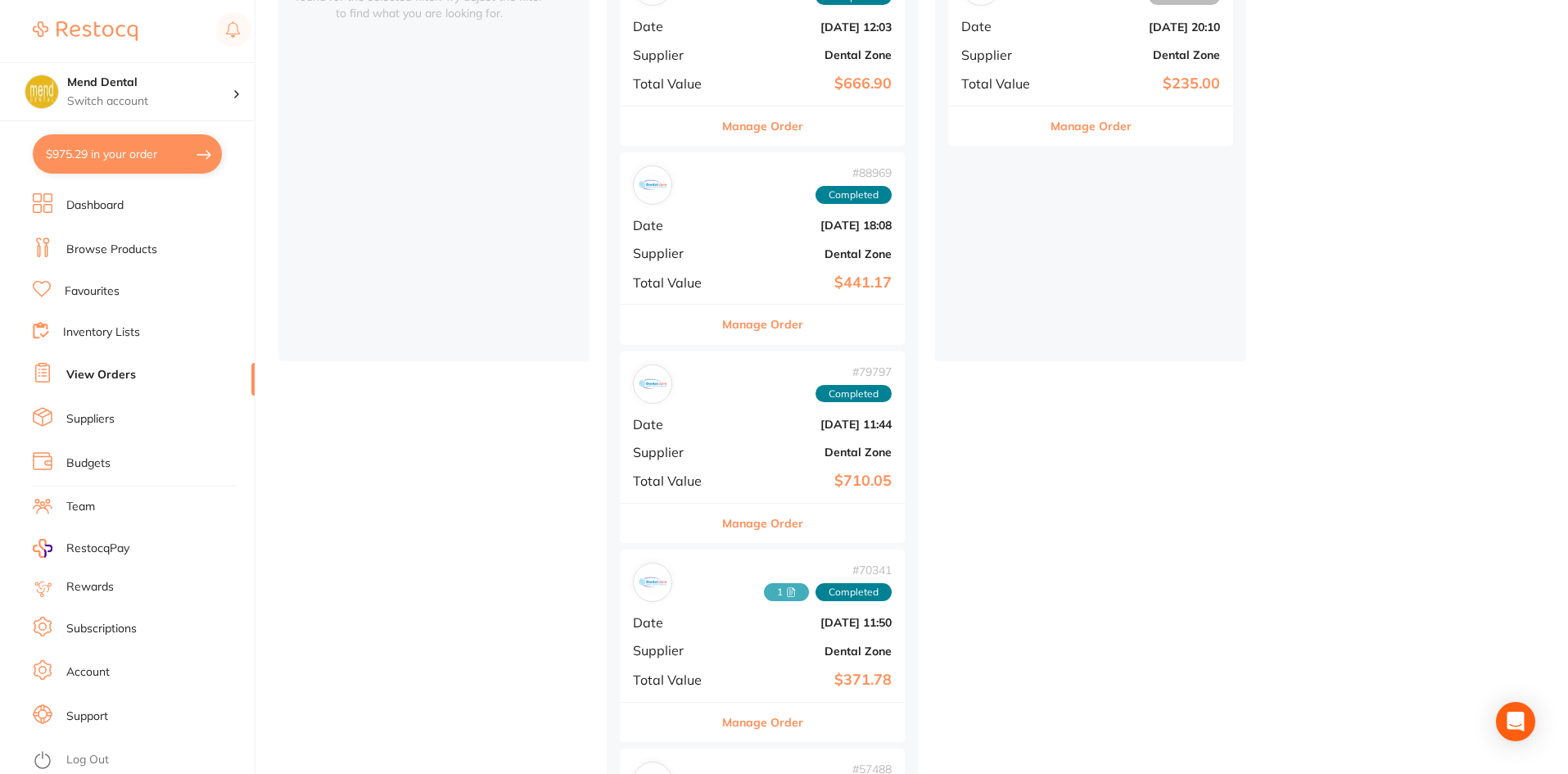
scroll to position [328, 0]
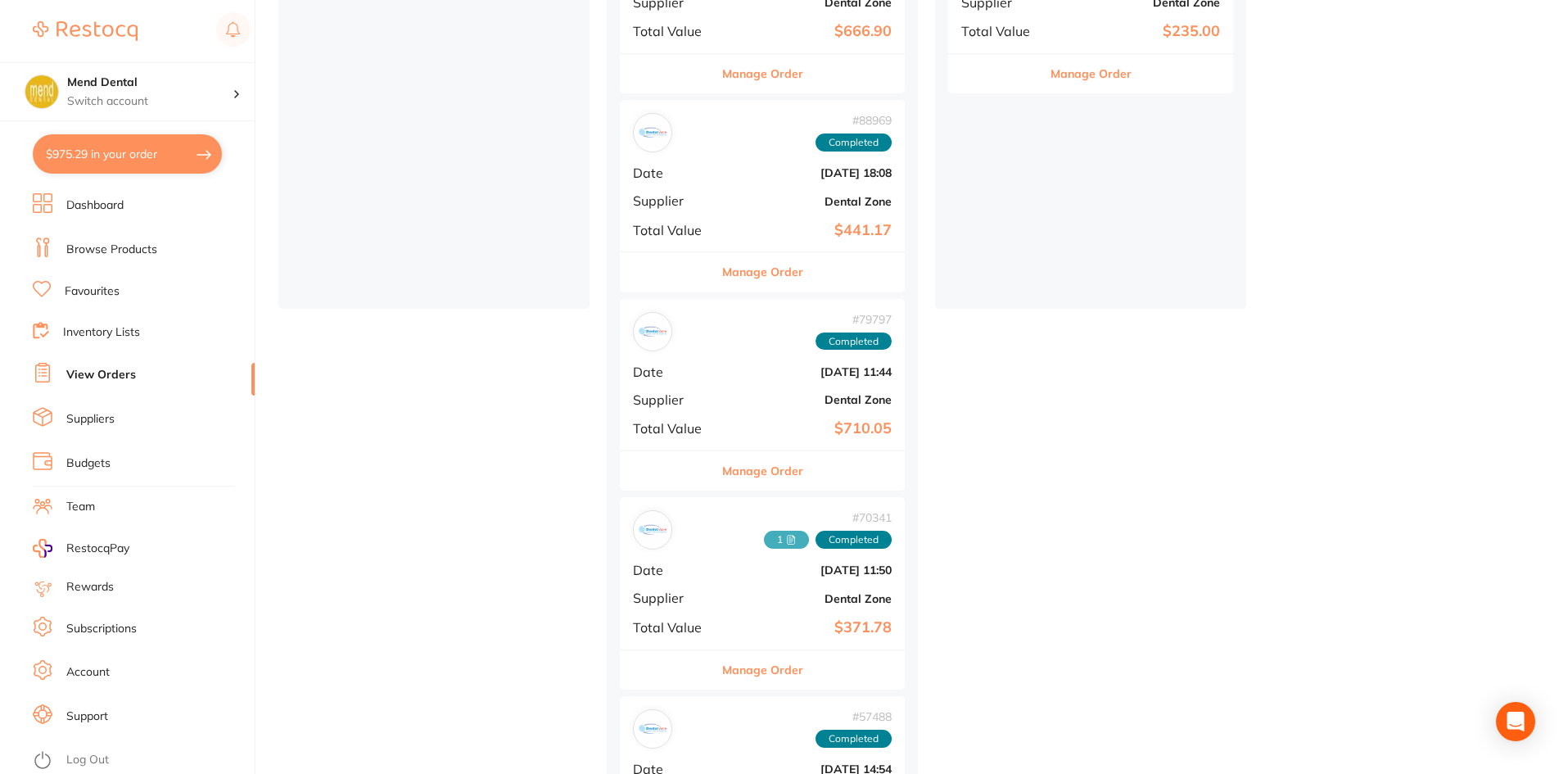
click at [777, 453] on button "Manage Order" at bounding box center [763, 471] width 81 height 39
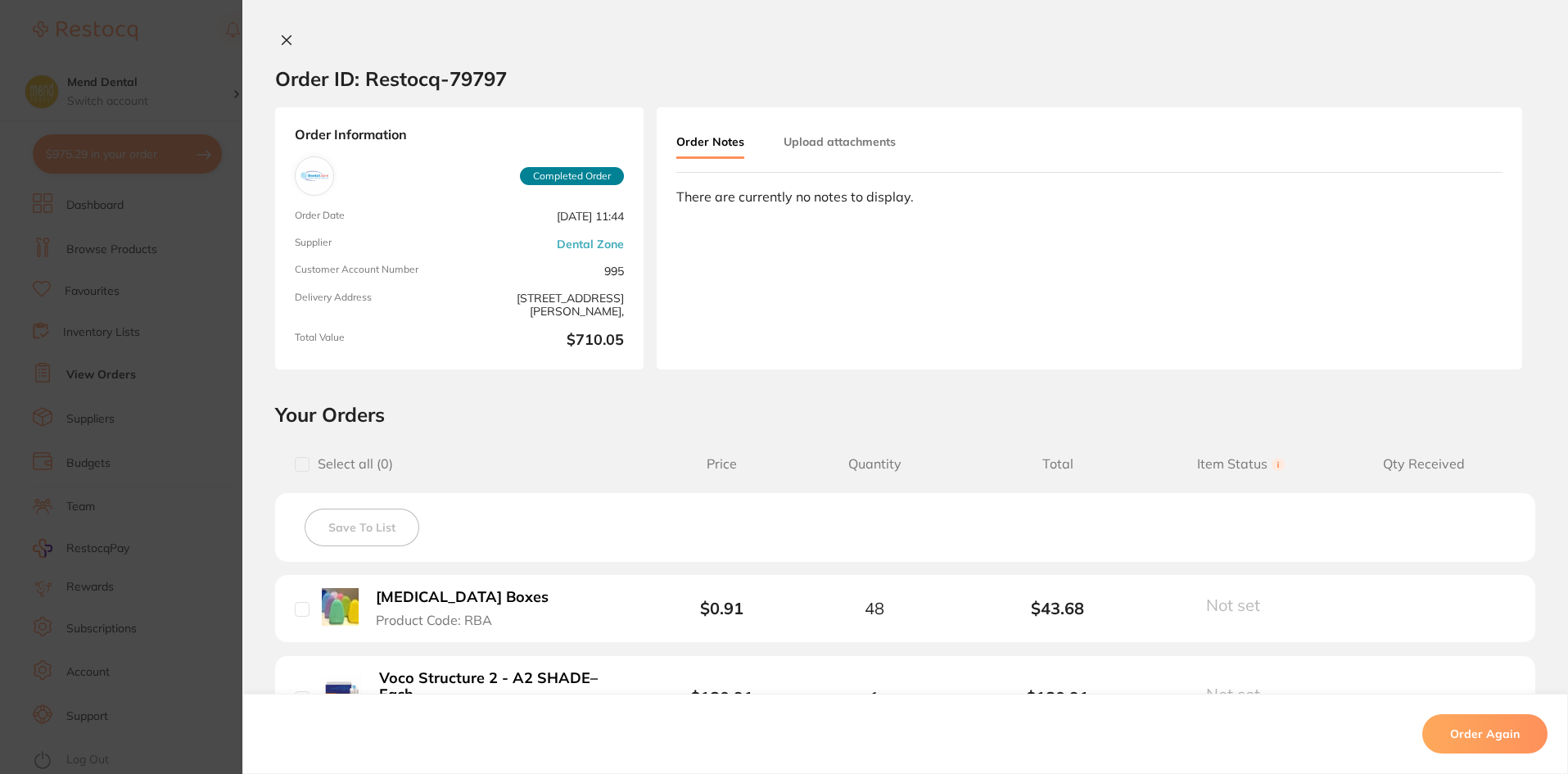
scroll to position [409, 0]
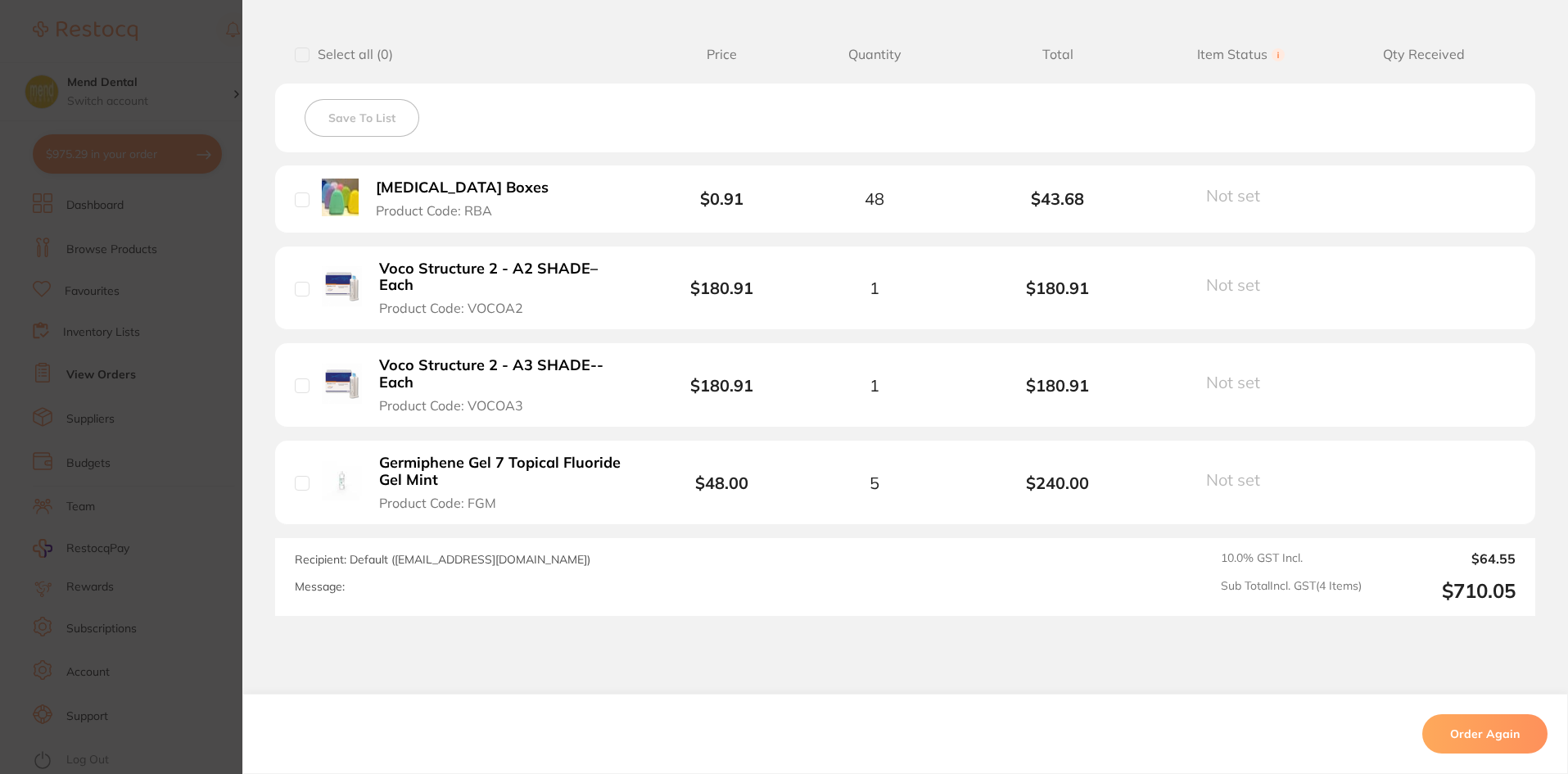
click at [143, 435] on section "Order ID: Restocq- 79797 Order Information Completed Order Order Date [DATE] 11…" at bounding box center [784, 387] width 1568 height 774
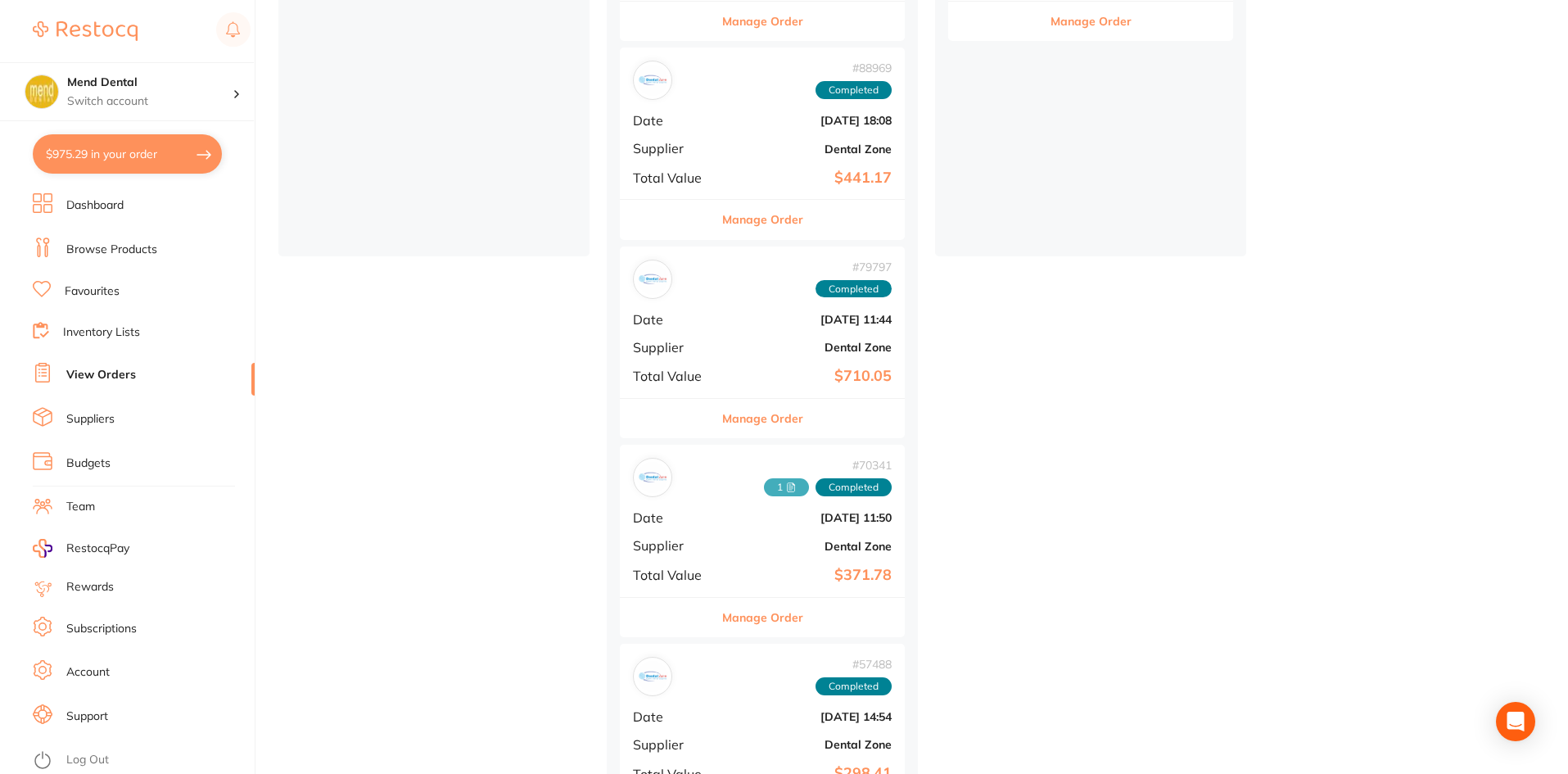
scroll to position [409, 0]
